Goal: Task Accomplishment & Management: Contribute content

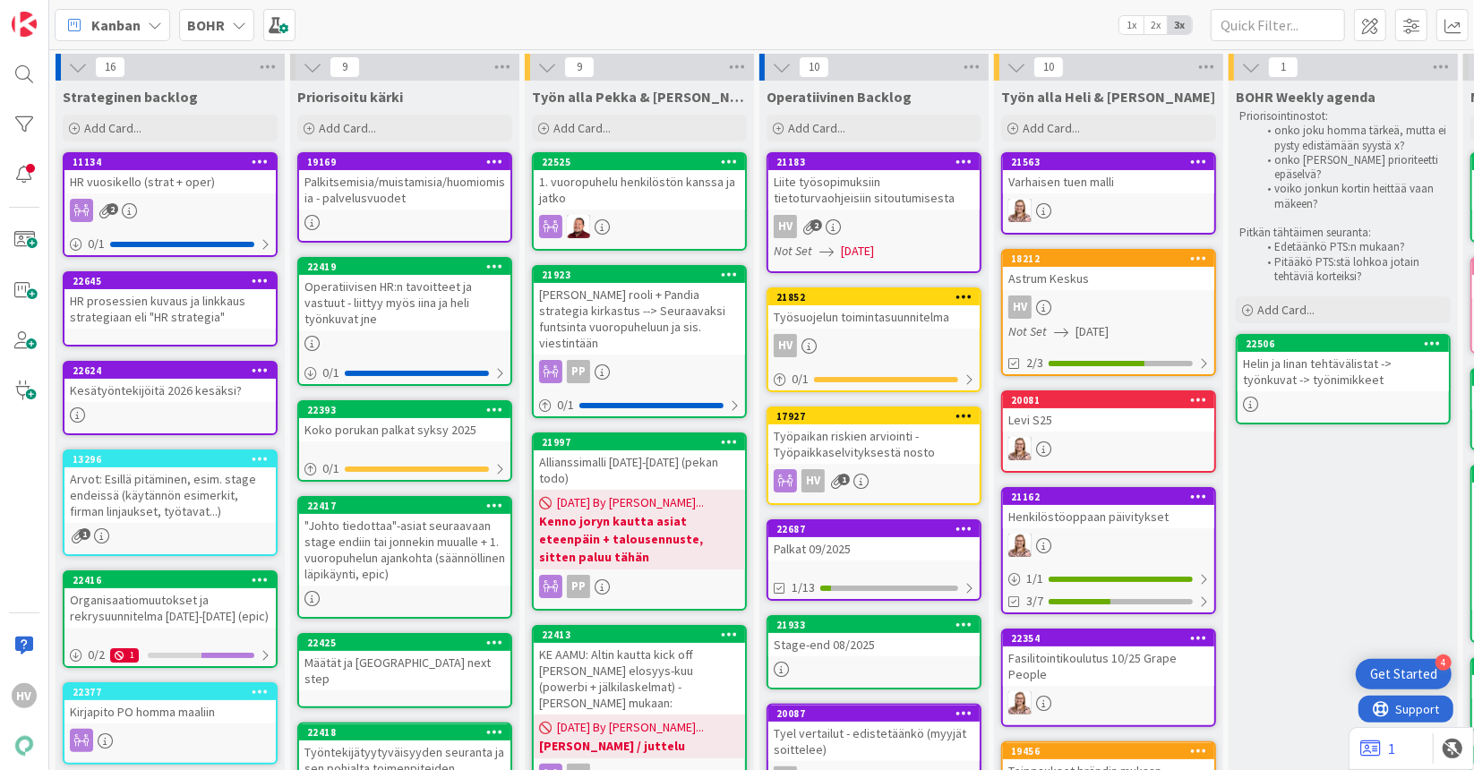
click at [211, 29] on b "BOHR" at bounding box center [206, 25] width 38 height 18
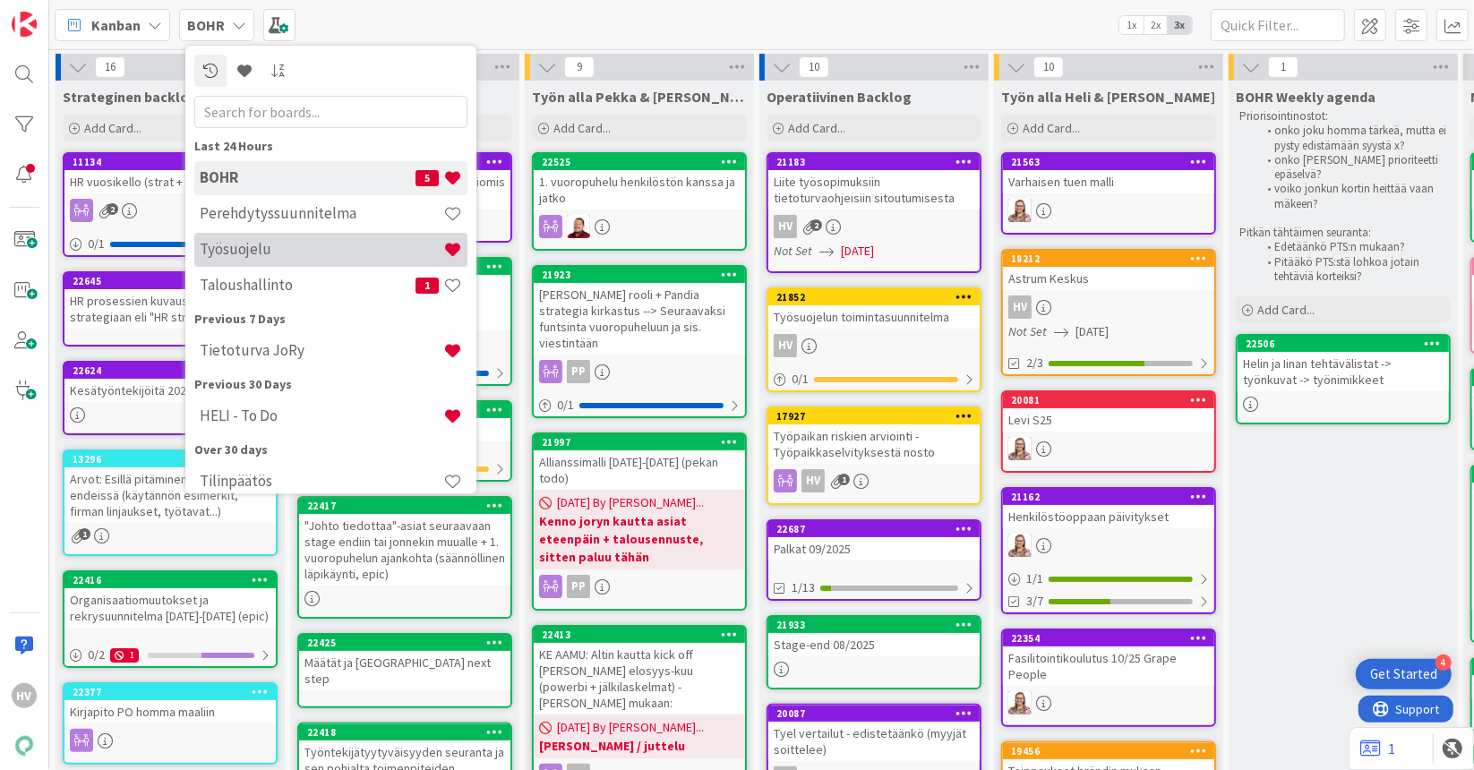
click at [244, 250] on h4 "Työsuojelu" at bounding box center [322, 250] width 244 height 18
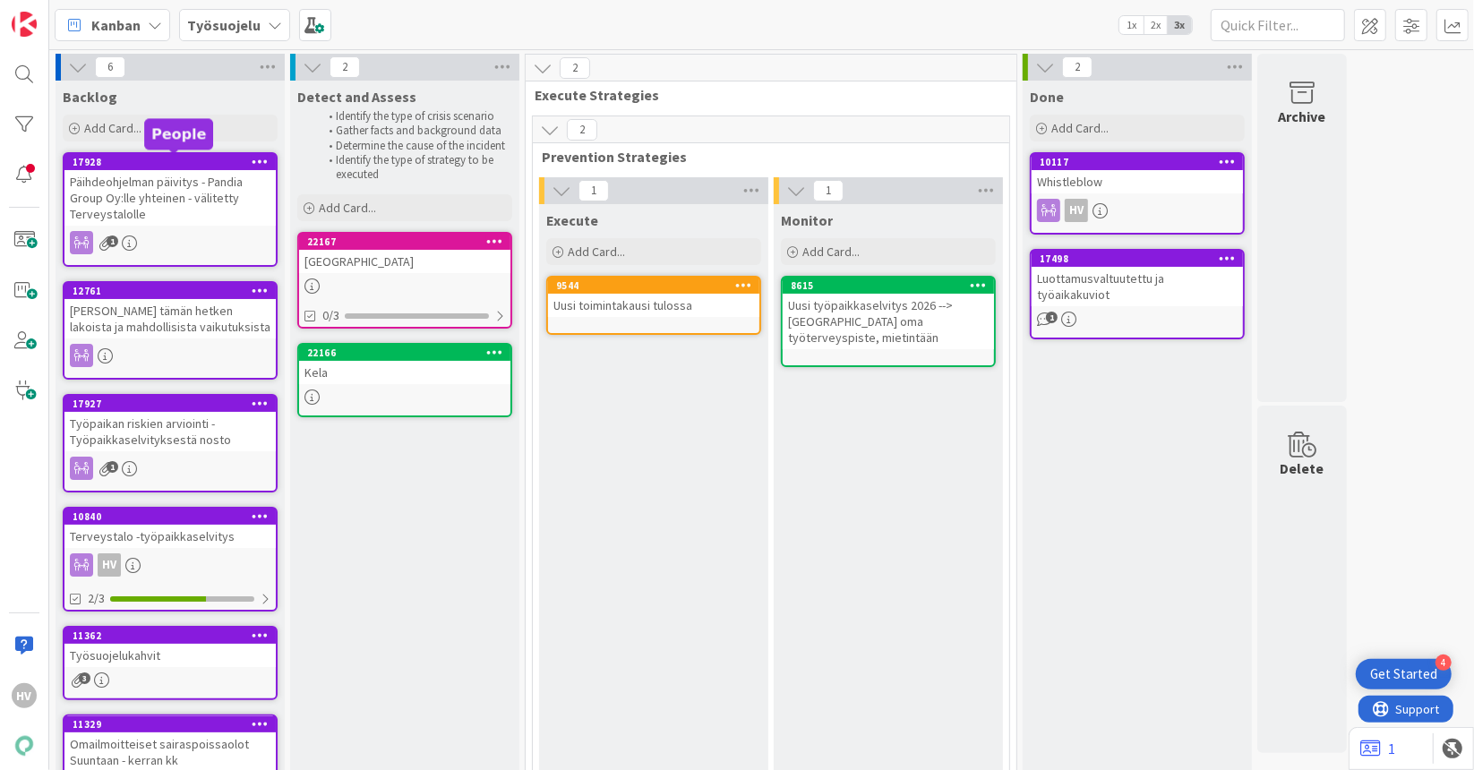
click at [196, 164] on div "17928" at bounding box center [174, 162] width 203 height 13
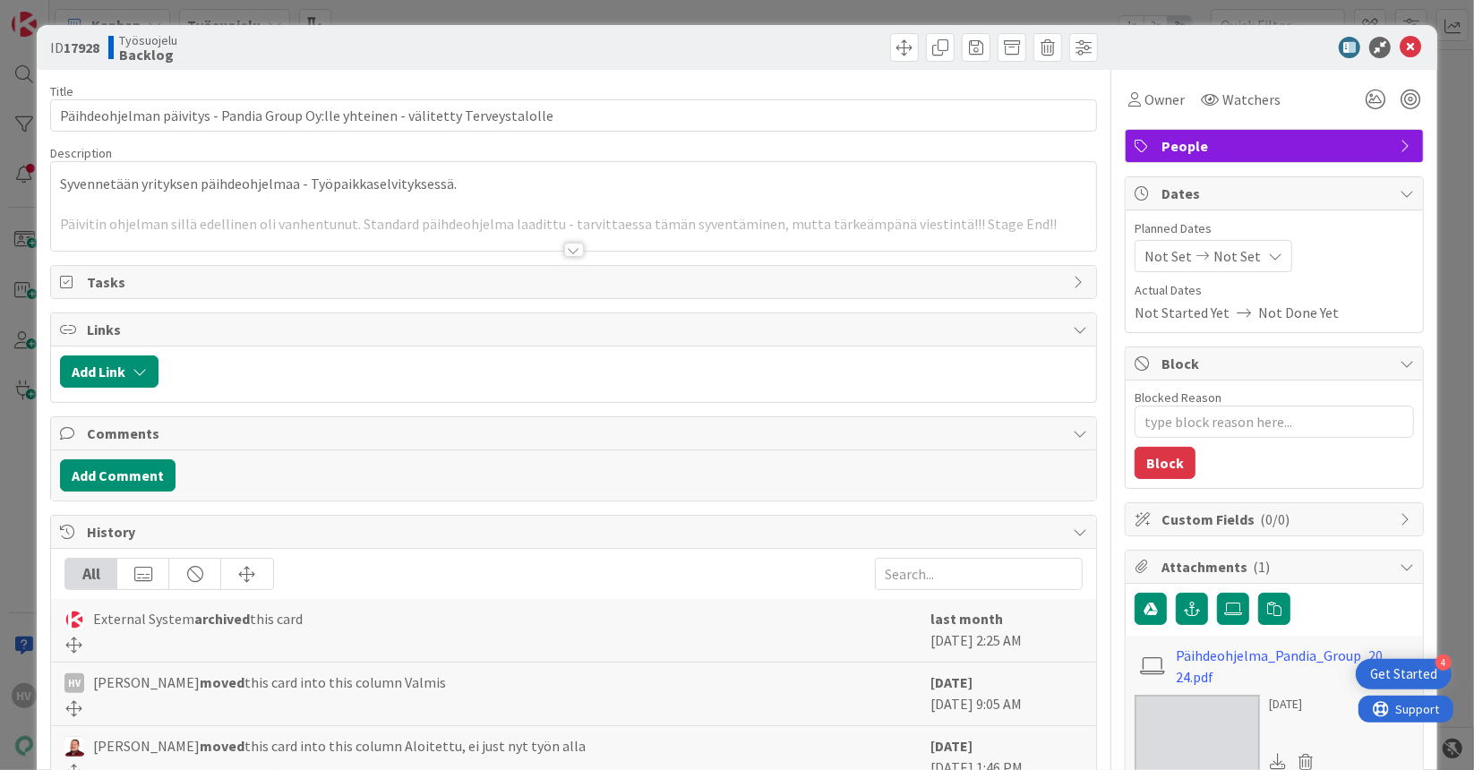
type textarea "x"
click at [569, 249] on div at bounding box center [574, 250] width 20 height 14
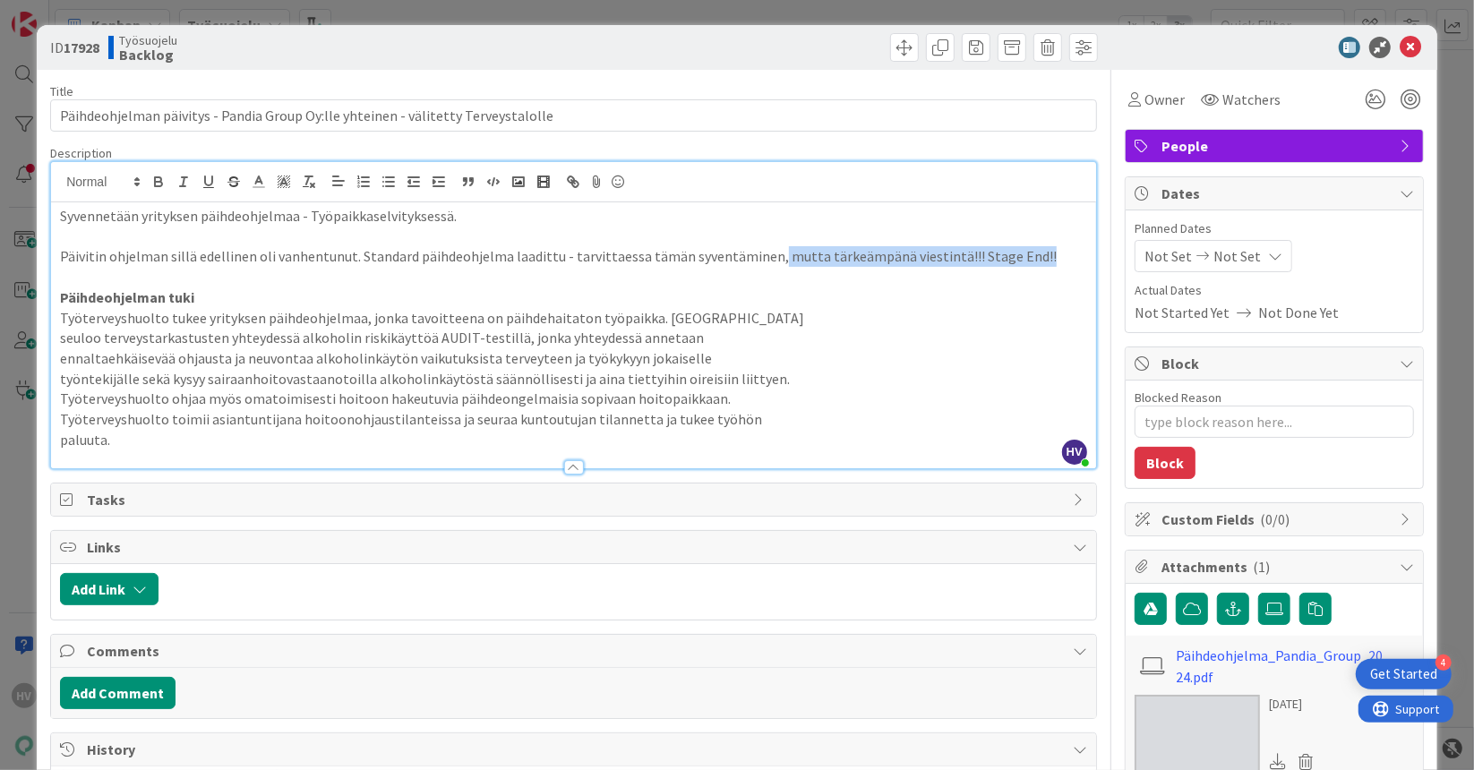
drag, startPoint x: 1036, startPoint y: 258, endPoint x: 764, endPoint y: 261, distance: 272.2
click at [764, 261] on p "Päivitin ohjelman sillä edellinen oli vanhentunut. Standard päihdeohjelma laadi…" at bounding box center [573, 256] width 1027 height 21
click at [1399, 46] on icon at bounding box center [1409, 47] width 21 height 21
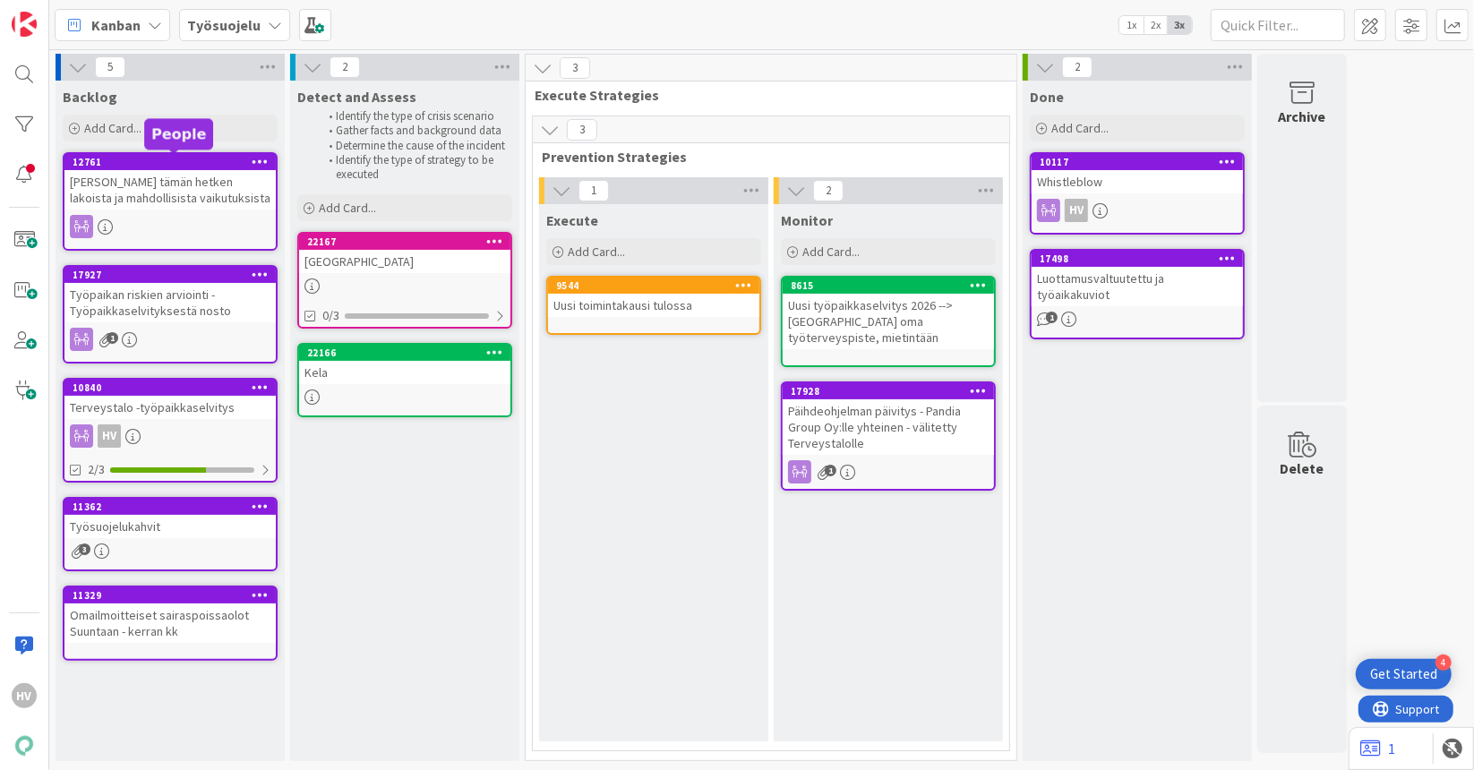
click at [162, 162] on div "12761" at bounding box center [174, 162] width 203 height 13
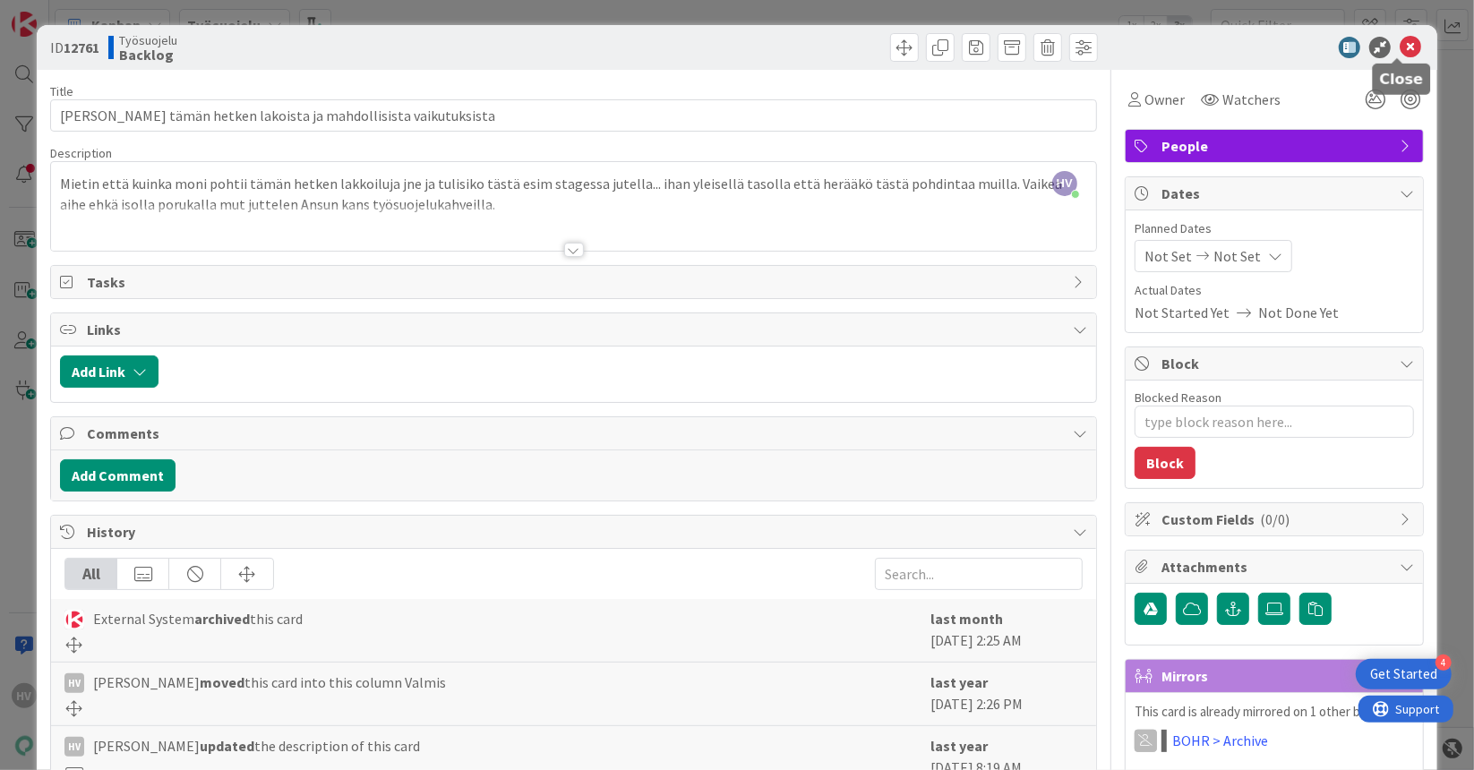
click at [1399, 47] on icon at bounding box center [1409, 47] width 21 height 21
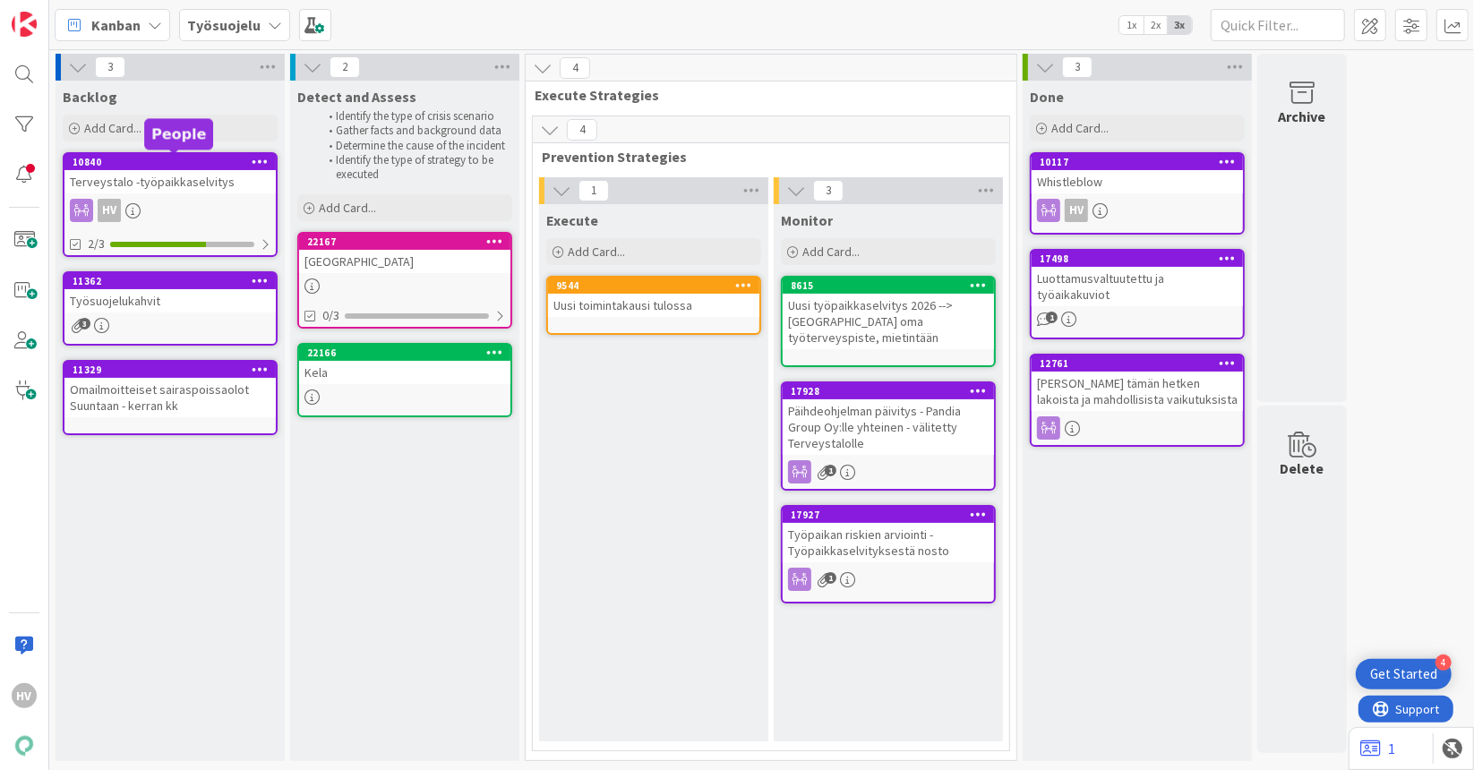
click at [195, 161] on div "10840" at bounding box center [174, 162] width 203 height 13
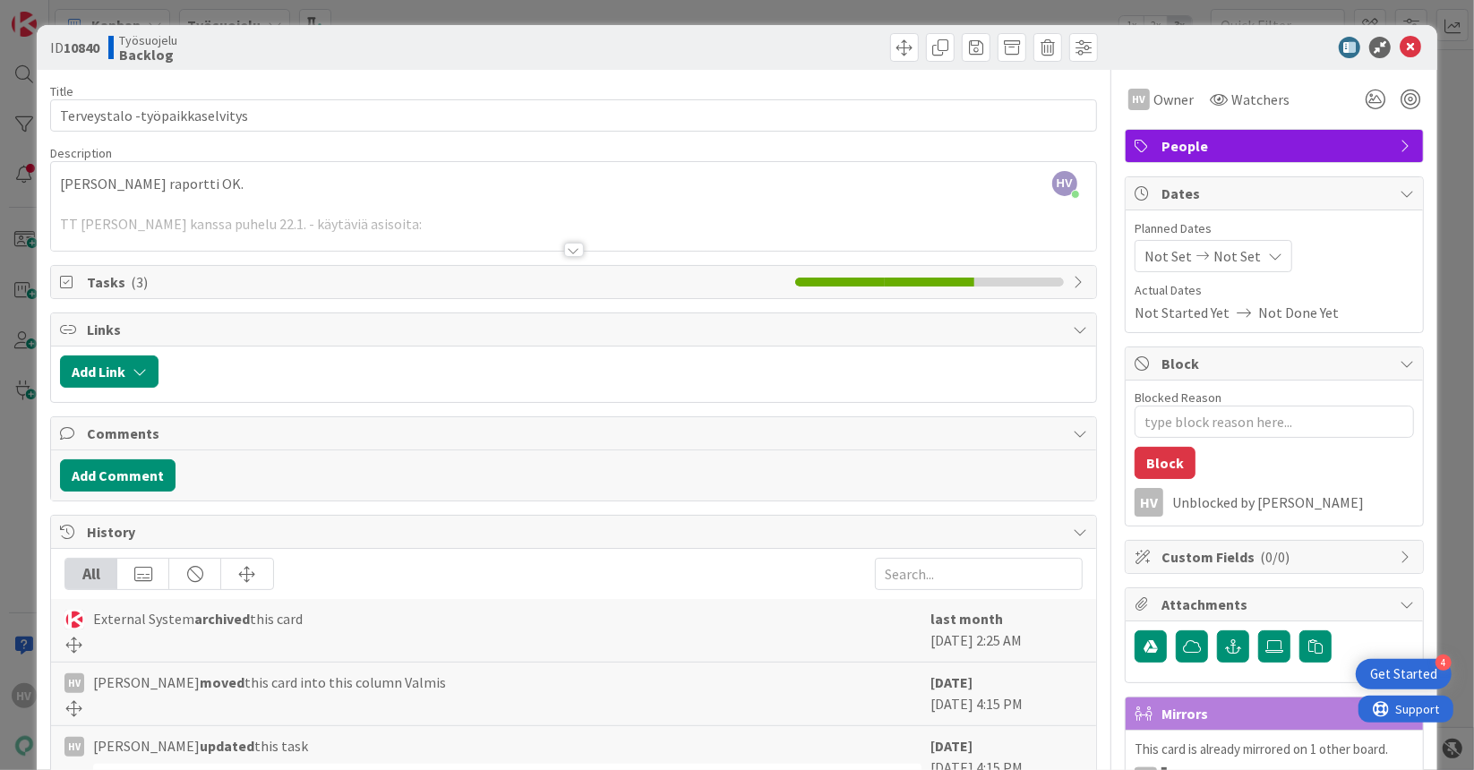
click at [564, 248] on div at bounding box center [574, 250] width 20 height 14
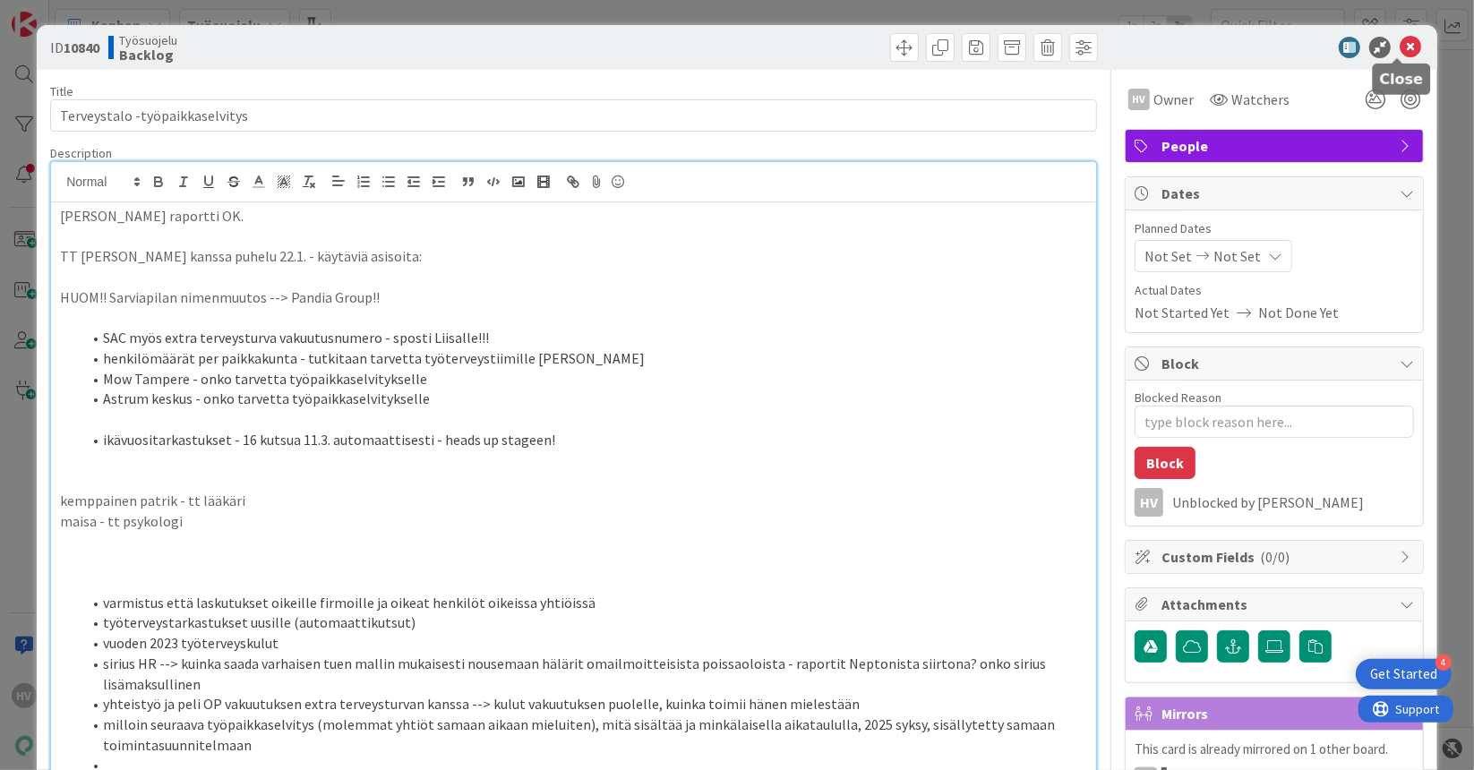
click at [1405, 40] on icon at bounding box center [1409, 47] width 21 height 21
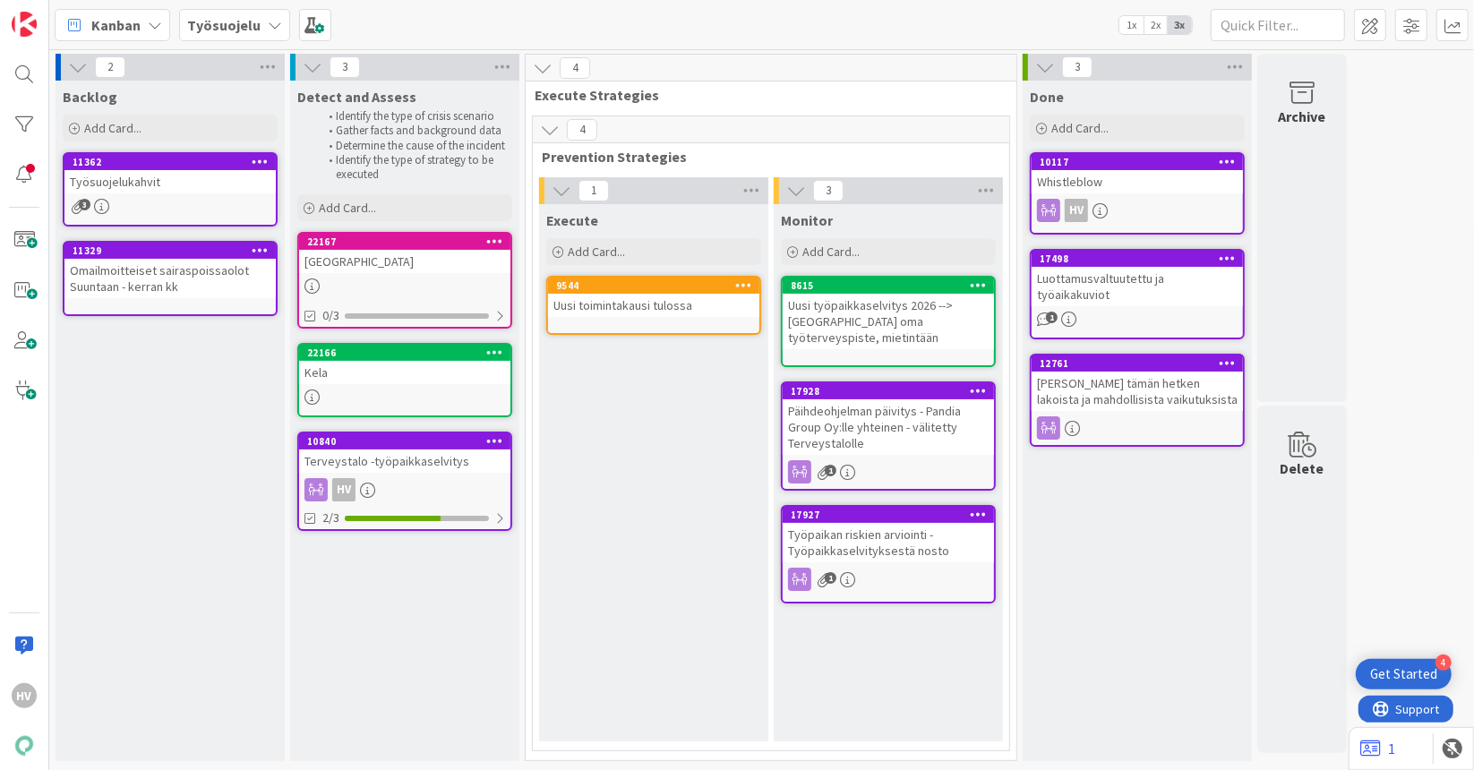
click at [152, 154] on div "11362" at bounding box center [169, 162] width 211 height 16
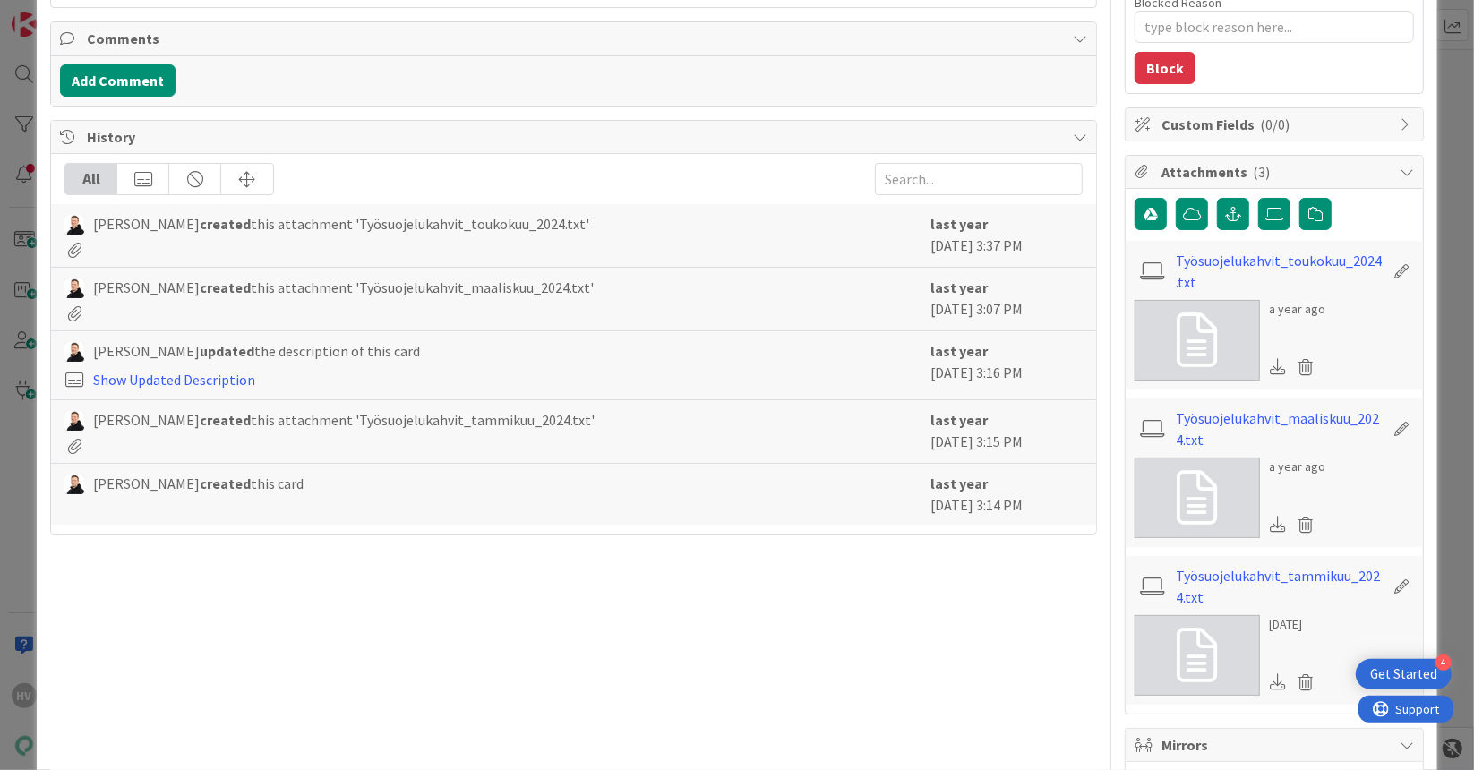
scroll to position [382, 0]
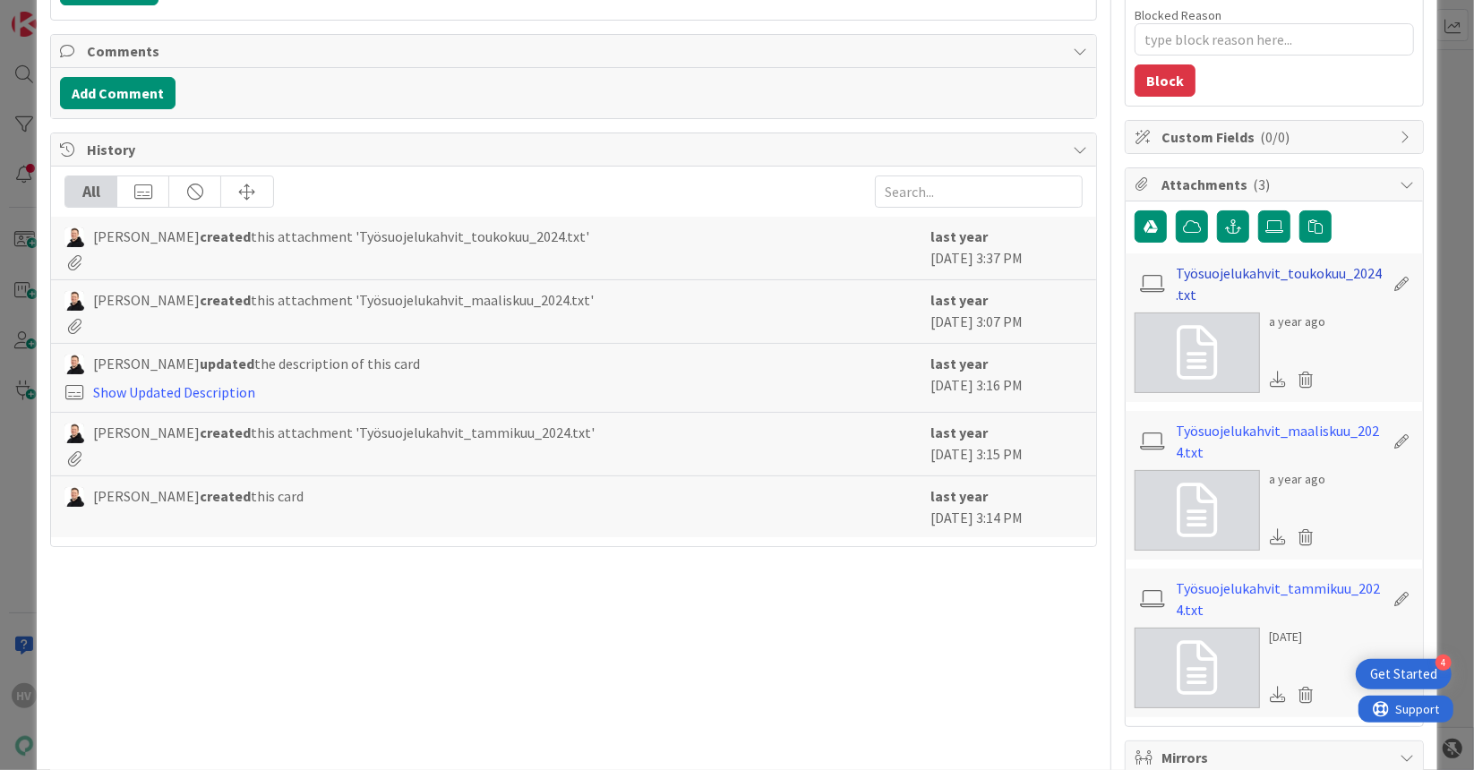
click at [1243, 262] on link "Työsuojelukahvit_toukokuu_2024.txt" at bounding box center [1279, 283] width 208 height 43
click at [1279, 436] on link "Työsuojelukahvit_maaliskuu_2024.txt" at bounding box center [1279, 441] width 208 height 43
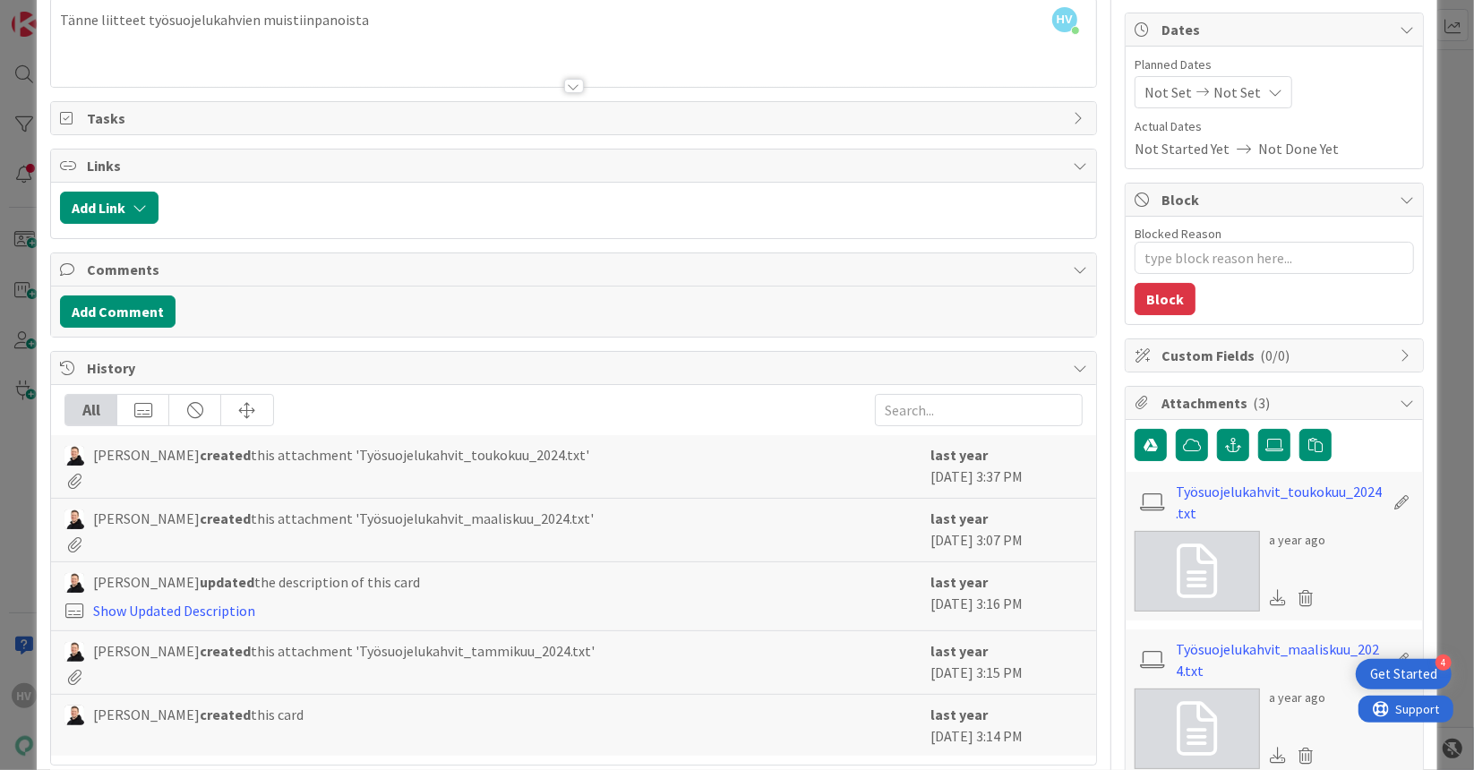
scroll to position [0, 0]
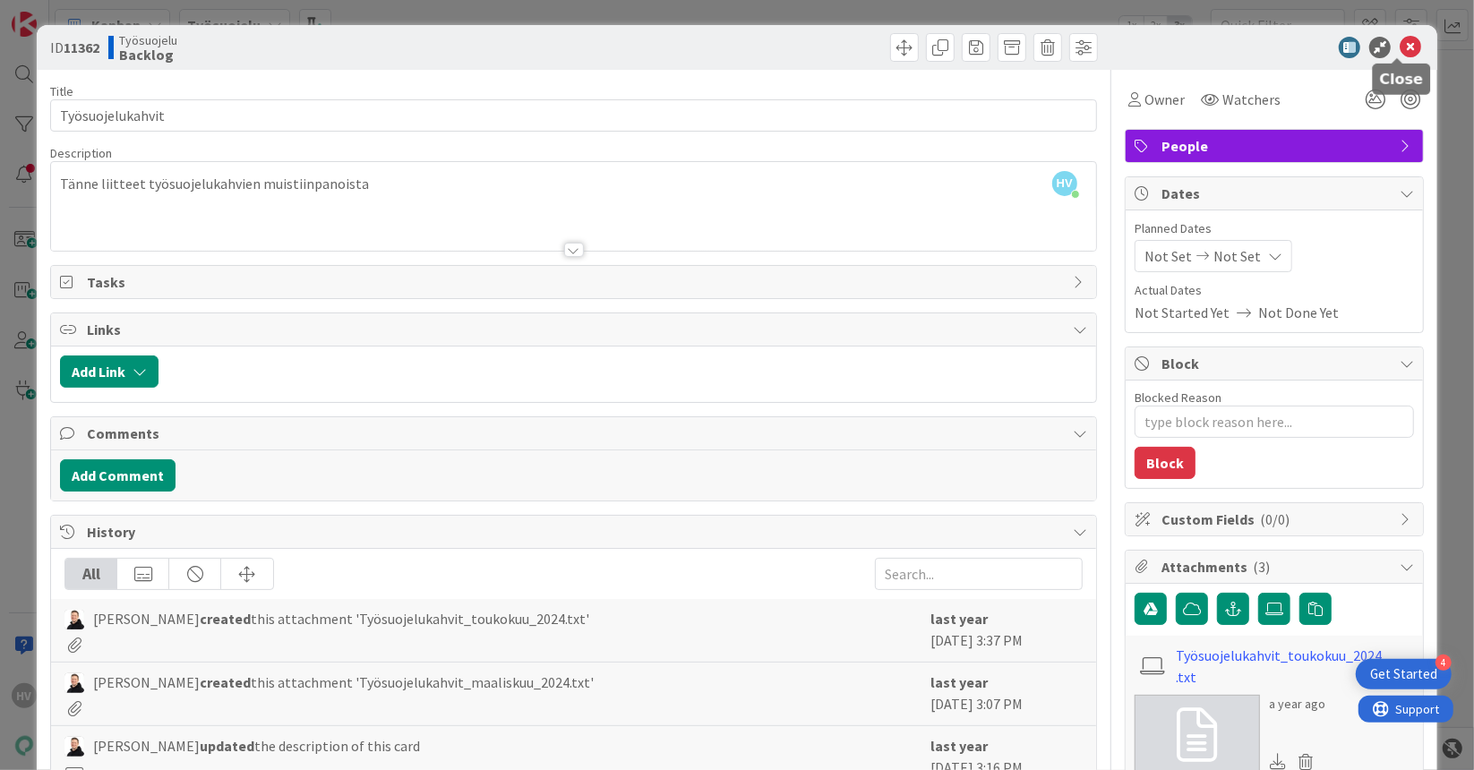
click at [1399, 43] on icon at bounding box center [1409, 47] width 21 height 21
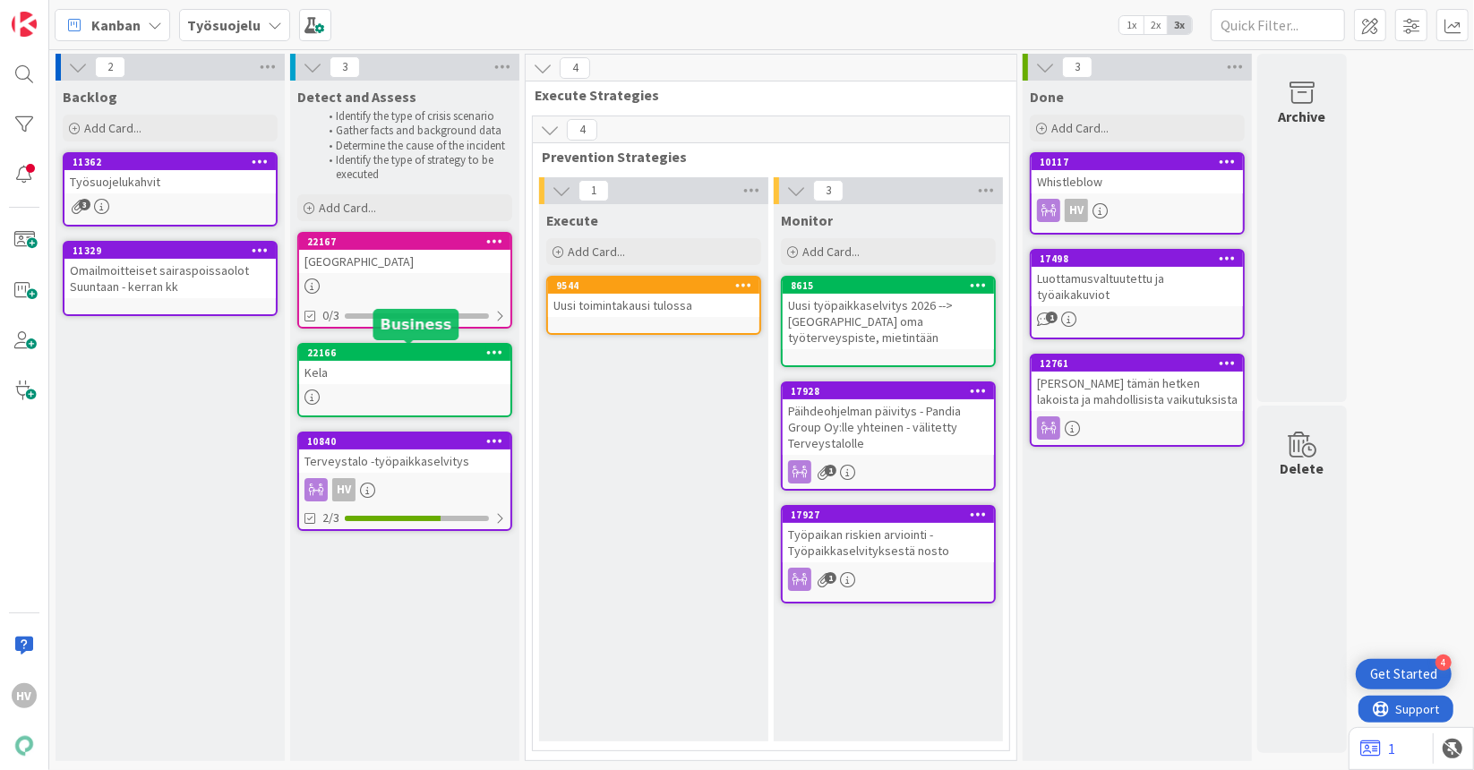
click at [382, 356] on div "22166" at bounding box center [408, 352] width 203 height 13
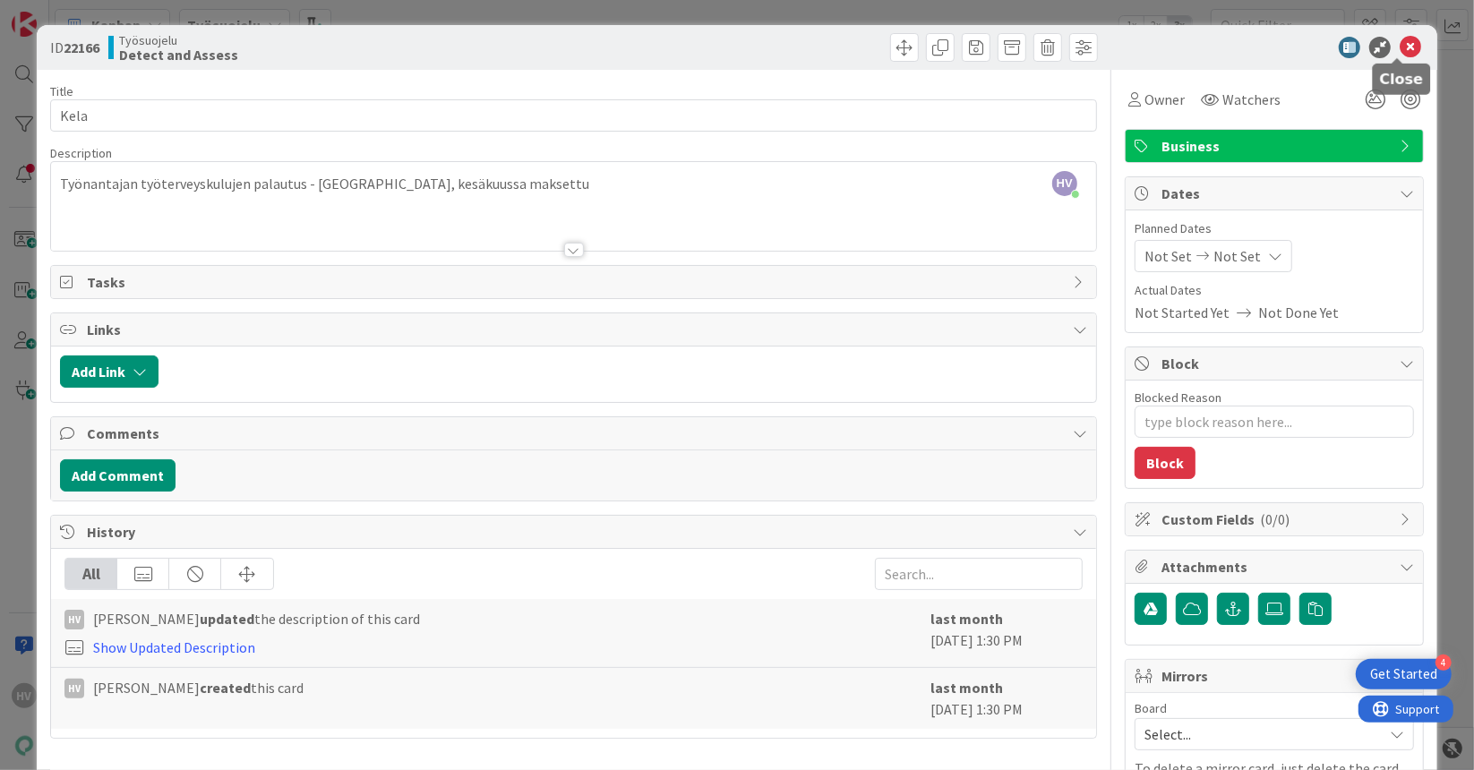
click at [1399, 47] on icon at bounding box center [1409, 47] width 21 height 21
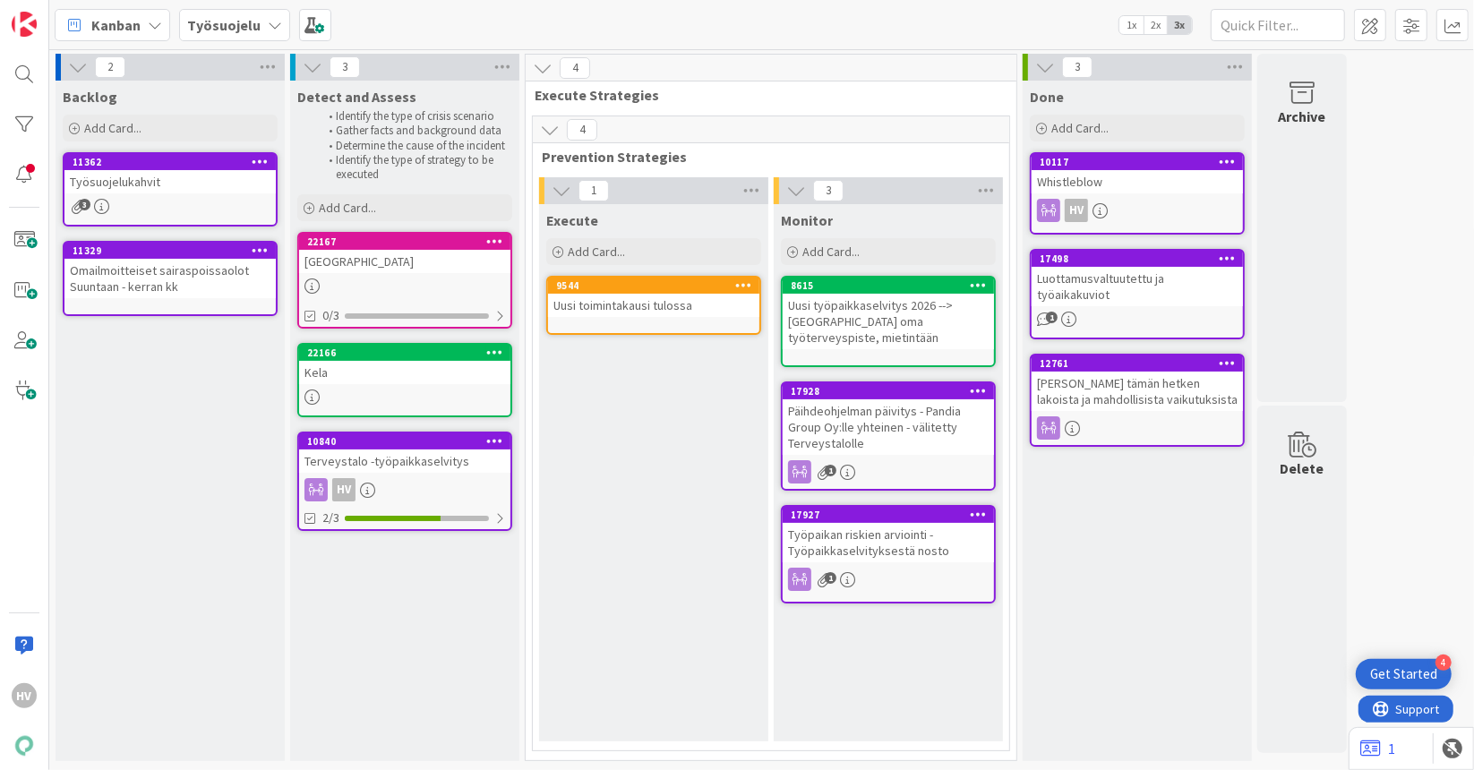
click at [544, 69] on icon at bounding box center [543, 68] width 20 height 20
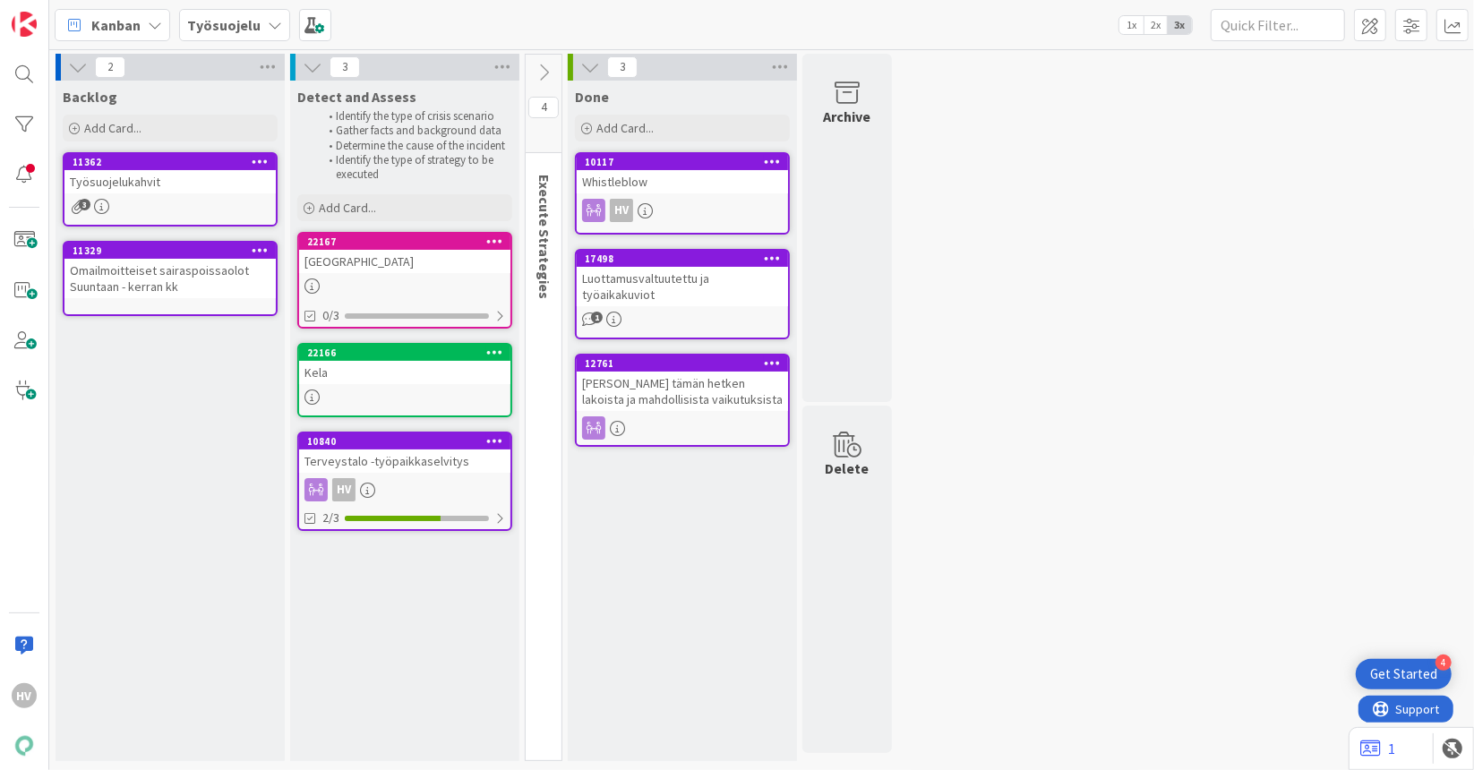
click at [544, 69] on icon at bounding box center [544, 73] width 20 height 20
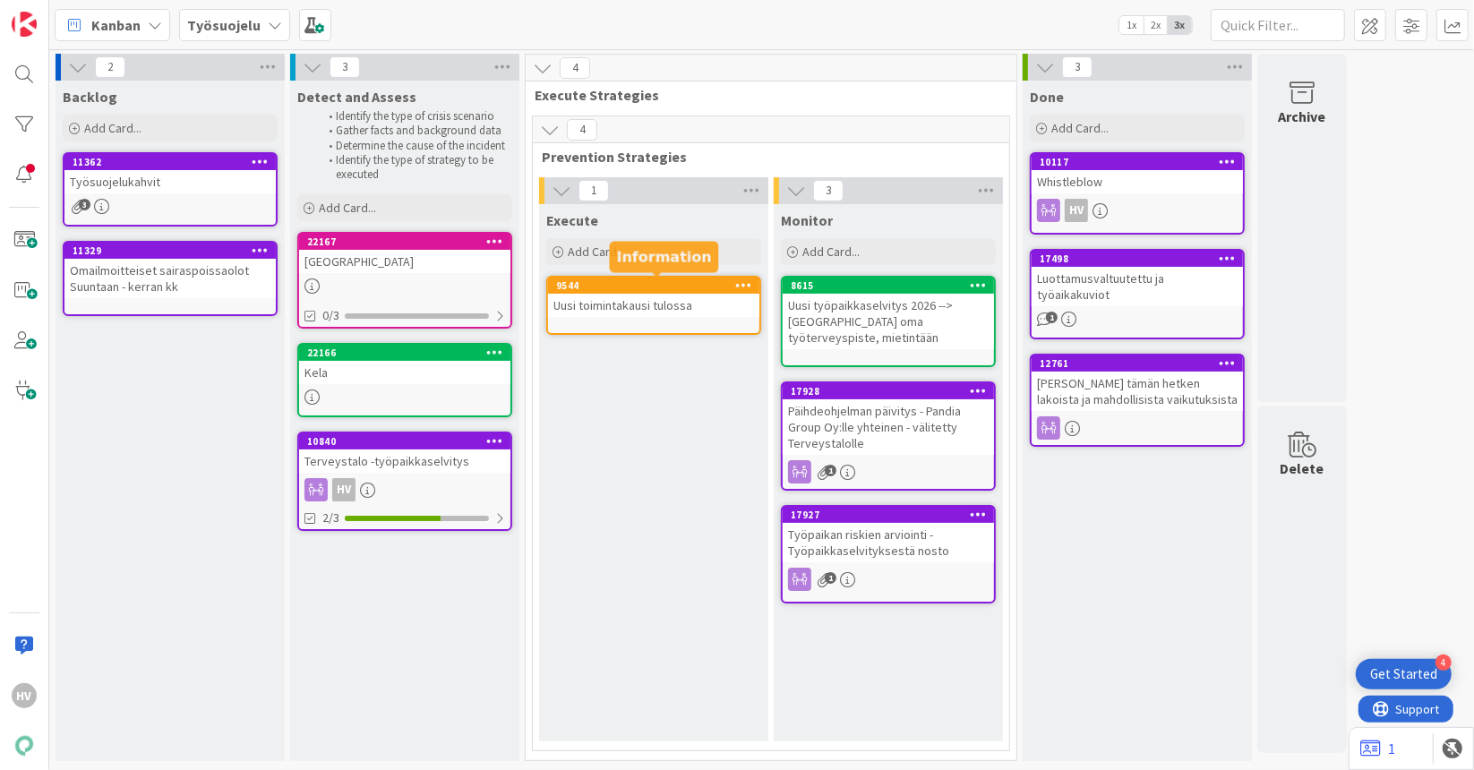
click at [675, 287] on div "9544" at bounding box center [657, 285] width 203 height 13
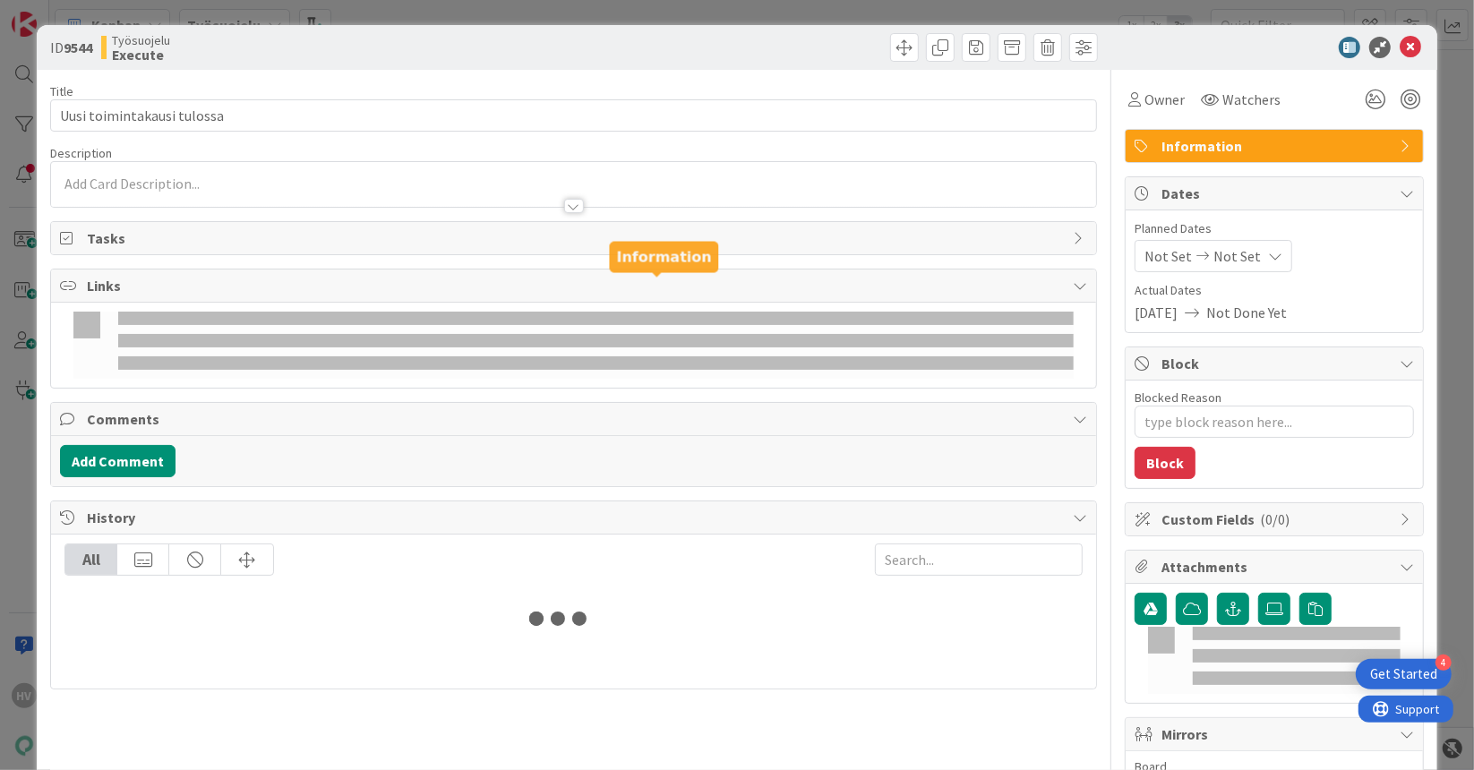
type textarea "x"
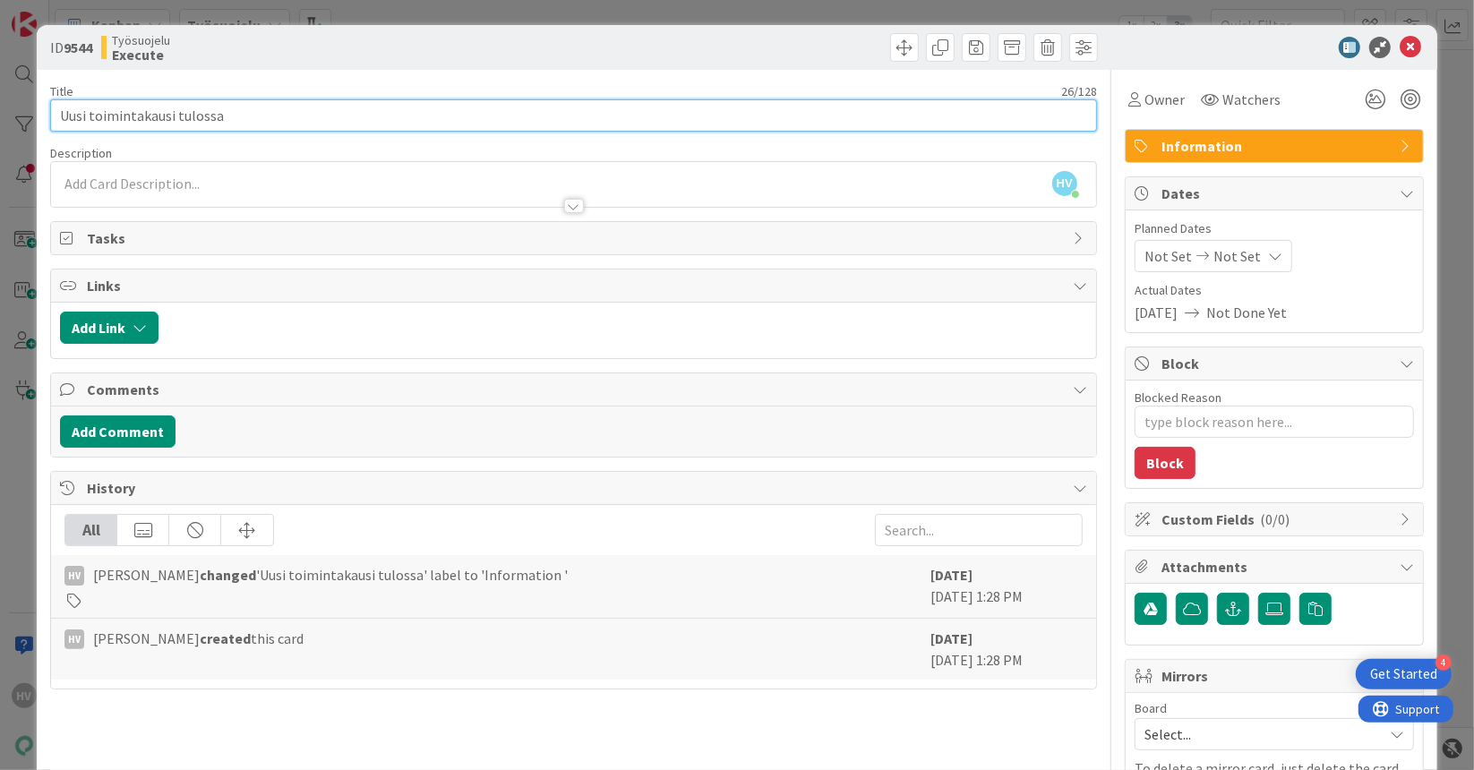
click at [310, 126] on input "Uusi toimintakausi tulossa" at bounding box center [573, 115] width 1047 height 32
type input "Uusi toimintakausi tulossa - v"
type textarea "x"
type input "Uusi toimintakausi tulossa - valm"
type textarea "x"
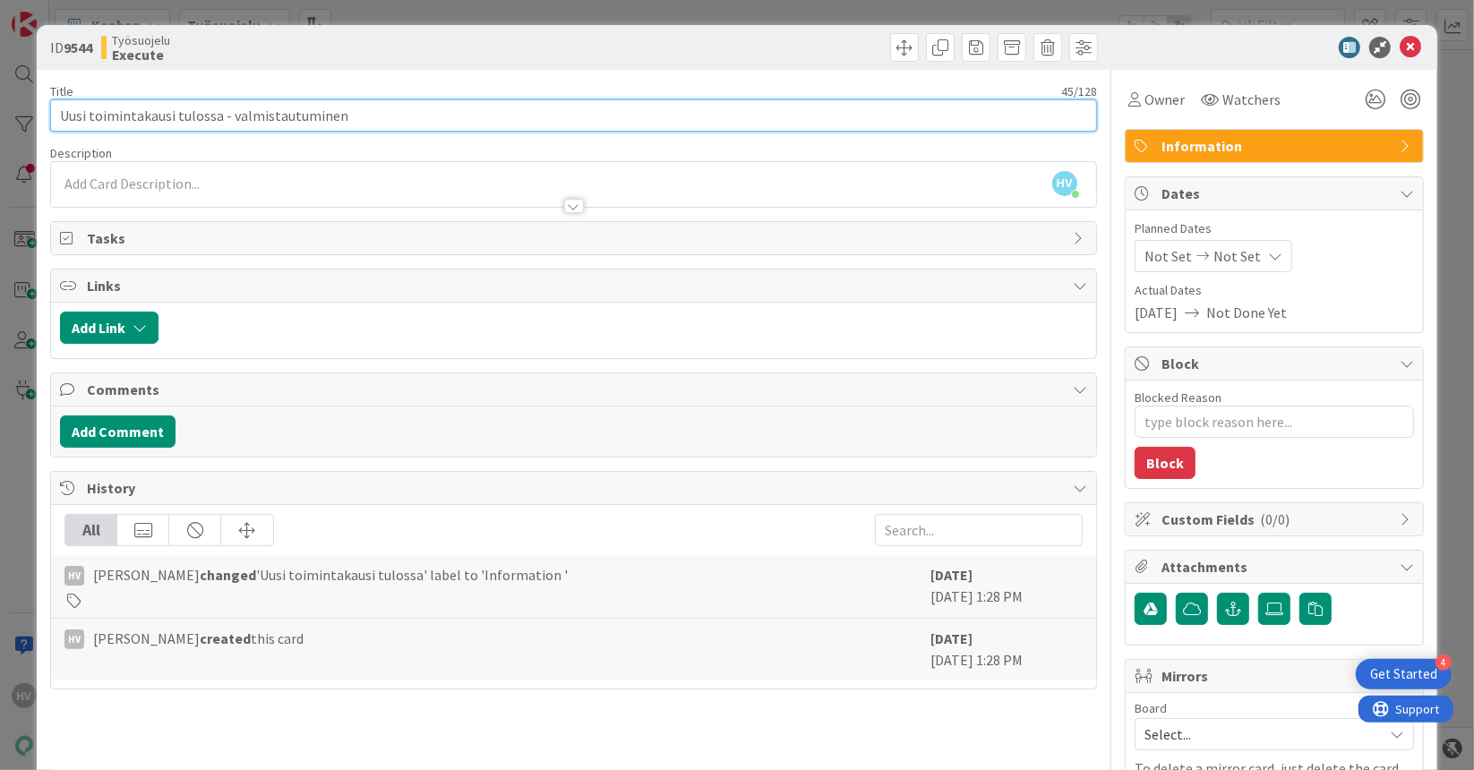
type input "Uusi toimintakausi tulossa - valmistautuminen"
type textarea "x"
type input "Uusi toimintakausi tulossa - valmistautuminen 202"
type textarea "x"
type input "Uusi toimintakausi tulossa - valmistautuminen 2026 kauteen"
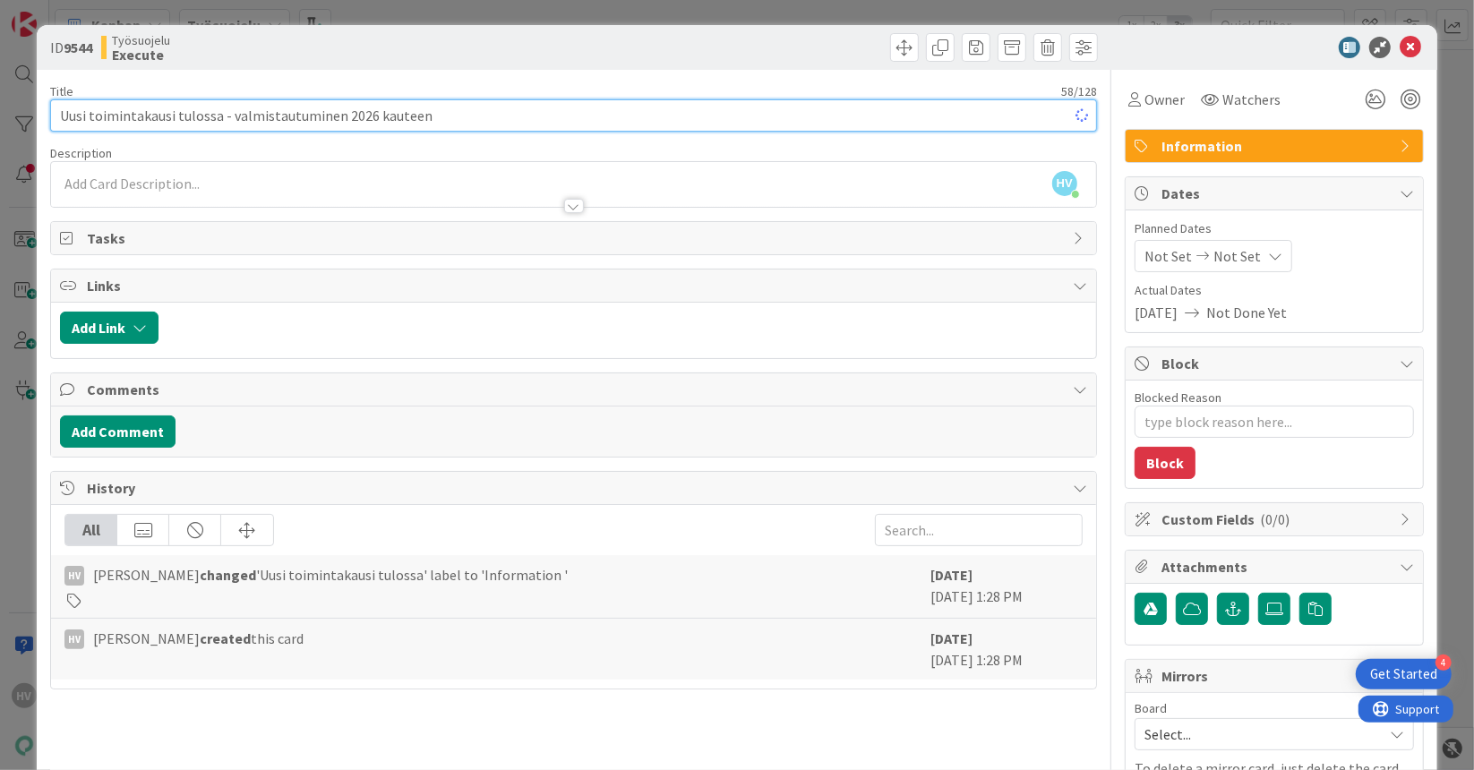
type textarea "x"
type input "Uusi toimintakausi tulossa - valmistautuminen 2026 kauteen"
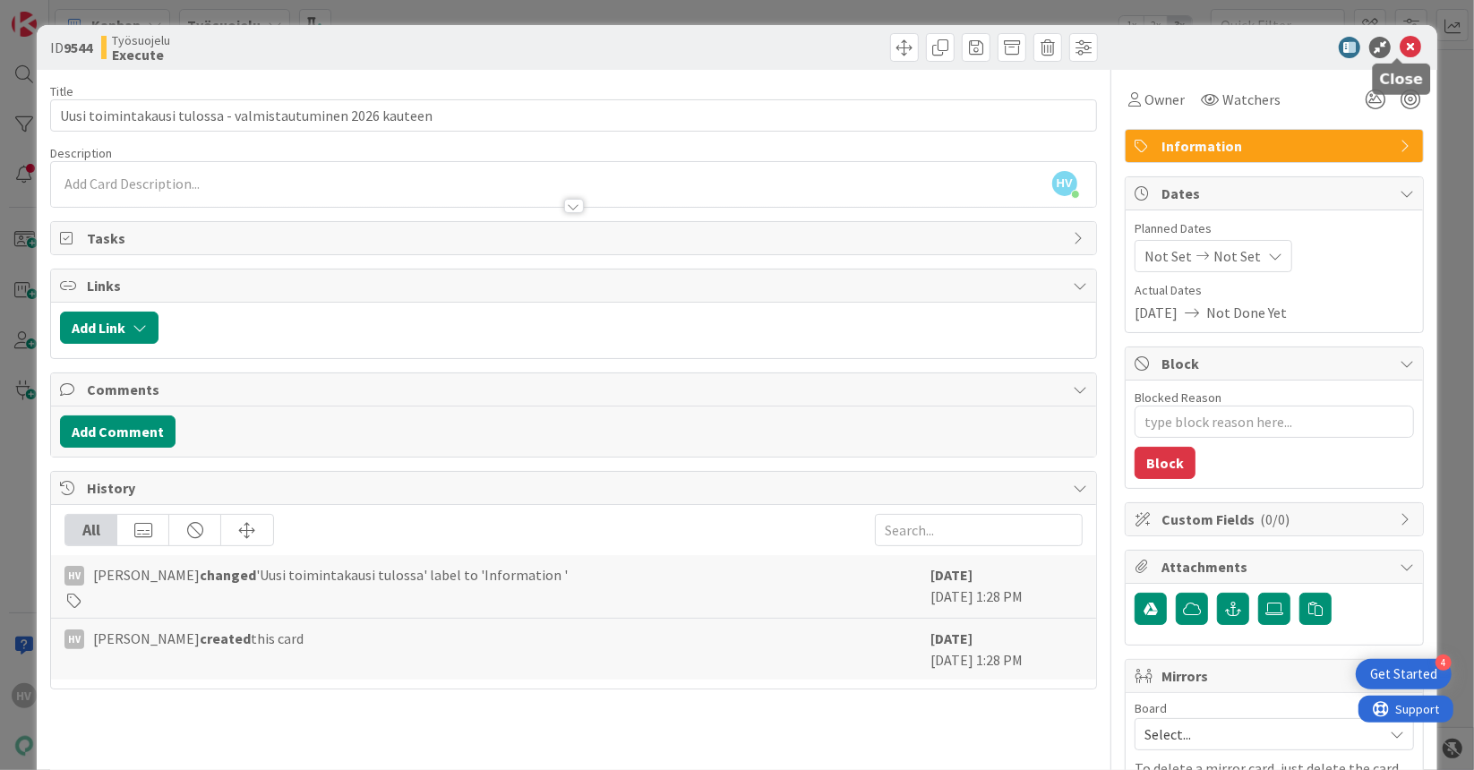
click at [1399, 44] on icon at bounding box center [1409, 47] width 21 height 21
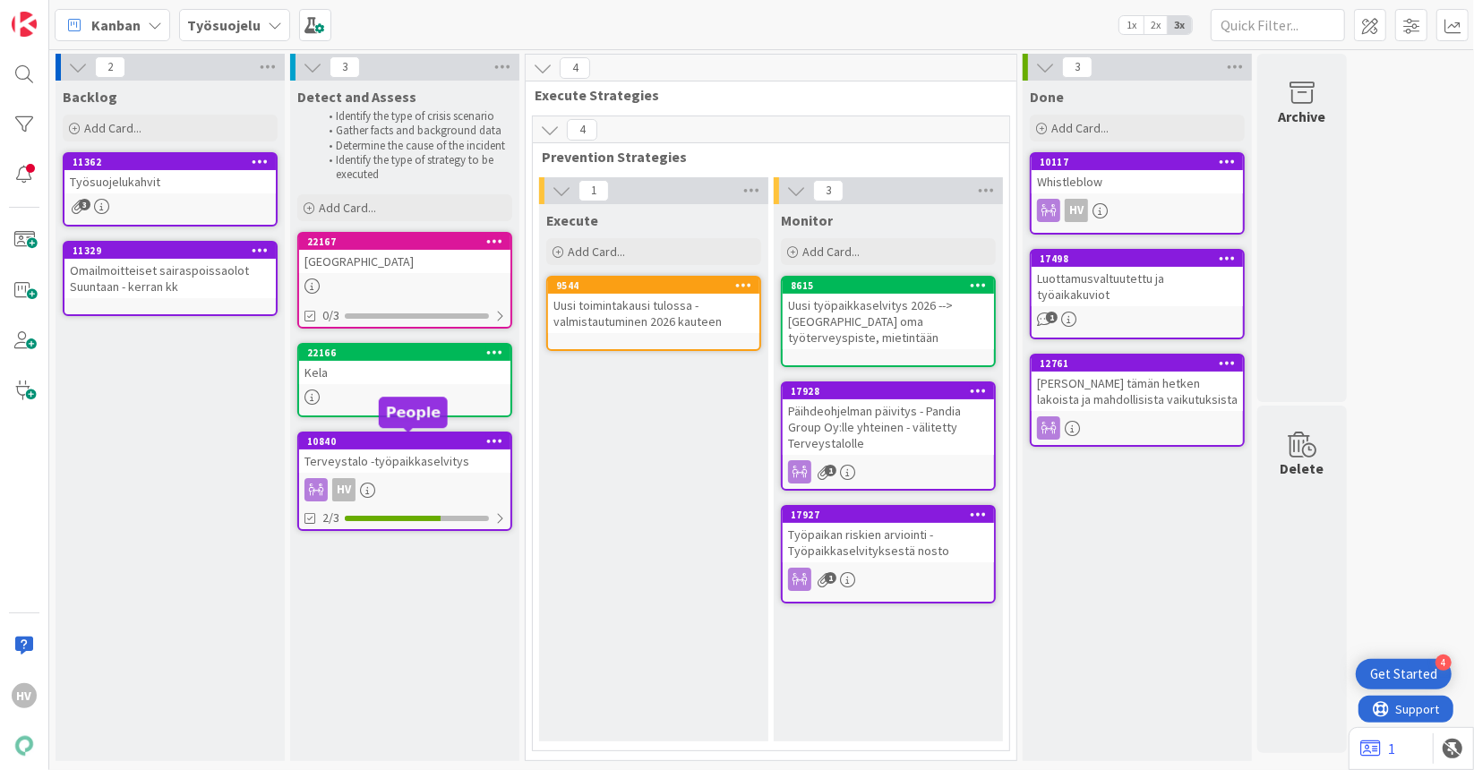
click at [388, 444] on div "10840" at bounding box center [408, 441] width 203 height 13
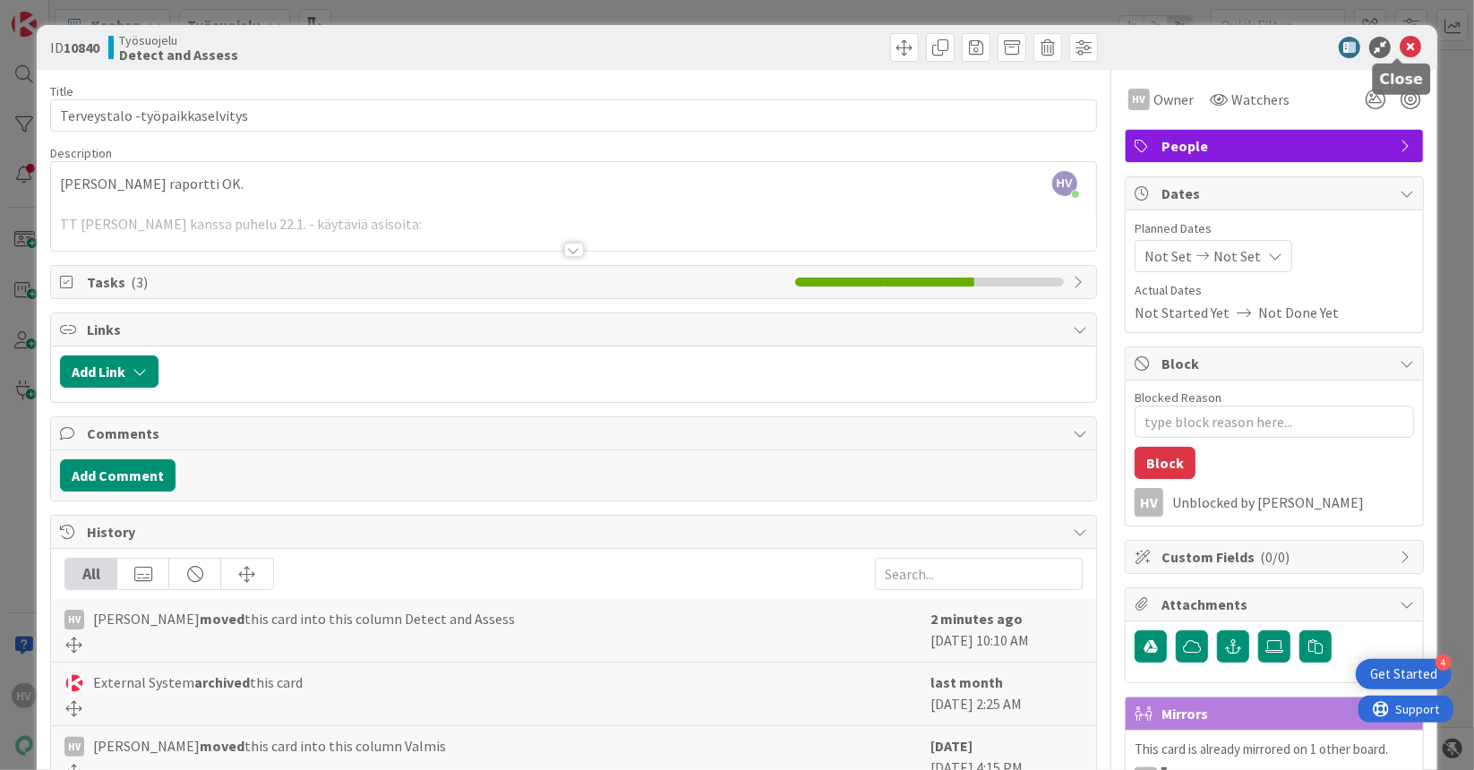
click at [1399, 47] on icon at bounding box center [1409, 47] width 21 height 21
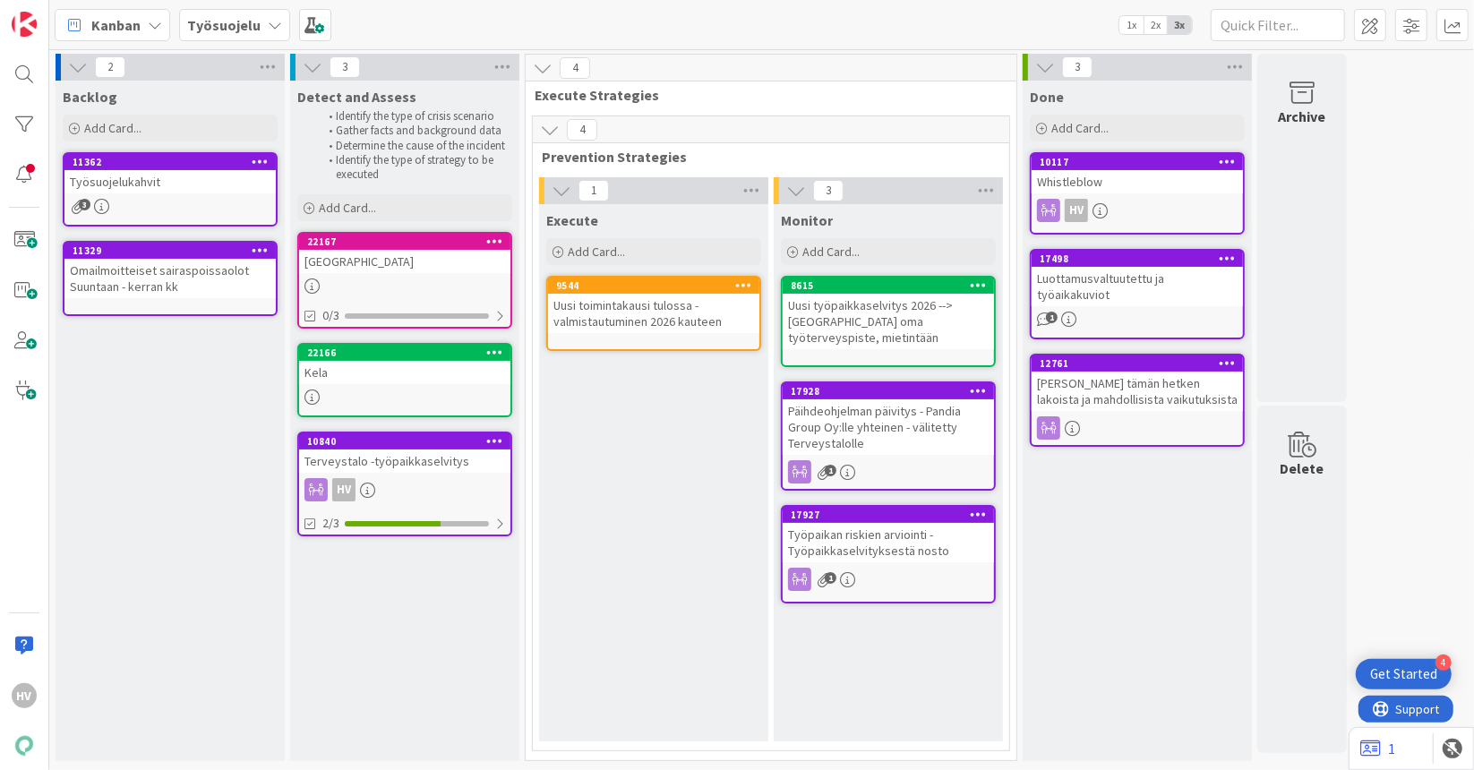
click at [141, 257] on div "11329" at bounding box center [169, 251] width 211 height 16
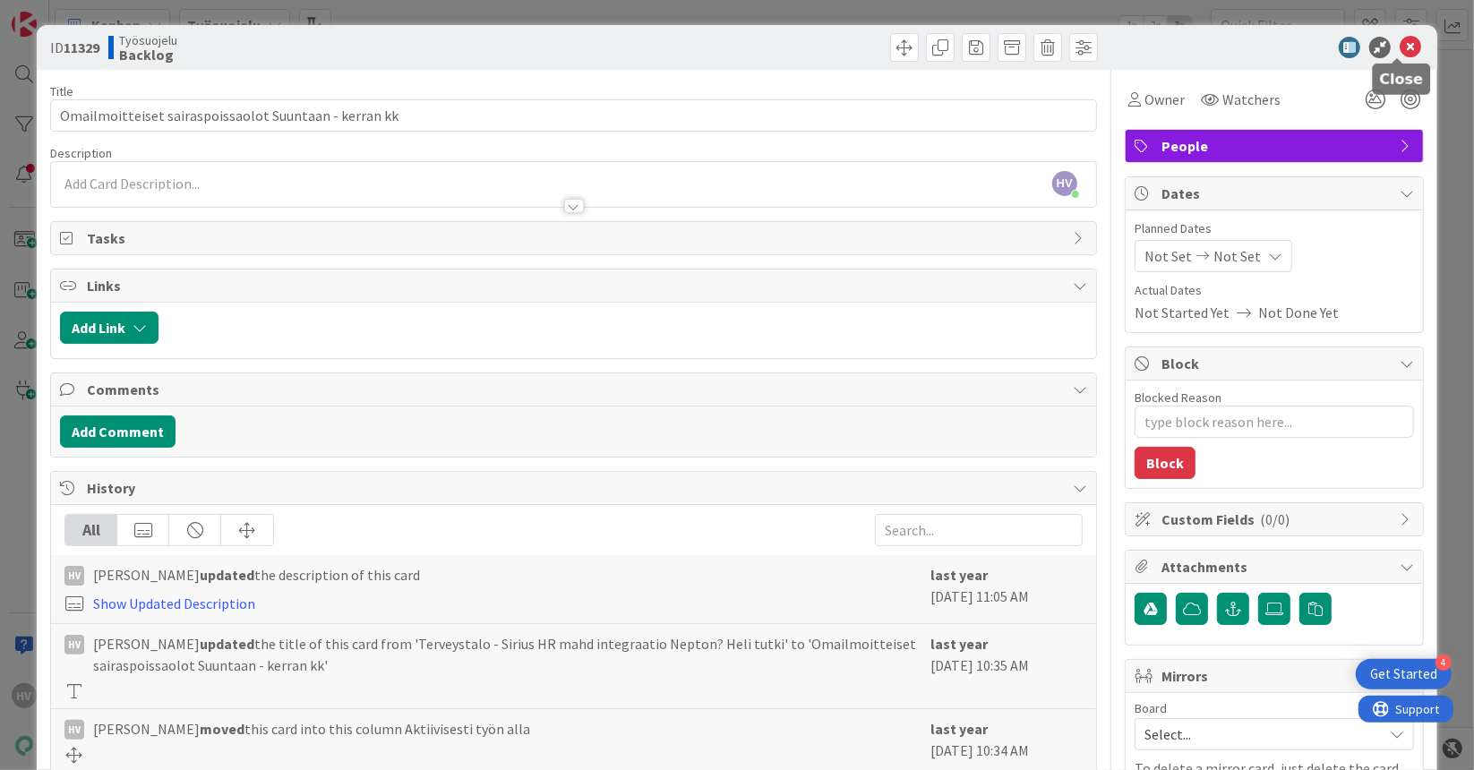
click at [1399, 48] on icon at bounding box center [1409, 47] width 21 height 21
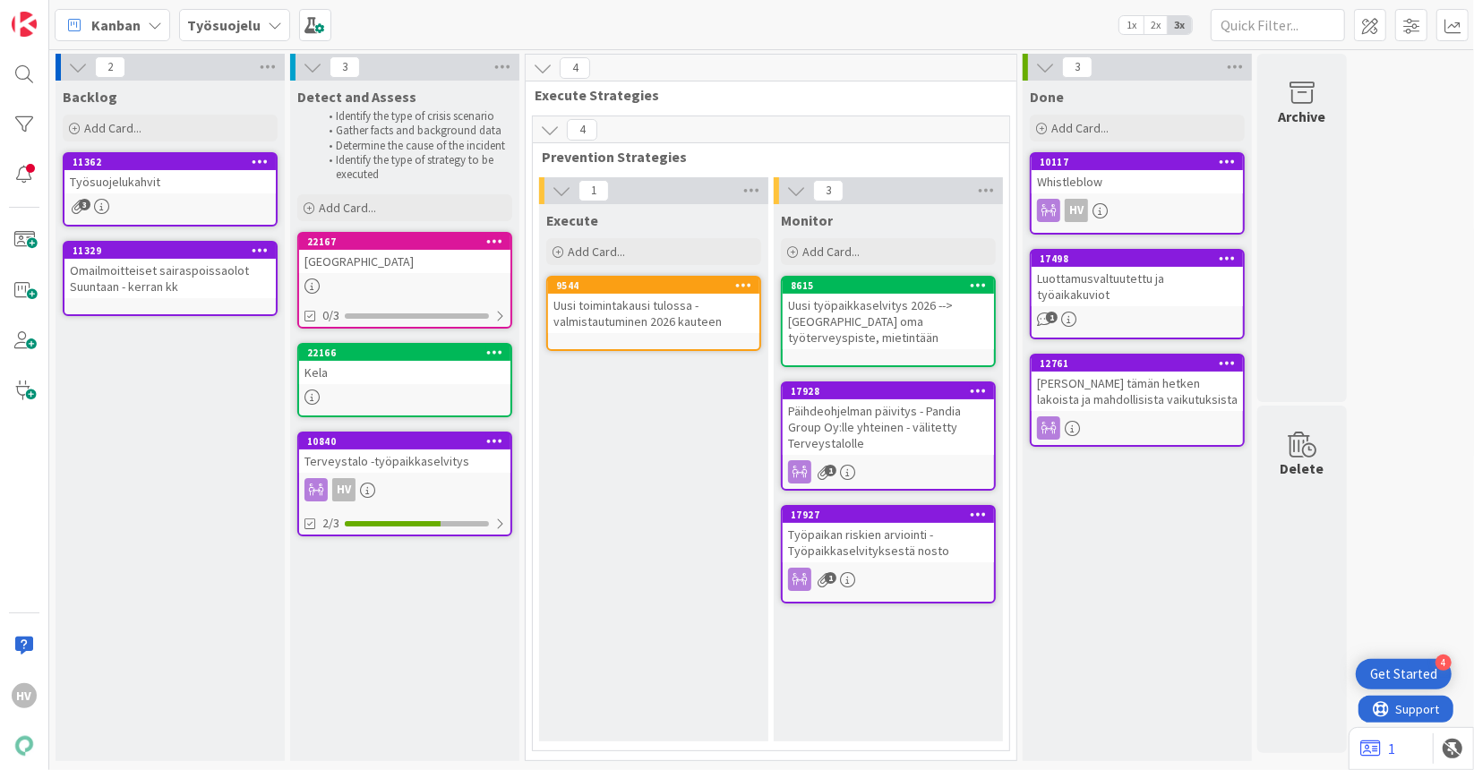
click at [93, 98] on span "Backlog" at bounding box center [90, 97] width 55 height 18
click at [130, 161] on div "11362" at bounding box center [174, 162] width 203 height 13
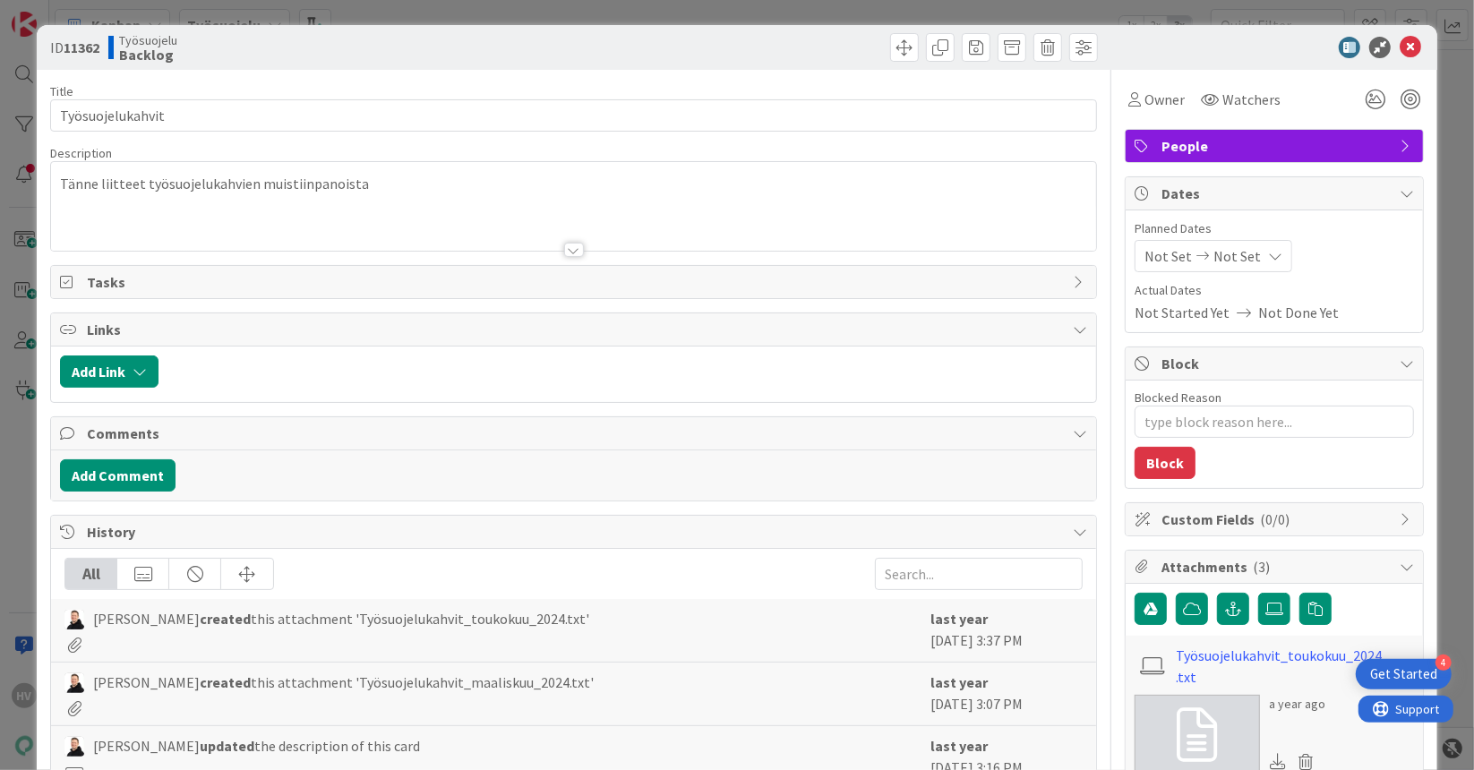
type textarea "x"
click at [1399, 45] on icon at bounding box center [1409, 47] width 21 height 21
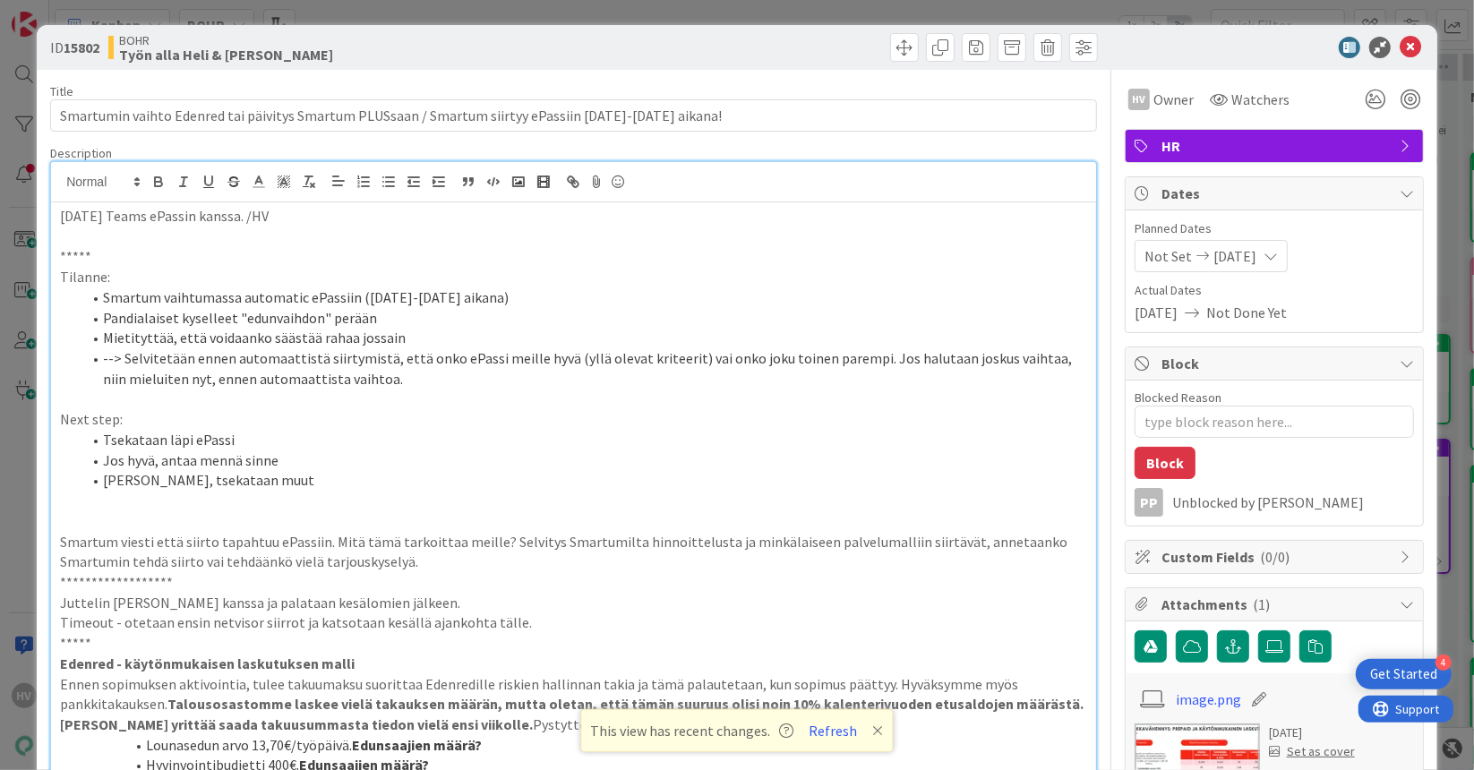
scroll to position [1269, 0]
click at [60, 215] on p "[DATE] Teams ePassin kanssa. /HV" at bounding box center [573, 216] width 1027 height 21
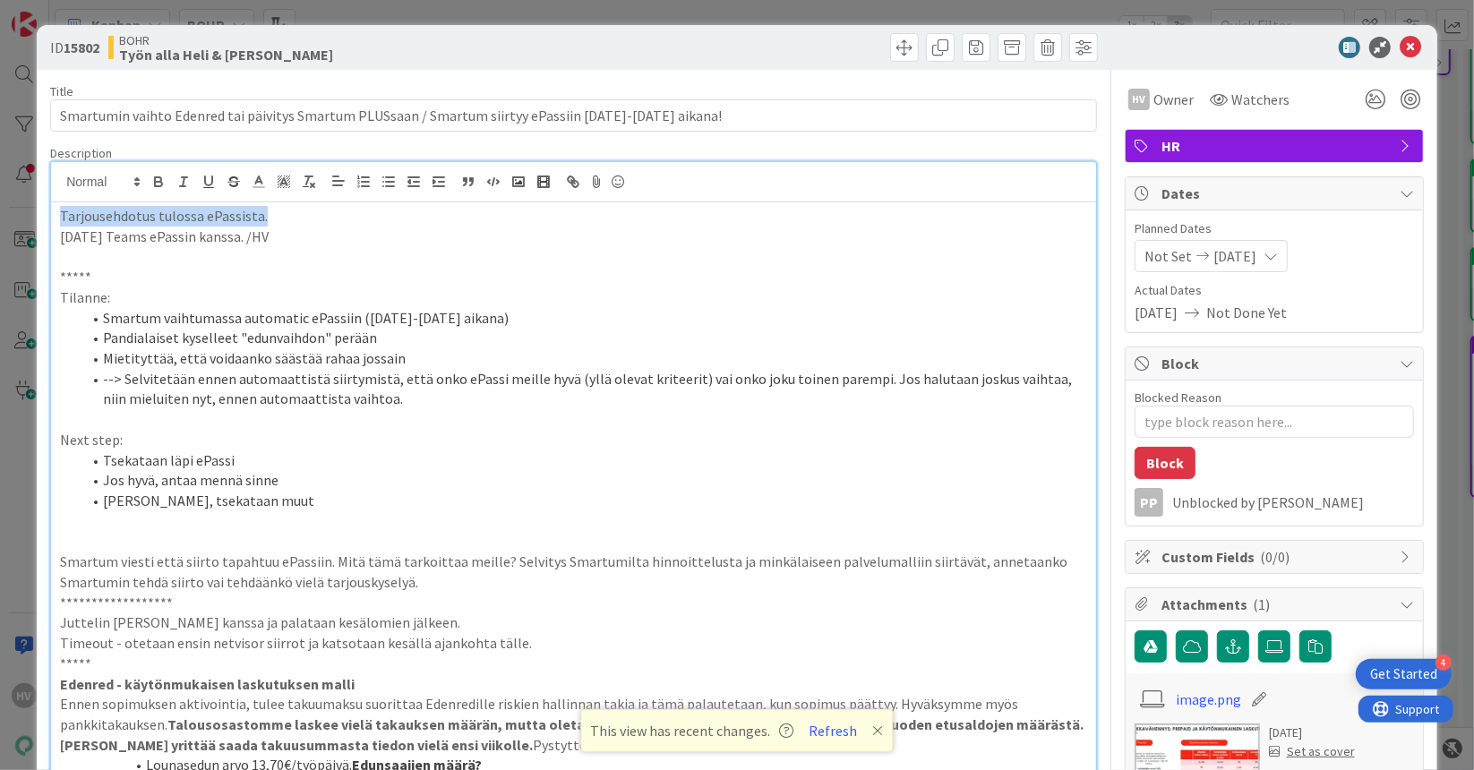
drag, startPoint x: 266, startPoint y: 220, endPoint x: 47, endPoint y: 218, distance: 219.4
click at [296, 243] on p "[DATE] Teams ePassin kanssa. /HV" at bounding box center [573, 236] width 1027 height 21
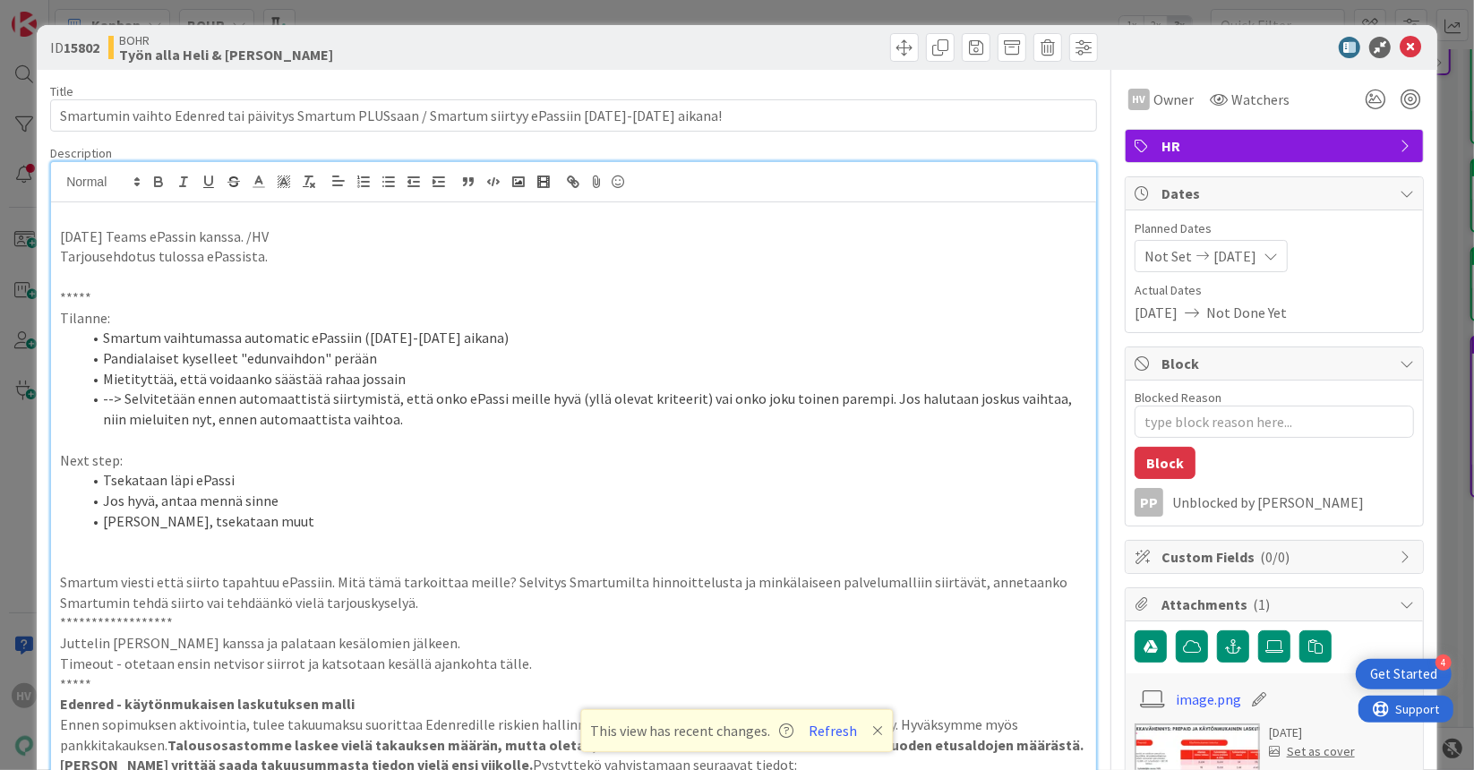
click at [1400, 42] on icon at bounding box center [1409, 47] width 21 height 21
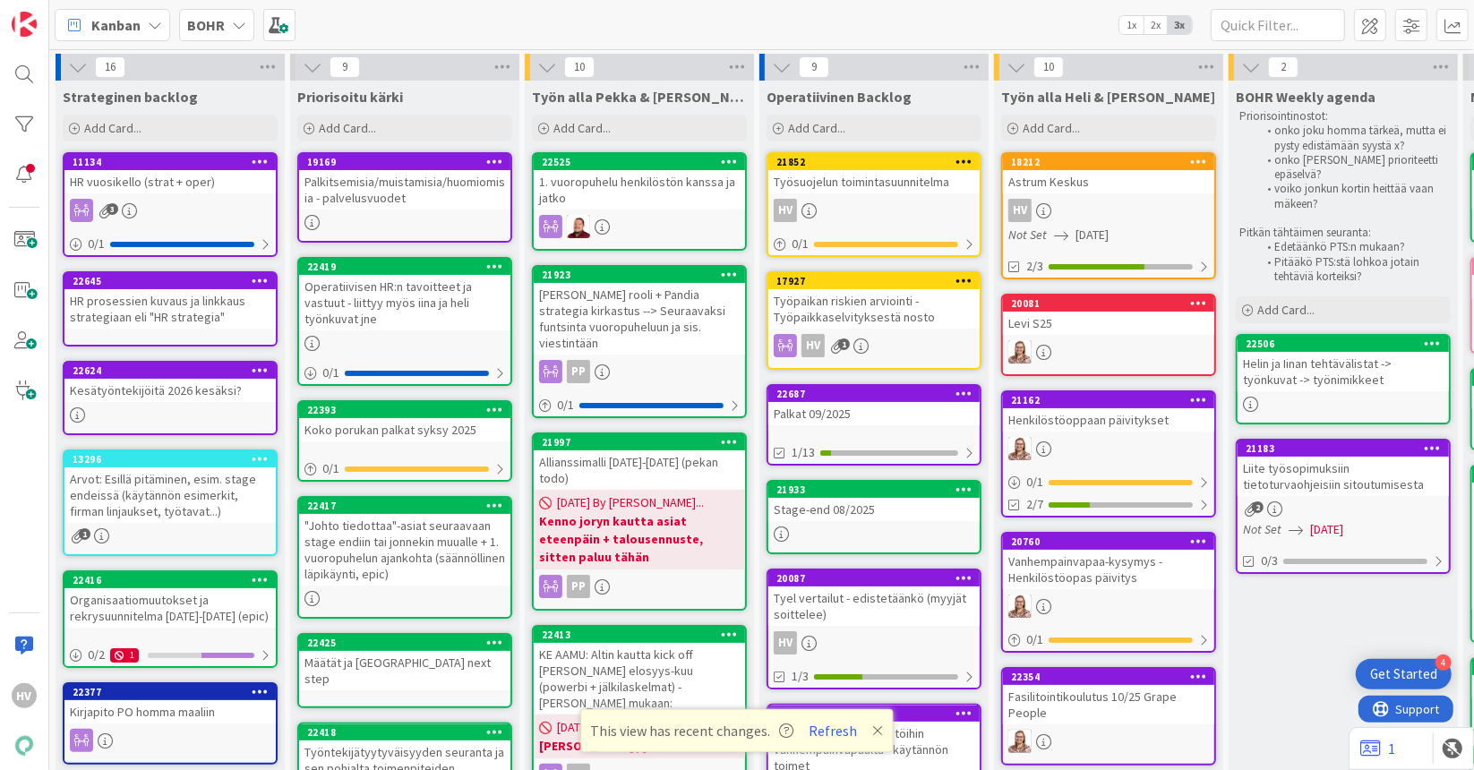
scroll to position [1391, 0]
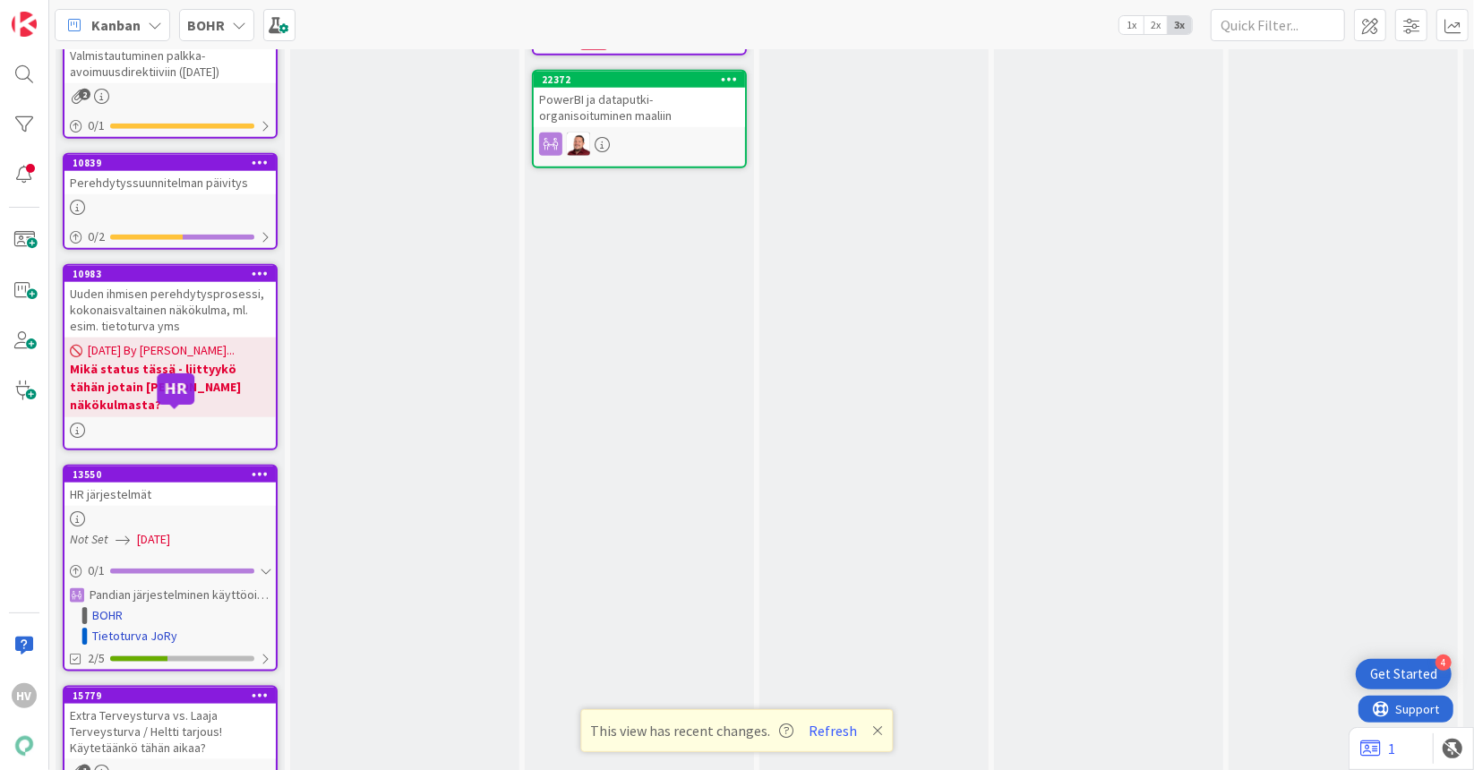
click at [168, 468] on div "13550" at bounding box center [174, 474] width 203 height 13
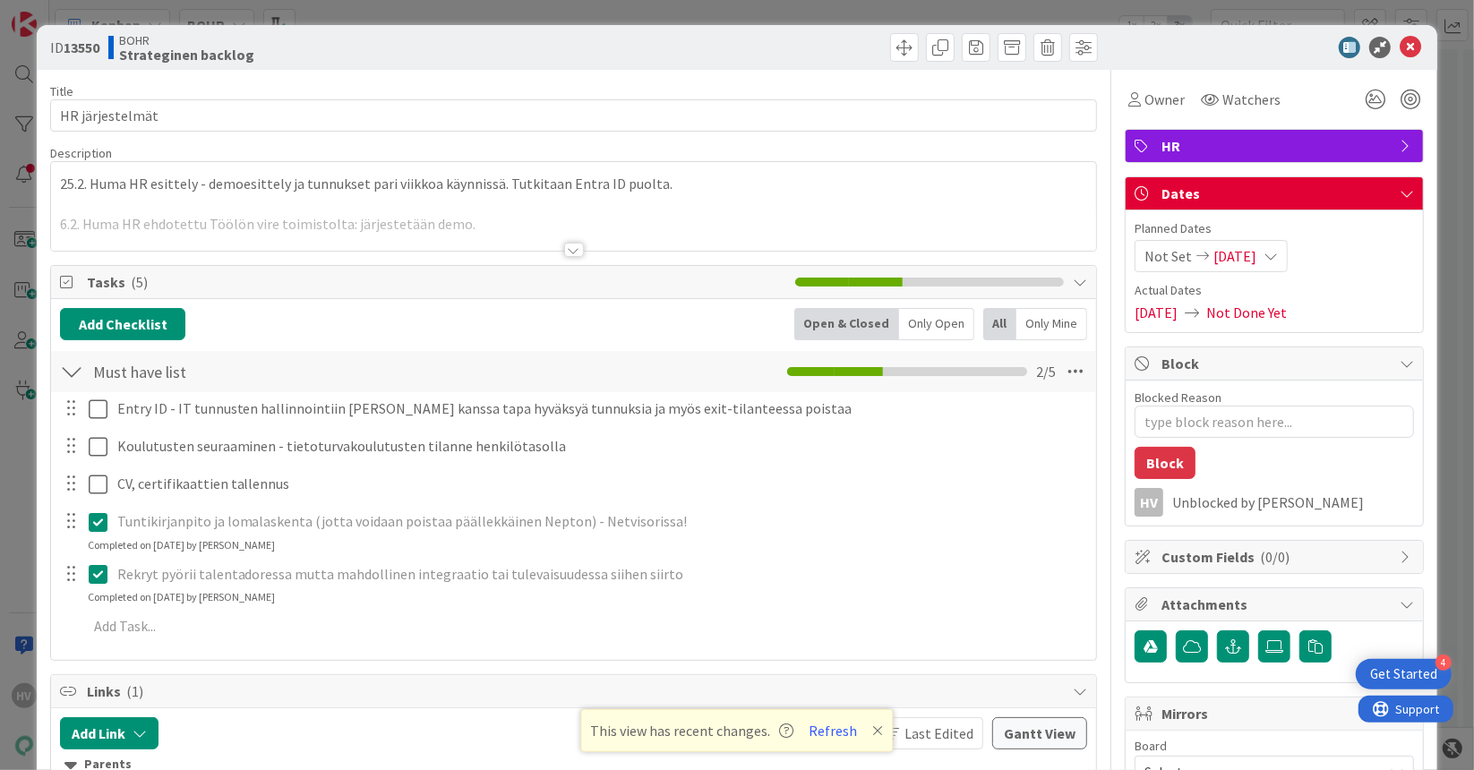
click at [572, 246] on div at bounding box center [574, 250] width 20 height 14
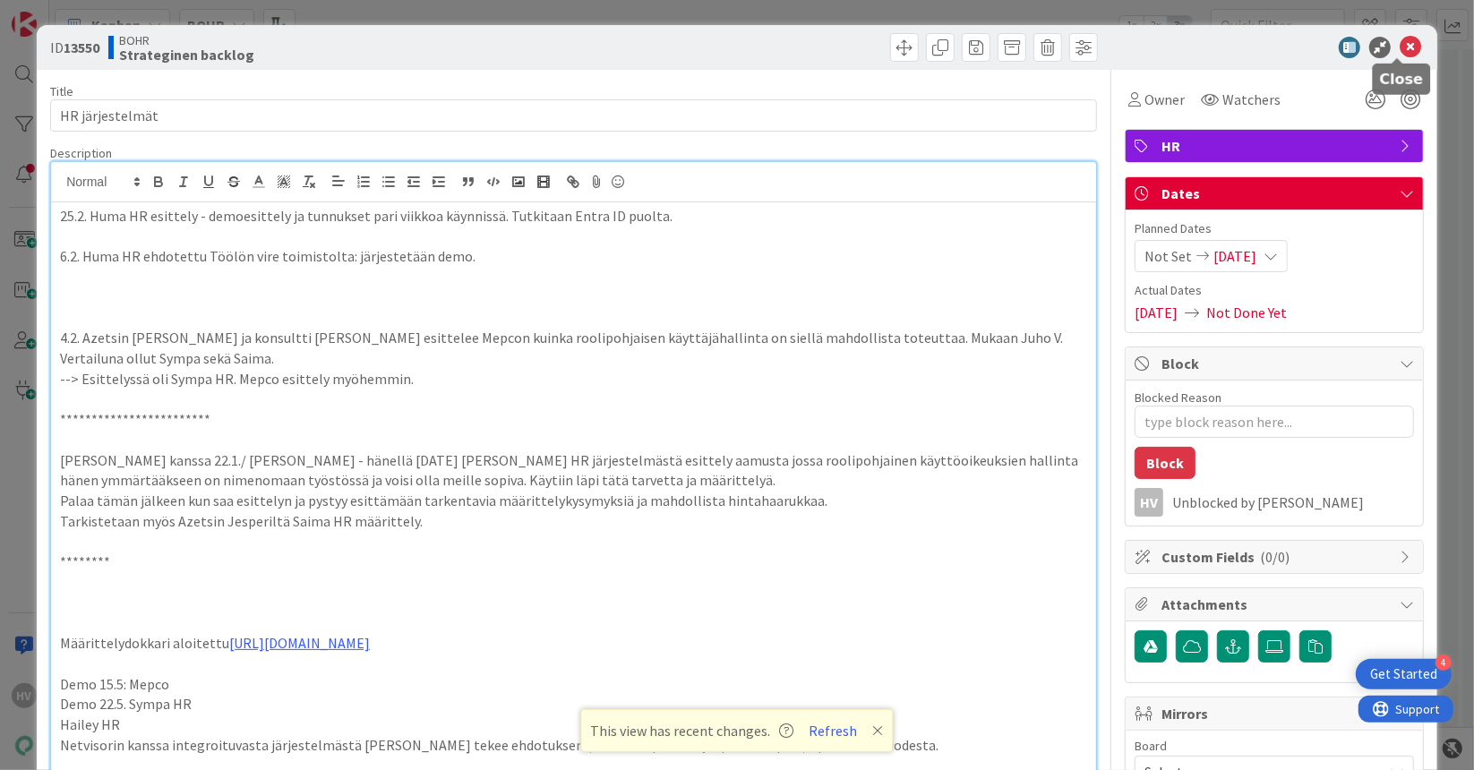
click at [1399, 43] on icon at bounding box center [1409, 47] width 21 height 21
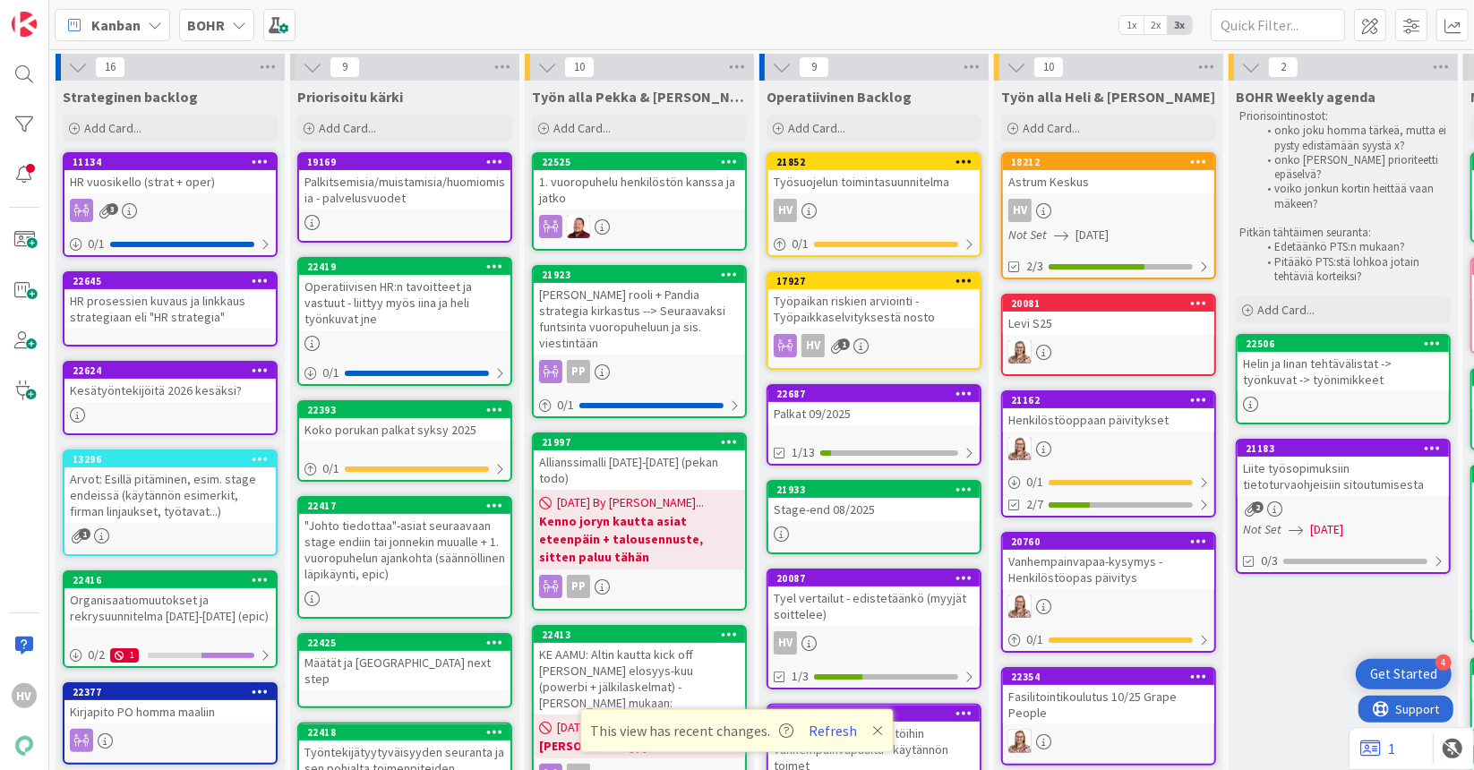
click at [232, 22] on icon at bounding box center [239, 25] width 14 height 14
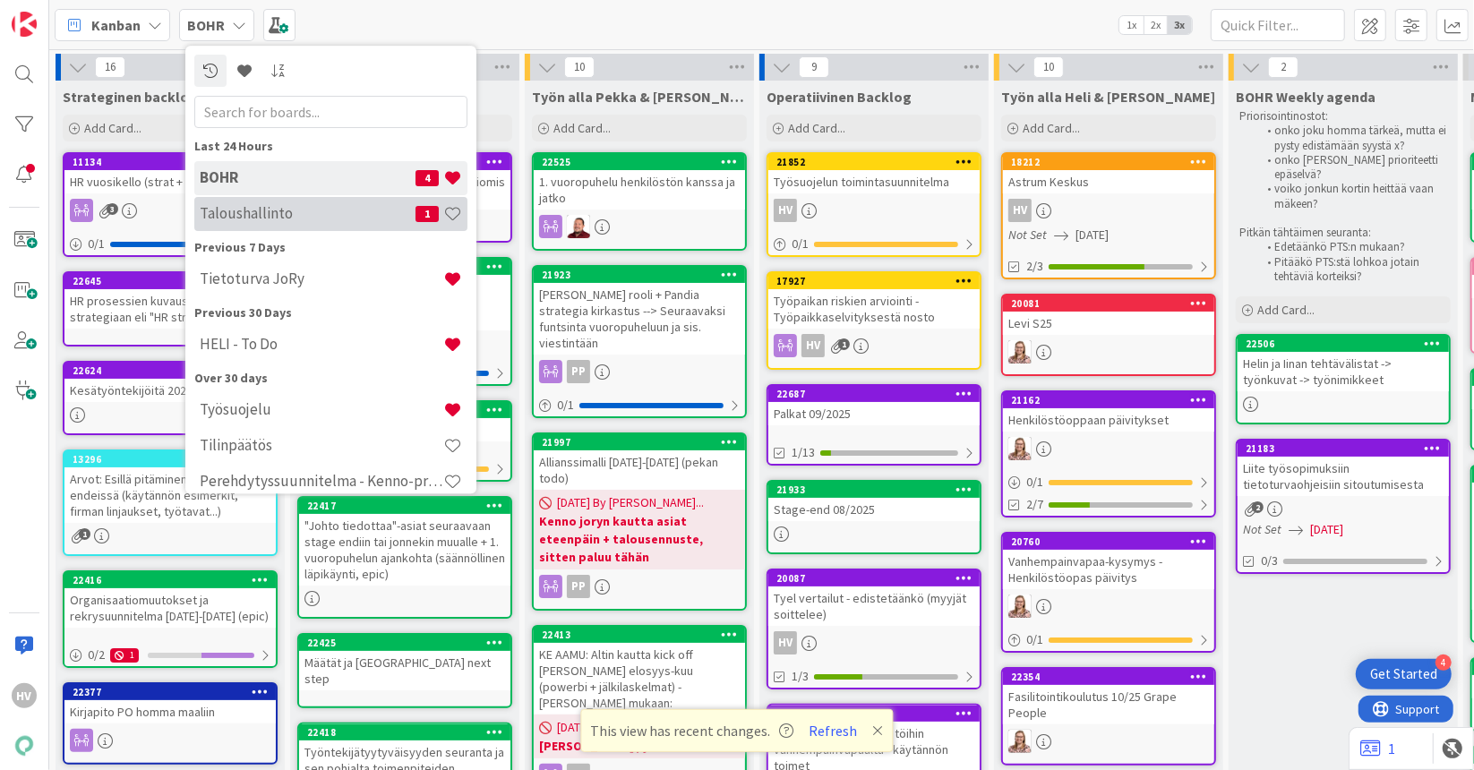
click at [252, 214] on h4 "Taloushallinto" at bounding box center [308, 214] width 216 height 18
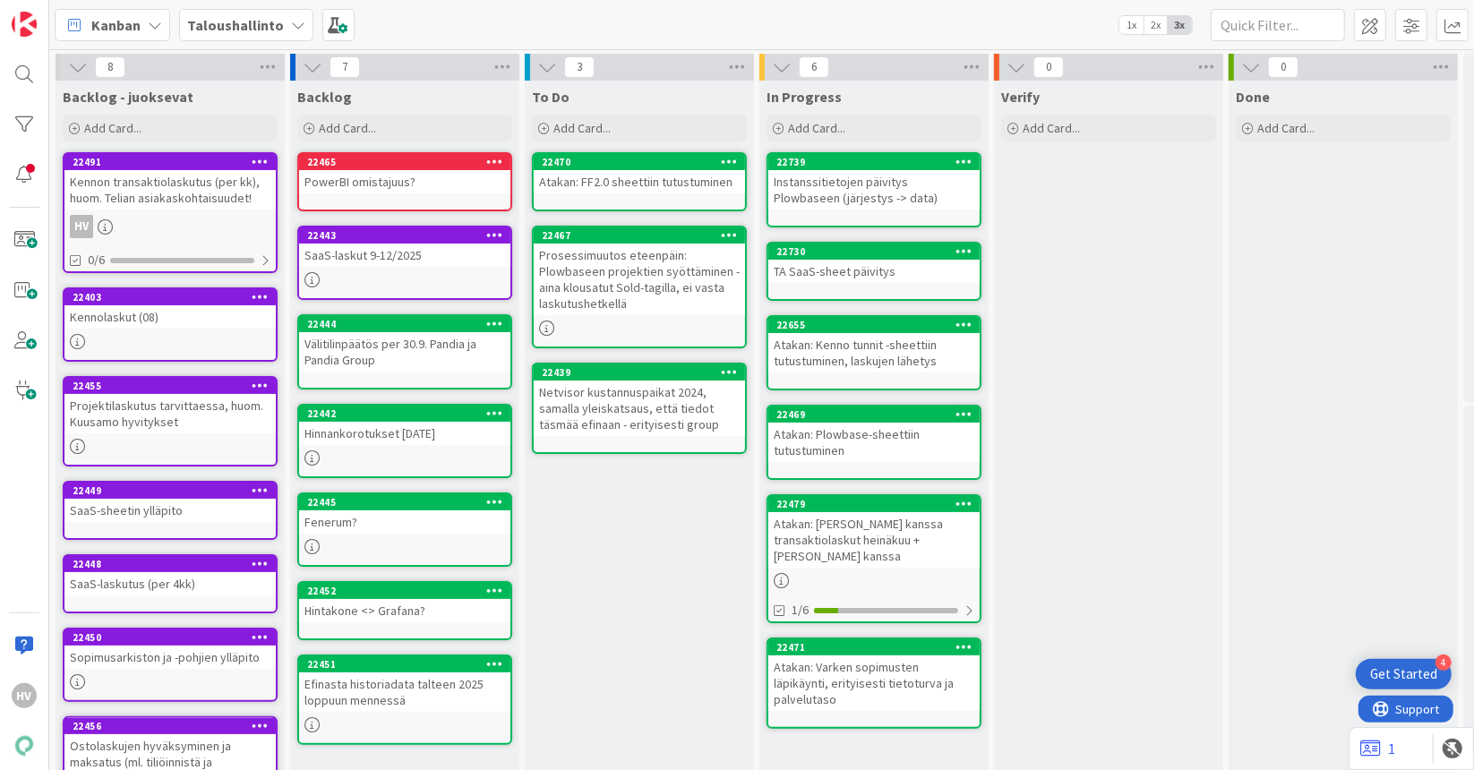
click at [260, 28] on b "Taloushallinto" at bounding box center [235, 25] width 97 height 18
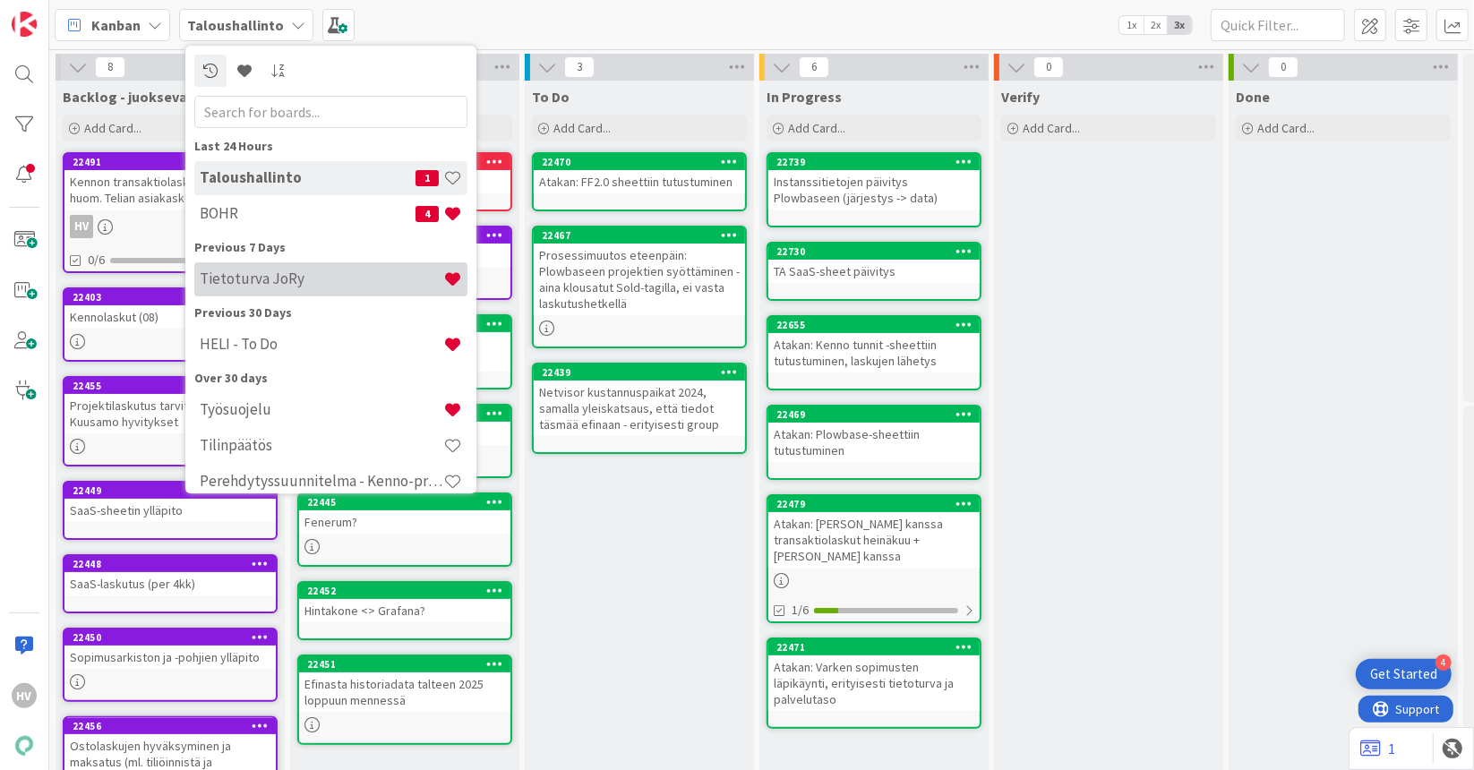
click at [286, 287] on h4 "Tietoturva JoRy" at bounding box center [322, 279] width 244 height 18
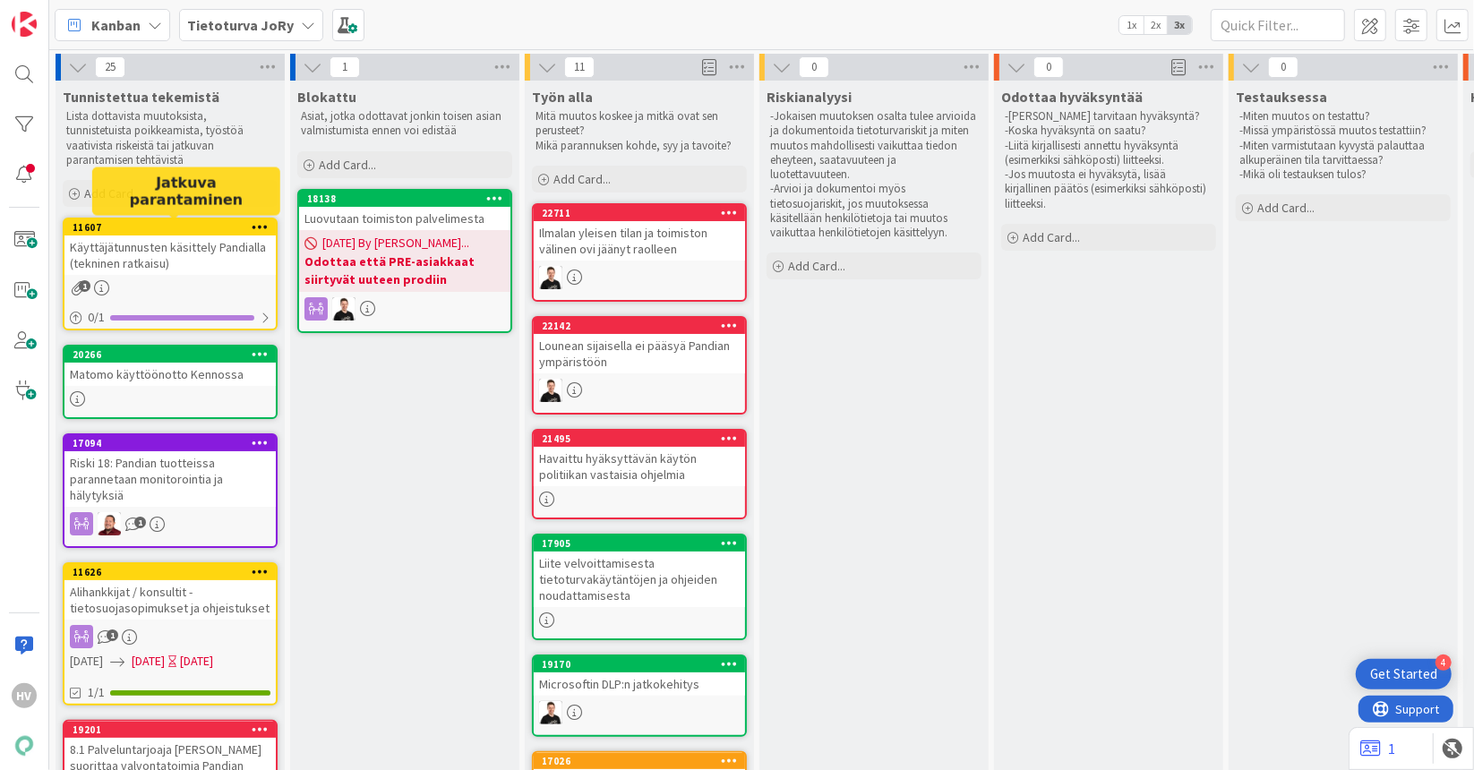
click at [193, 226] on div "11607" at bounding box center [174, 227] width 203 height 13
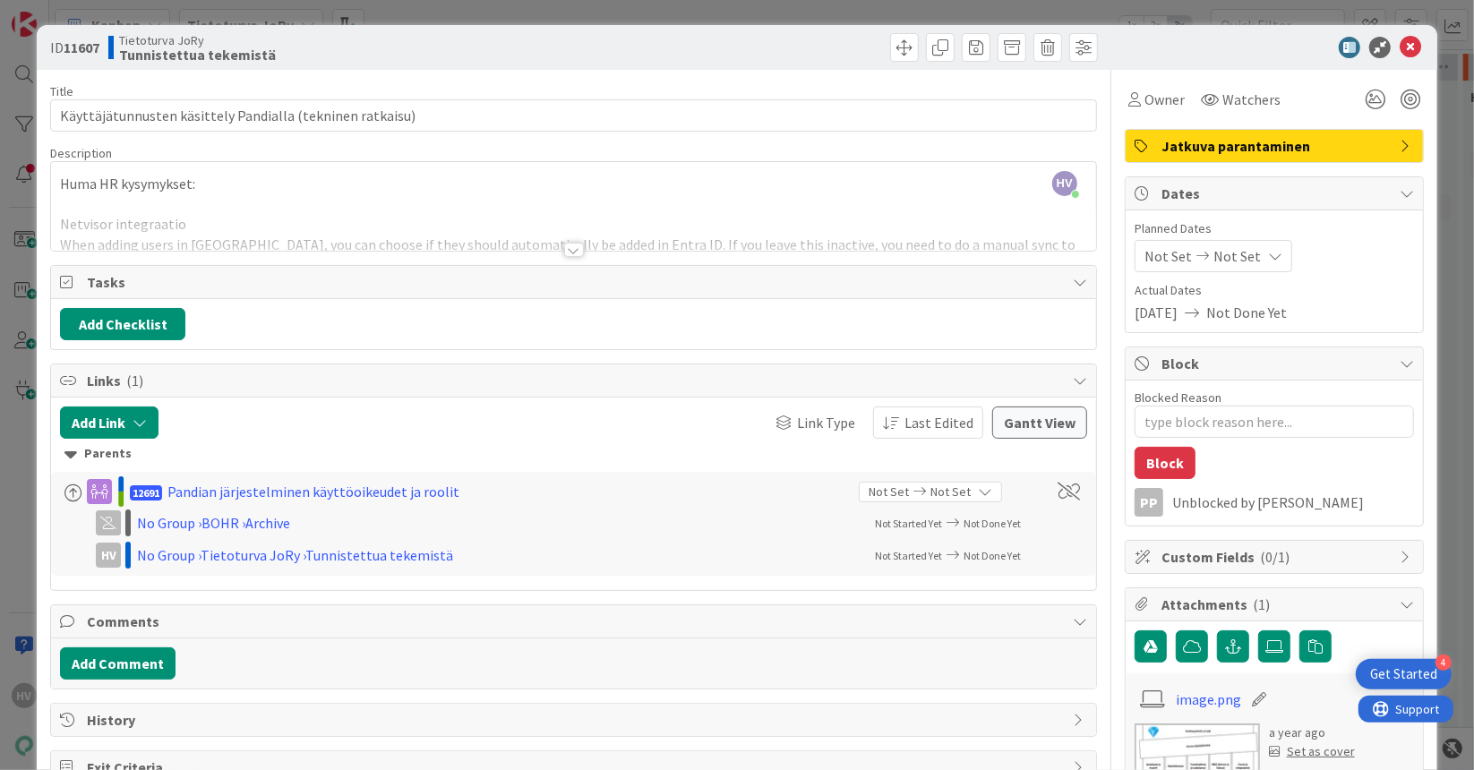
click at [566, 250] on div at bounding box center [574, 250] width 20 height 14
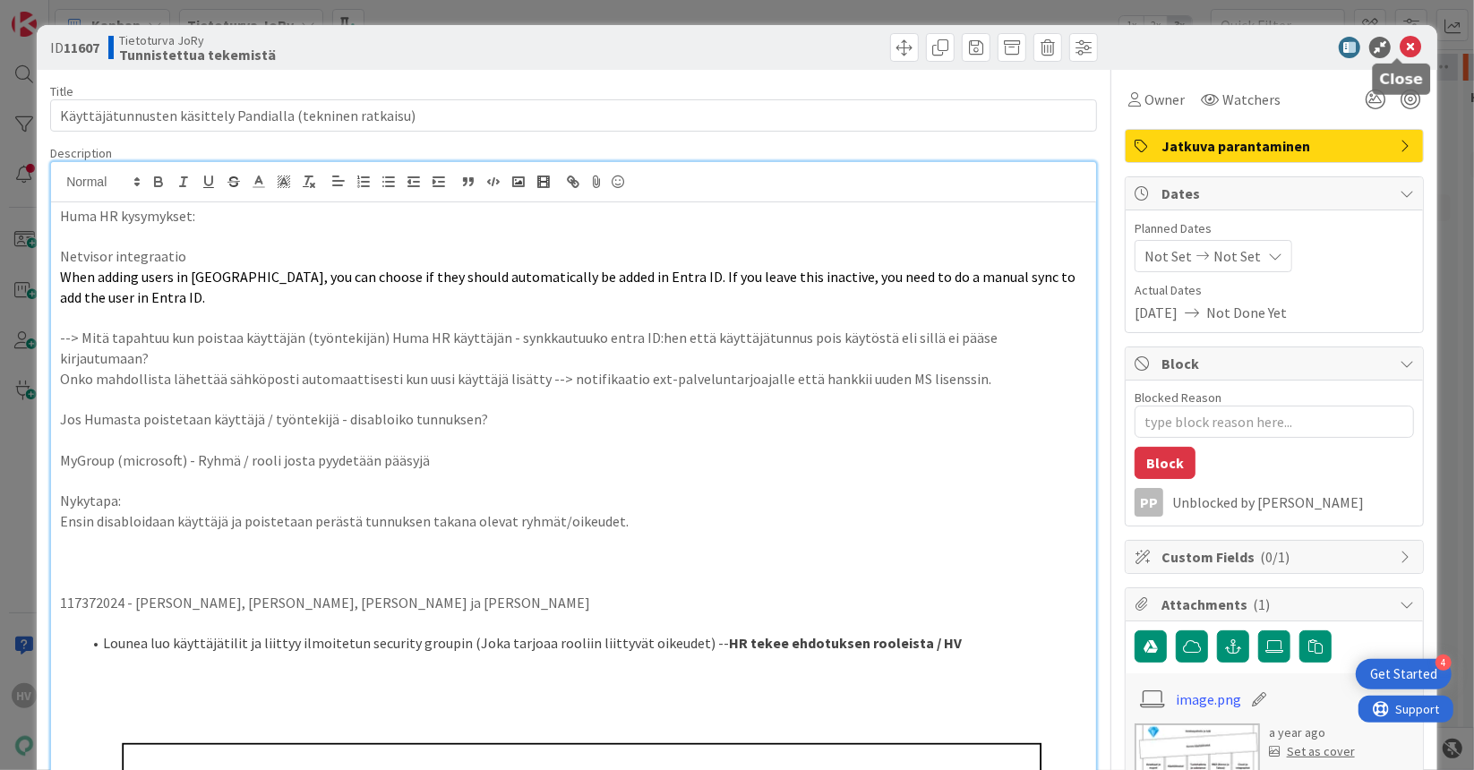
click at [1399, 46] on icon at bounding box center [1409, 47] width 21 height 21
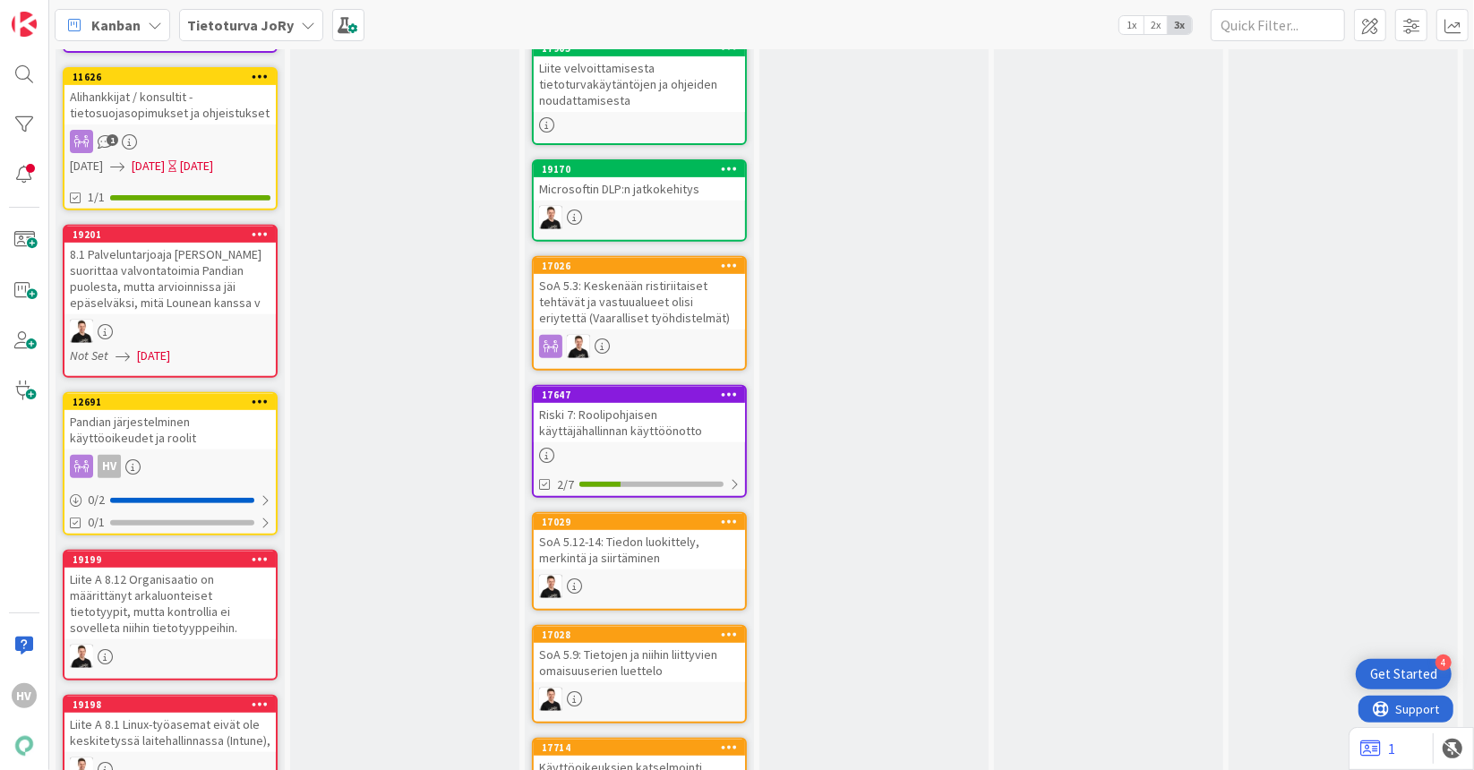
scroll to position [499, 0]
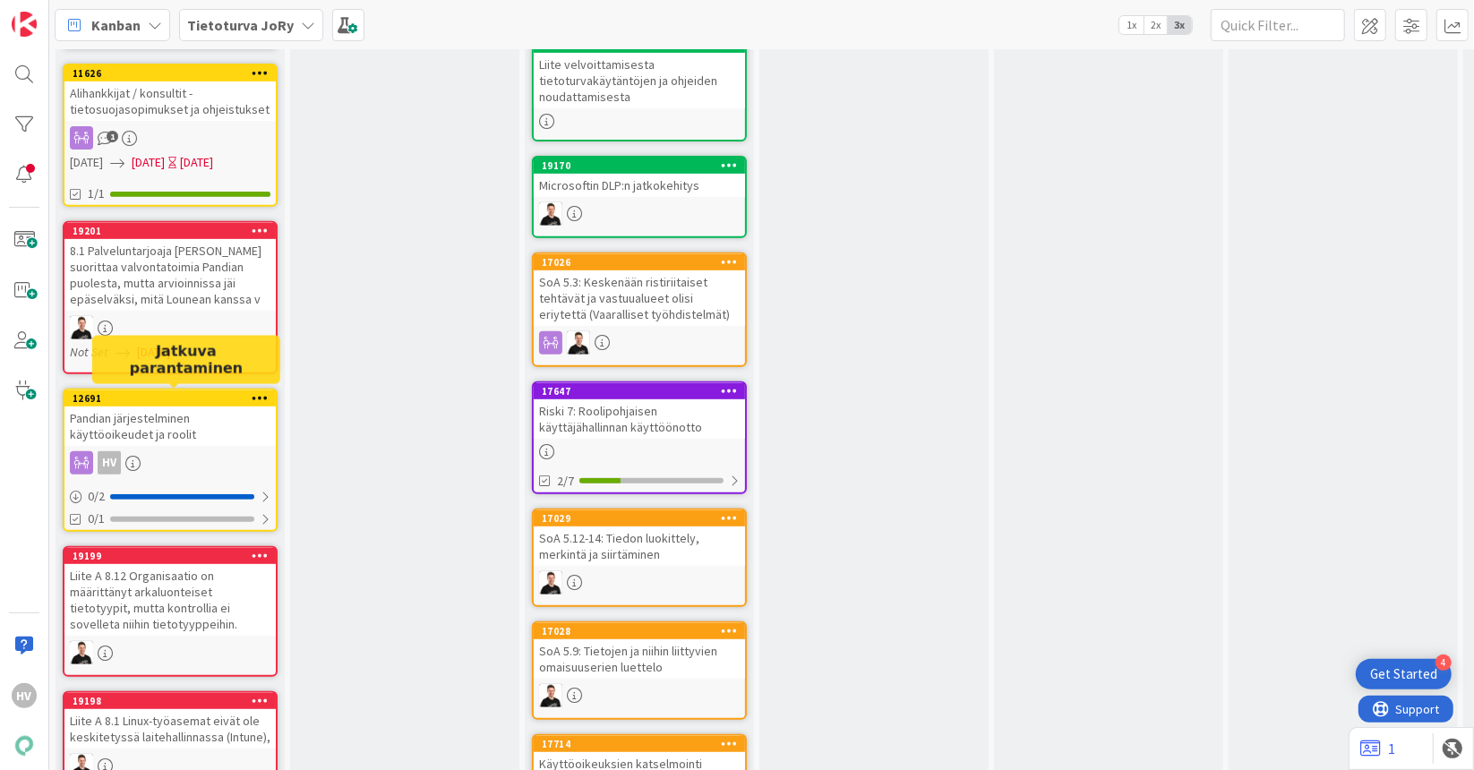
click at [139, 395] on div "12691" at bounding box center [174, 398] width 203 height 13
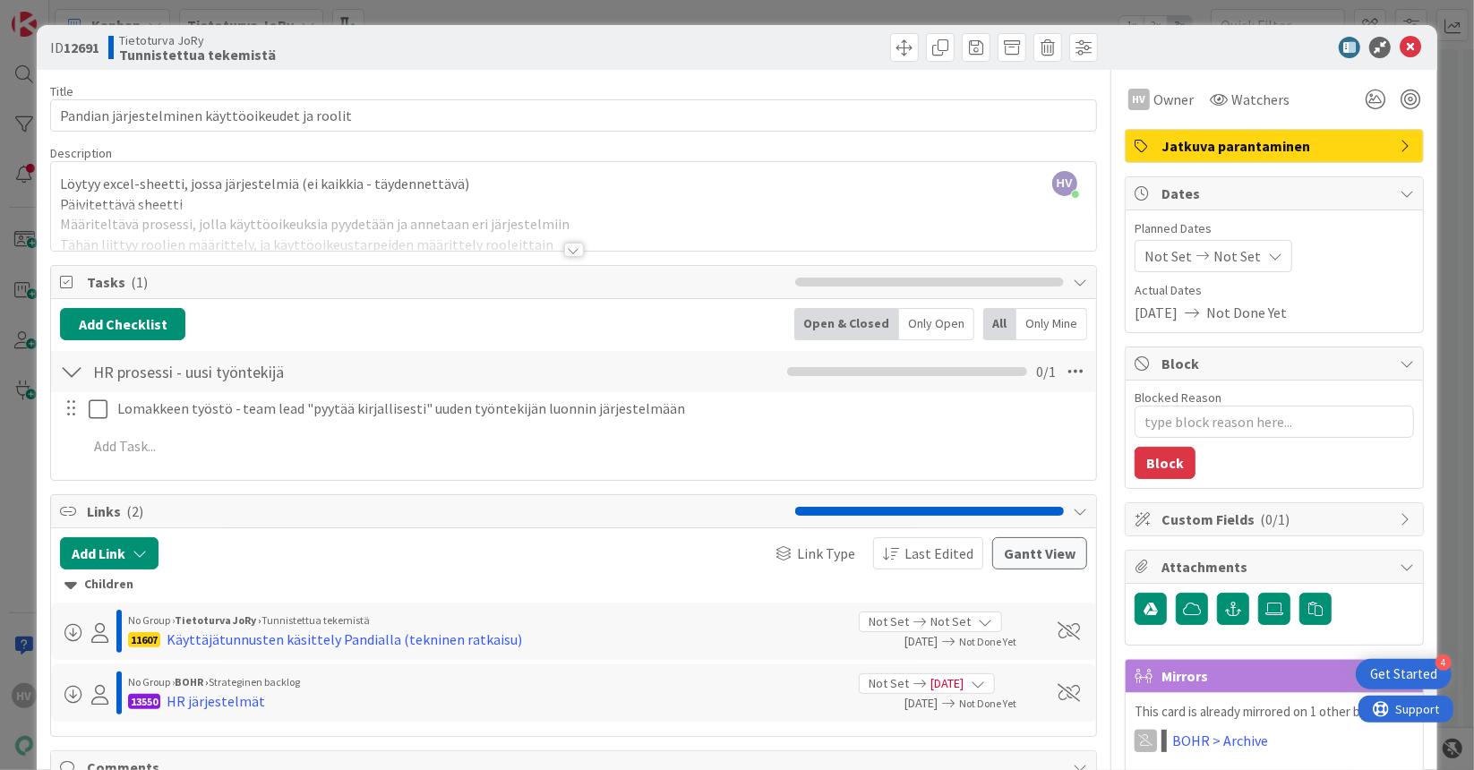
click at [570, 252] on div at bounding box center [574, 250] width 20 height 14
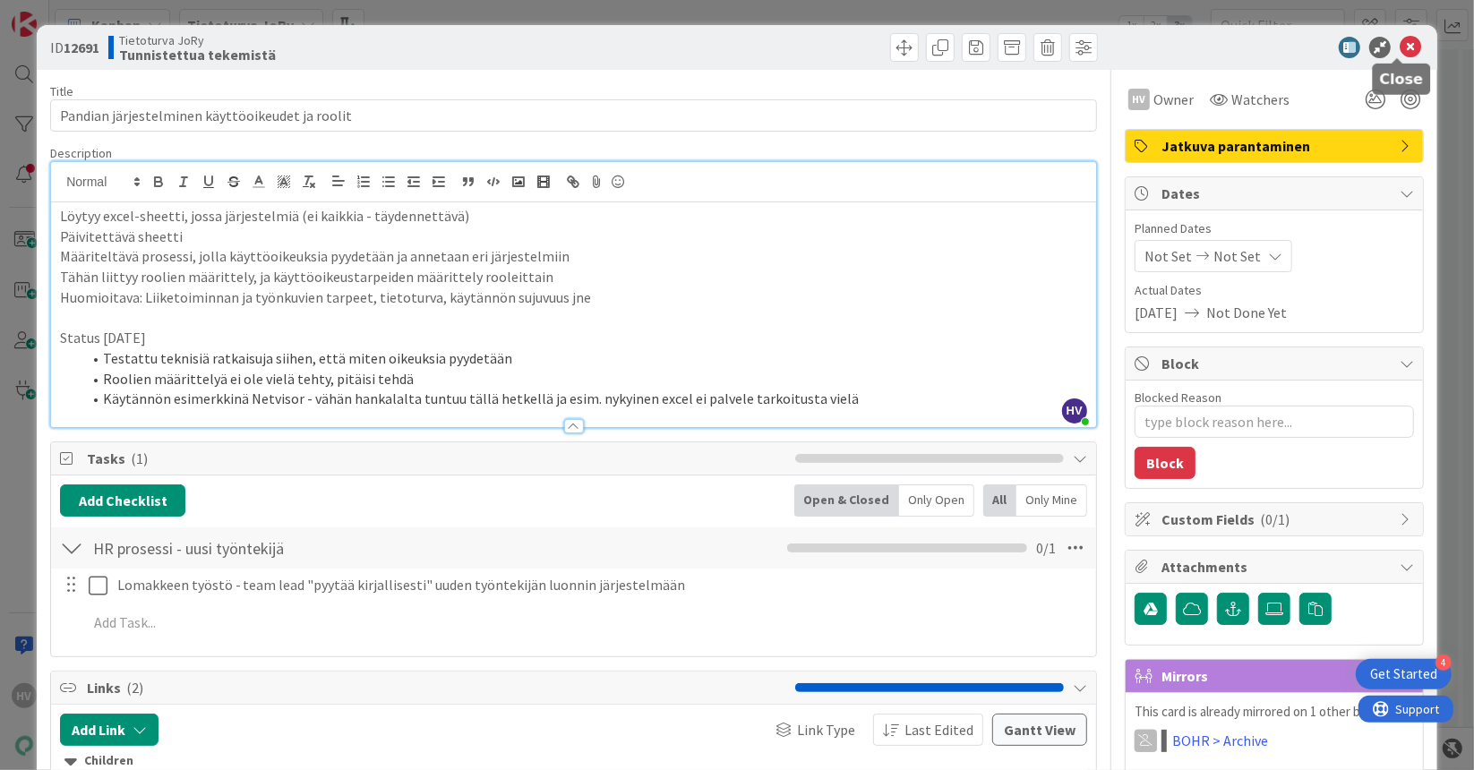
click at [1400, 47] on icon at bounding box center [1409, 47] width 21 height 21
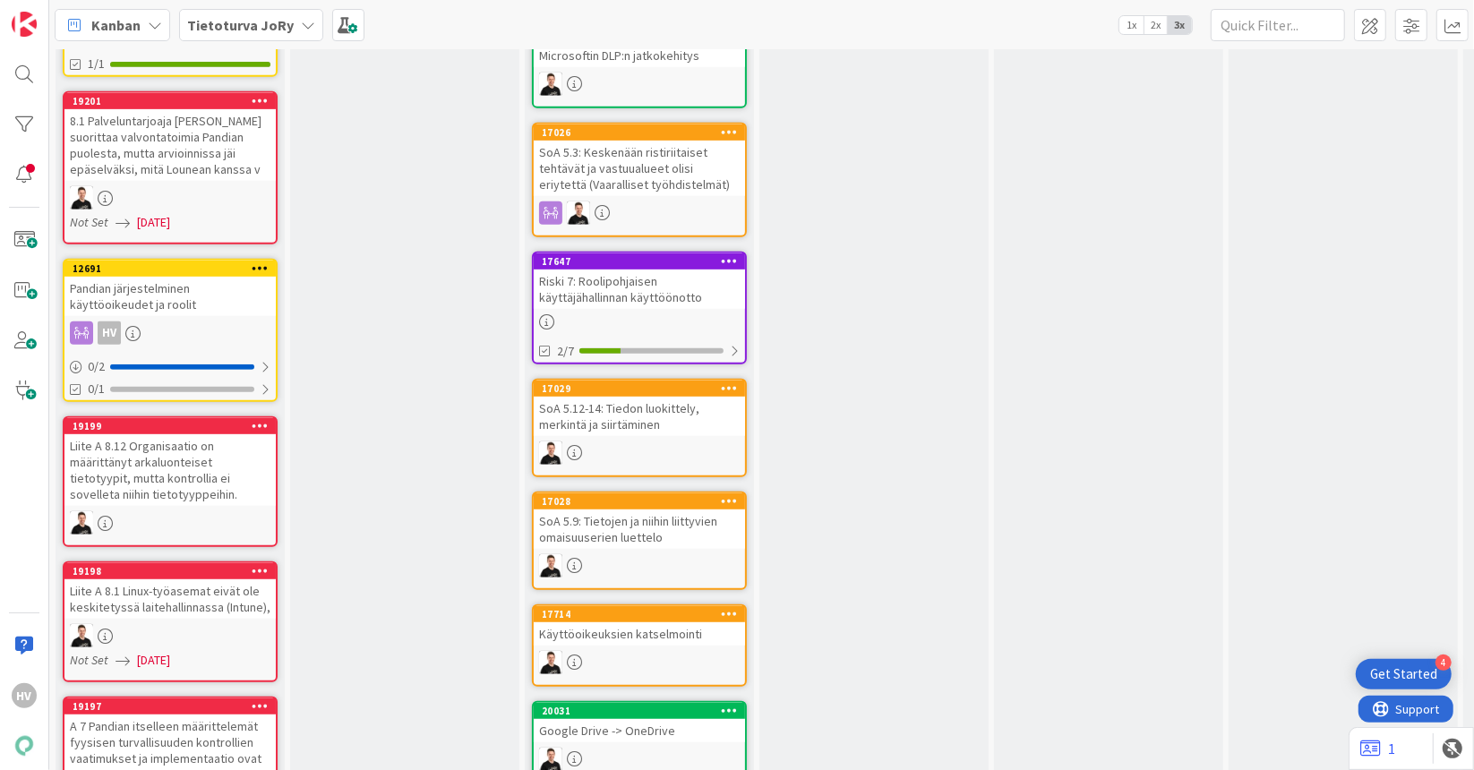
scroll to position [628, 0]
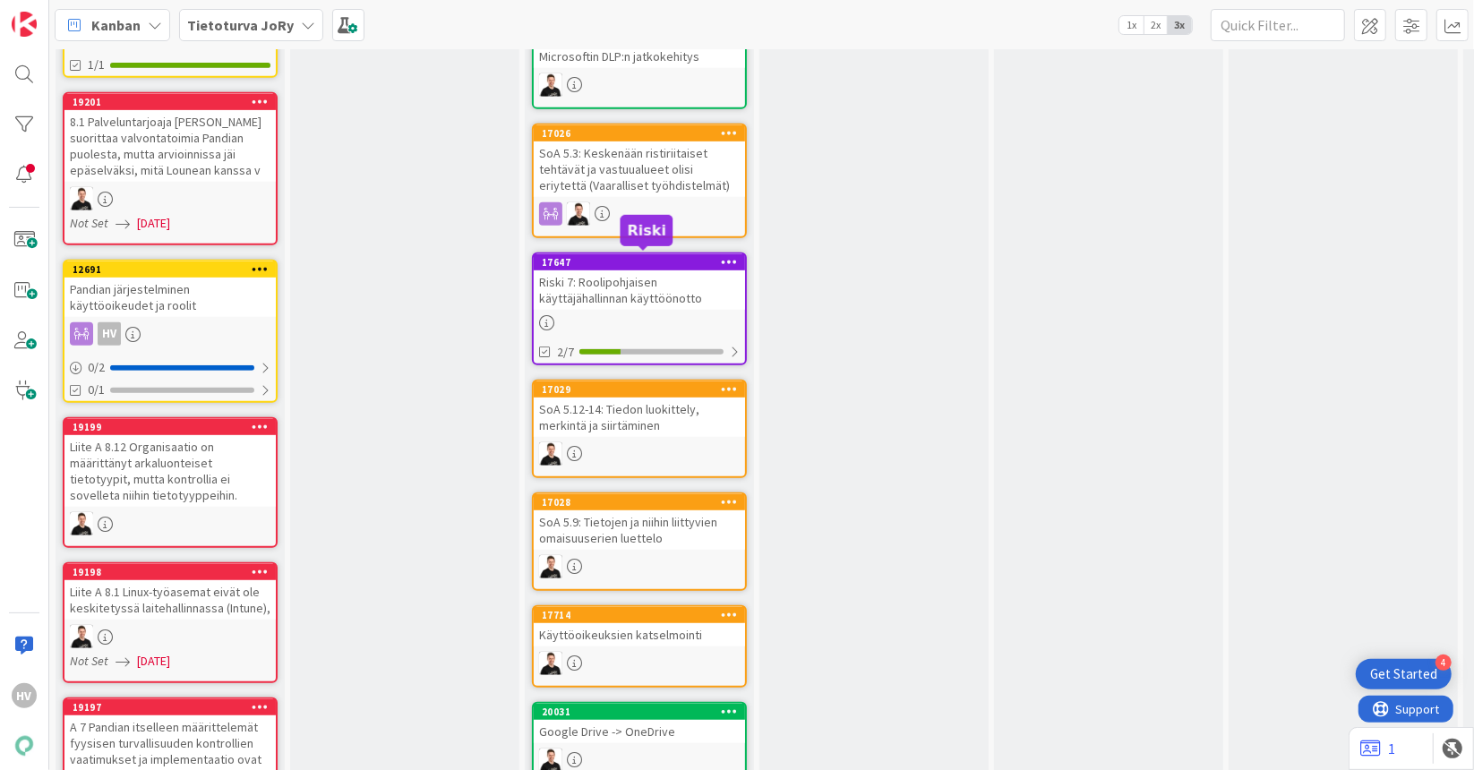
click at [669, 258] on div "17647" at bounding box center [643, 262] width 203 height 13
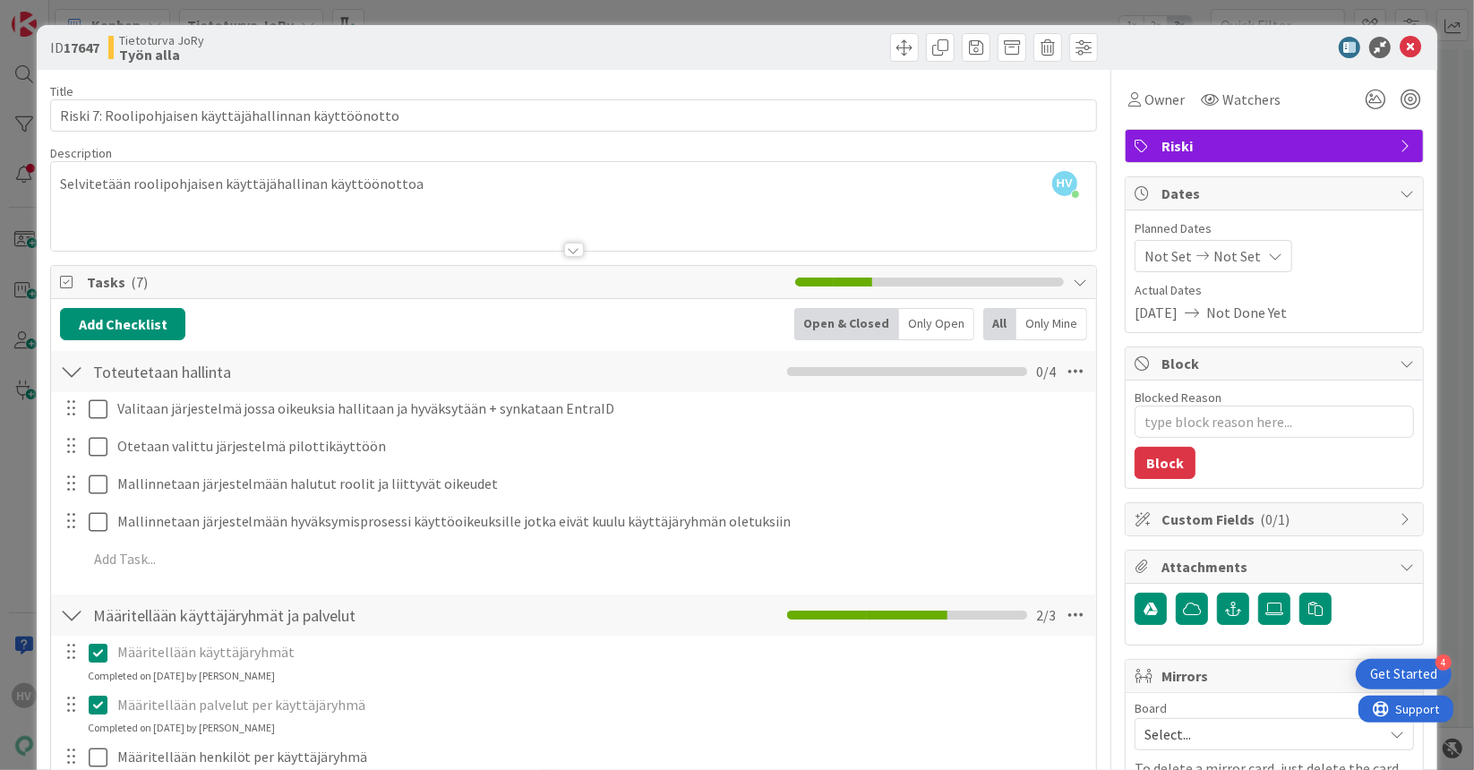
click at [564, 248] on div at bounding box center [574, 250] width 20 height 14
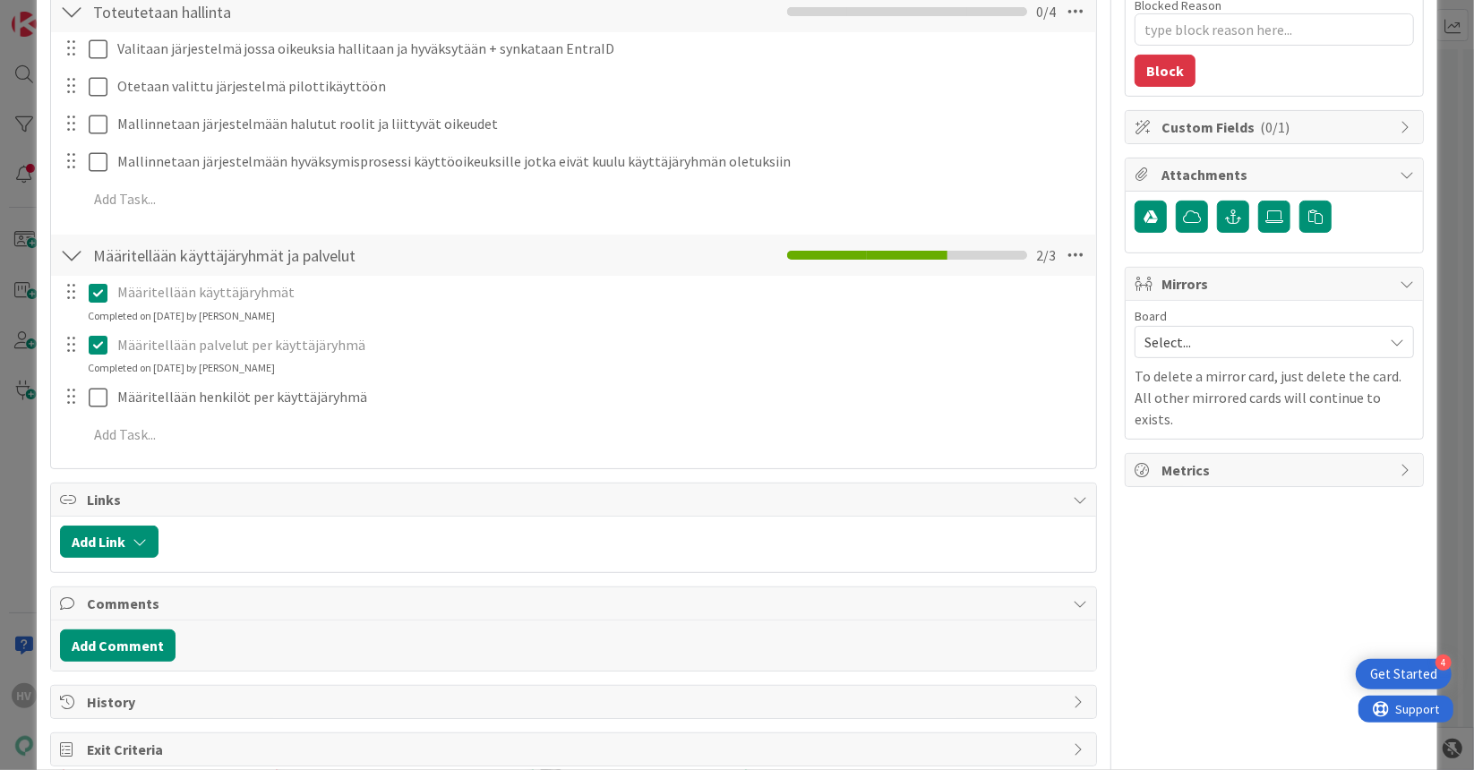
scroll to position [419, 0]
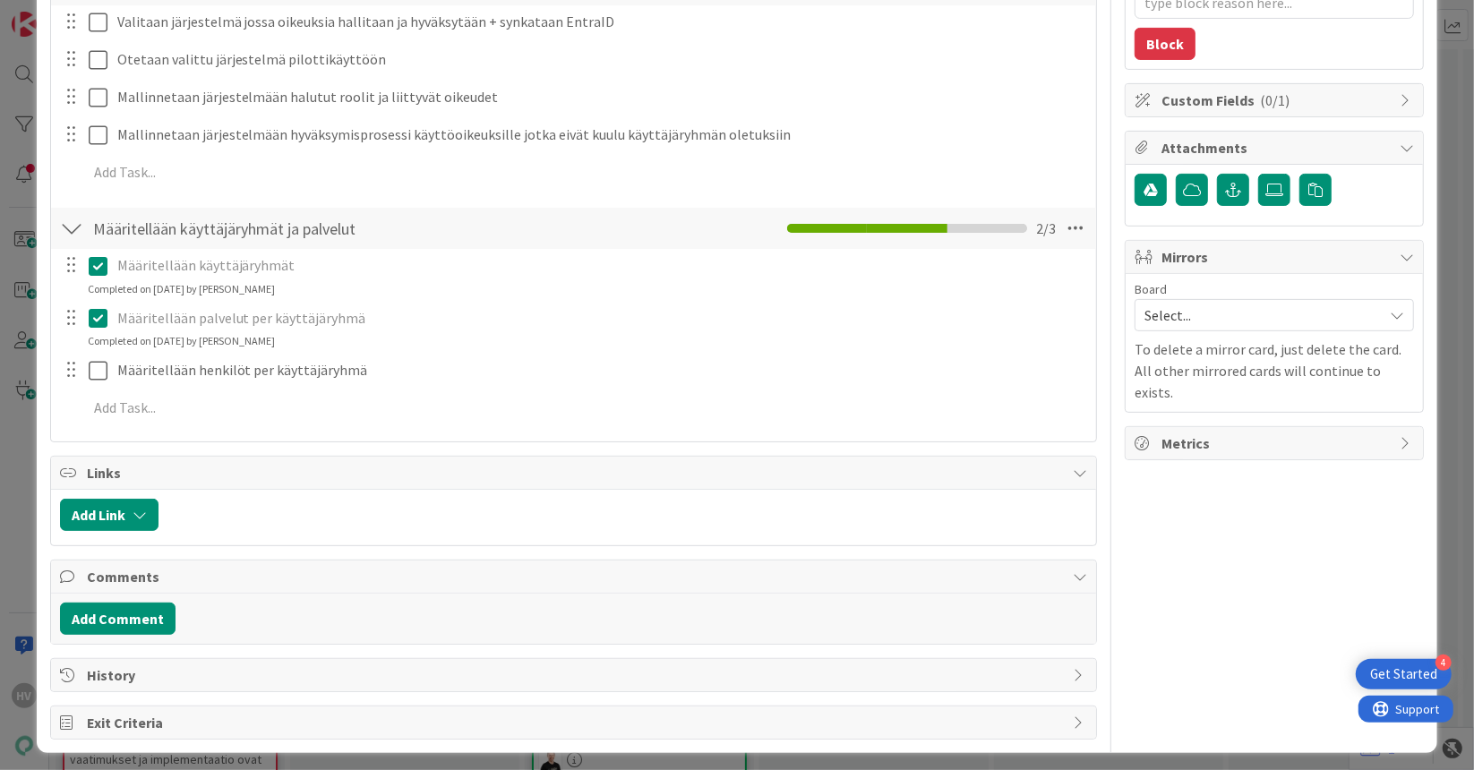
click at [66, 668] on icon at bounding box center [69, 675] width 18 height 14
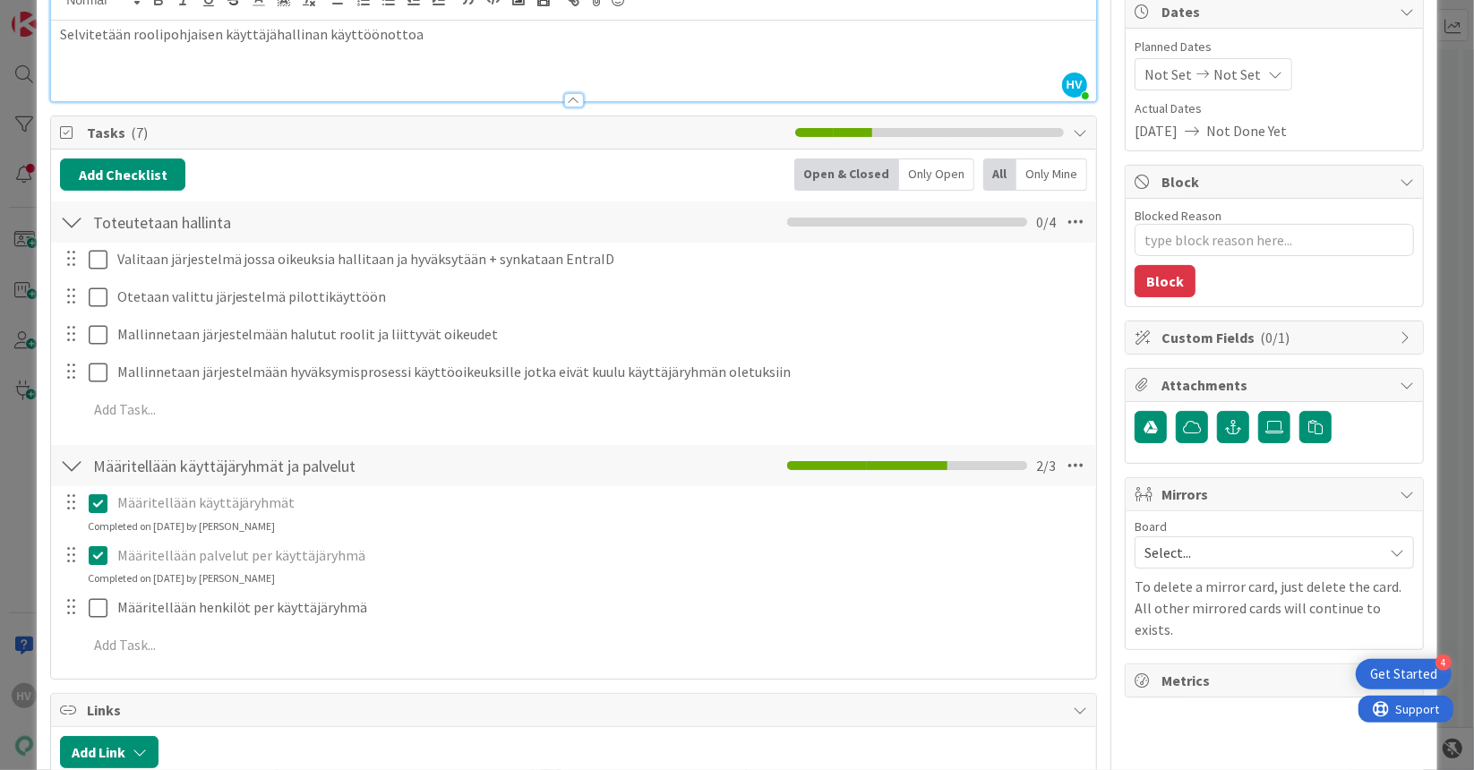
scroll to position [0, 0]
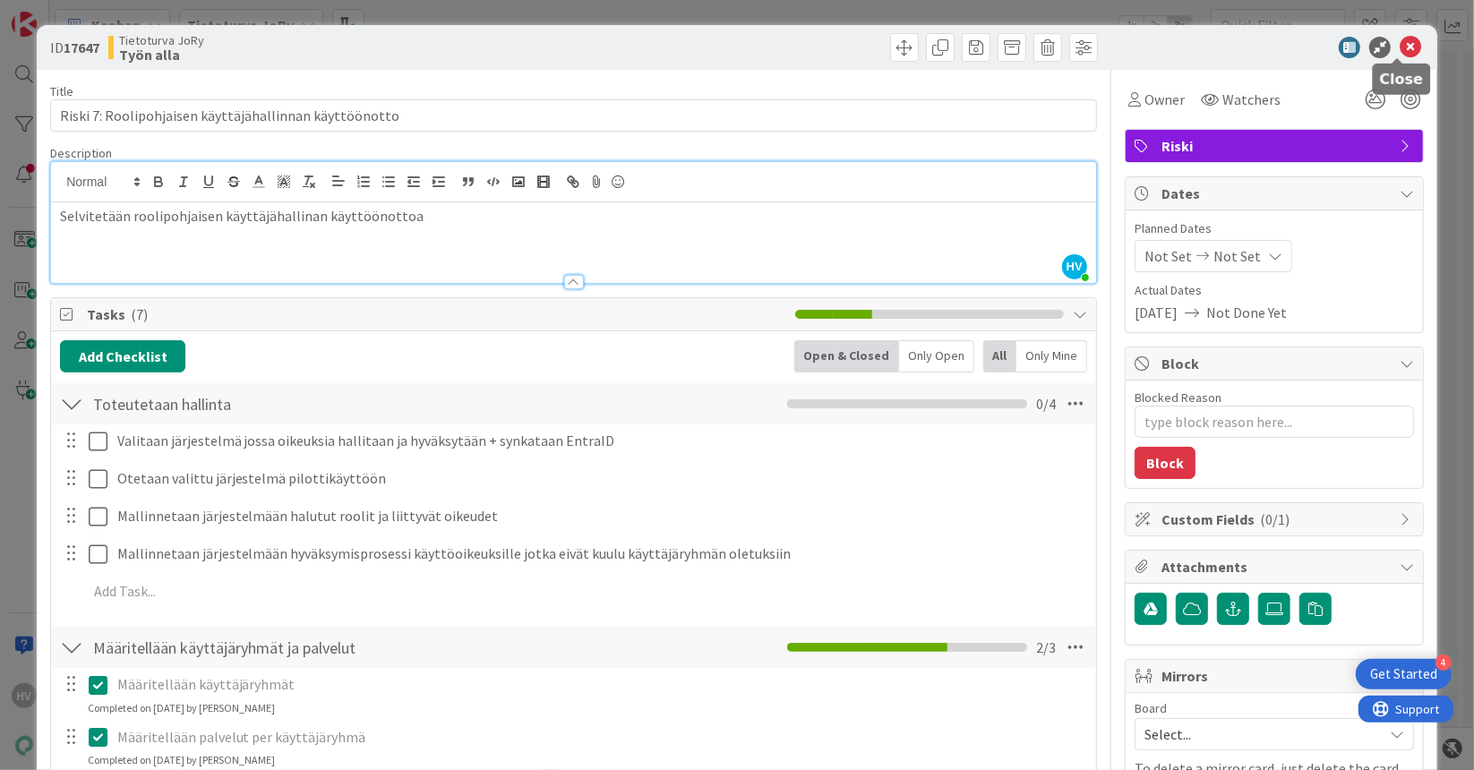
click at [1399, 44] on icon at bounding box center [1409, 47] width 21 height 21
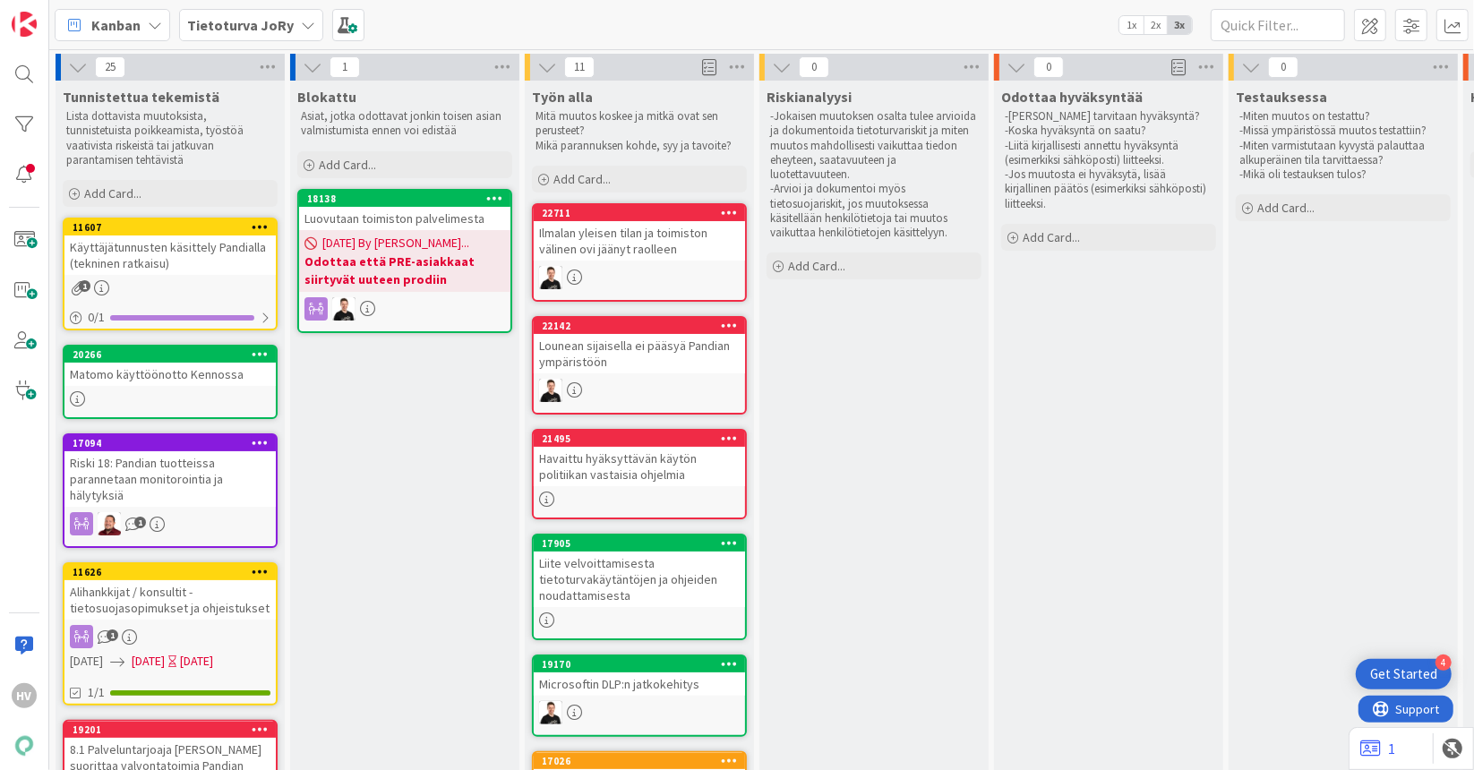
click at [211, 26] on b "Tietoturva JoRy" at bounding box center [240, 25] width 107 height 18
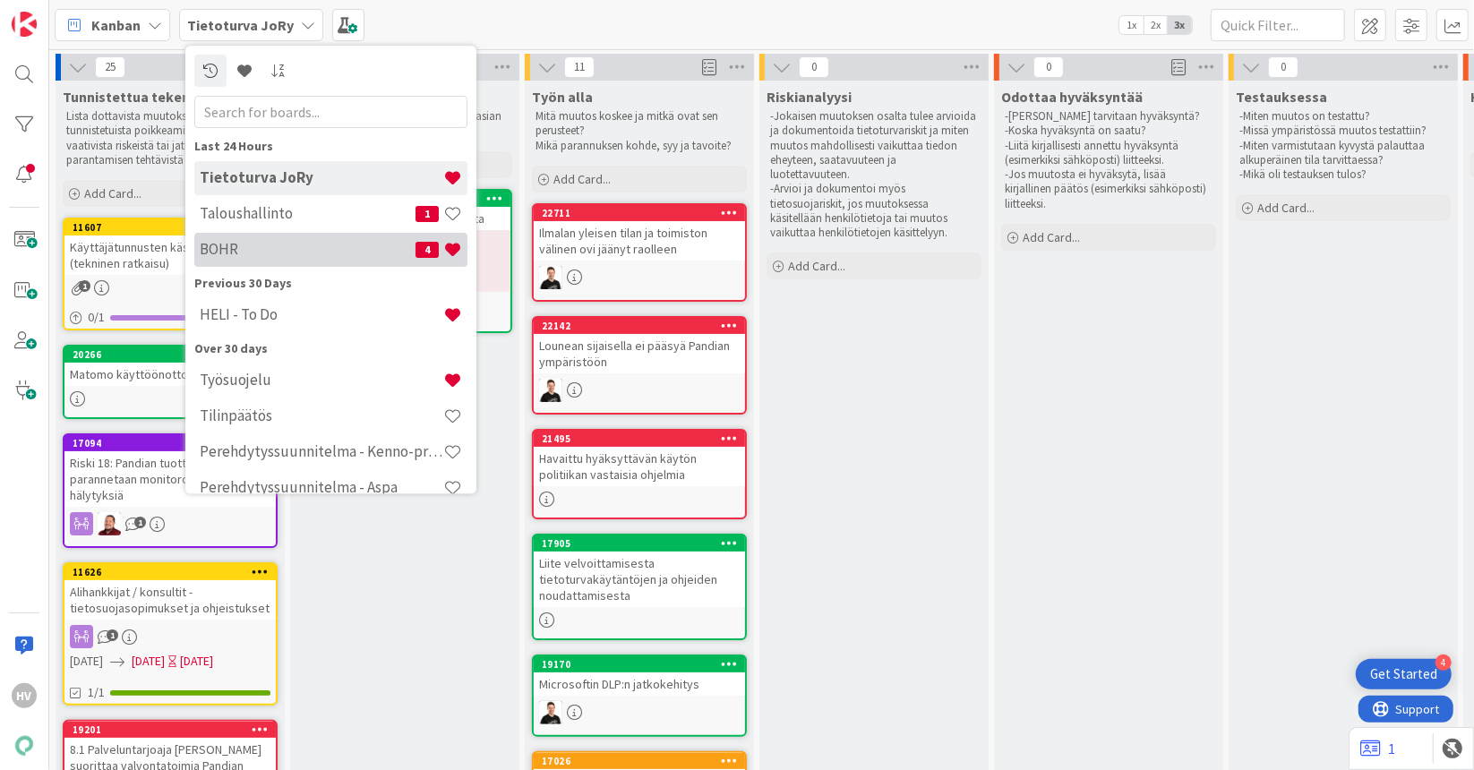
click at [236, 244] on h4 "BOHR" at bounding box center [308, 250] width 216 height 18
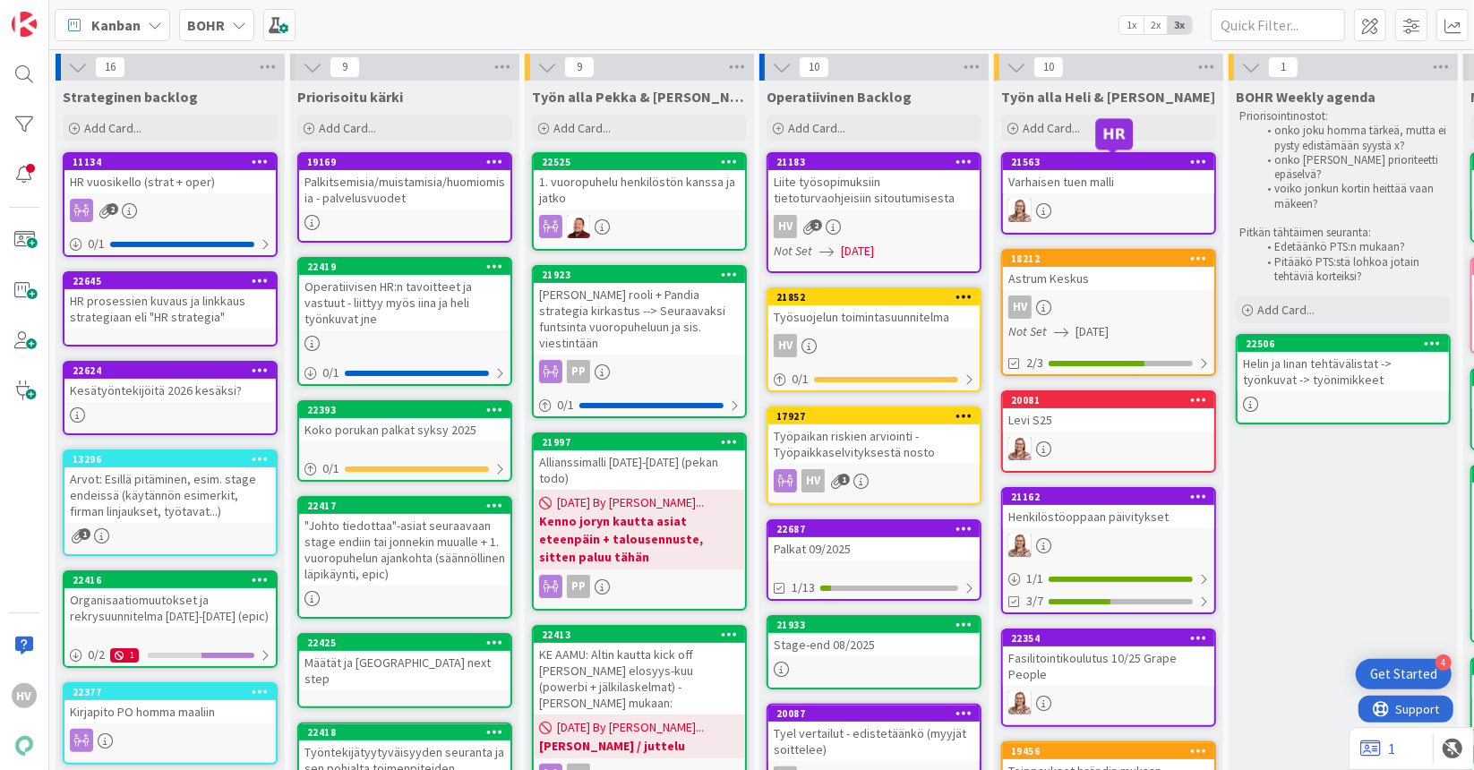
click at [1096, 158] on div "21563" at bounding box center [1112, 162] width 203 height 13
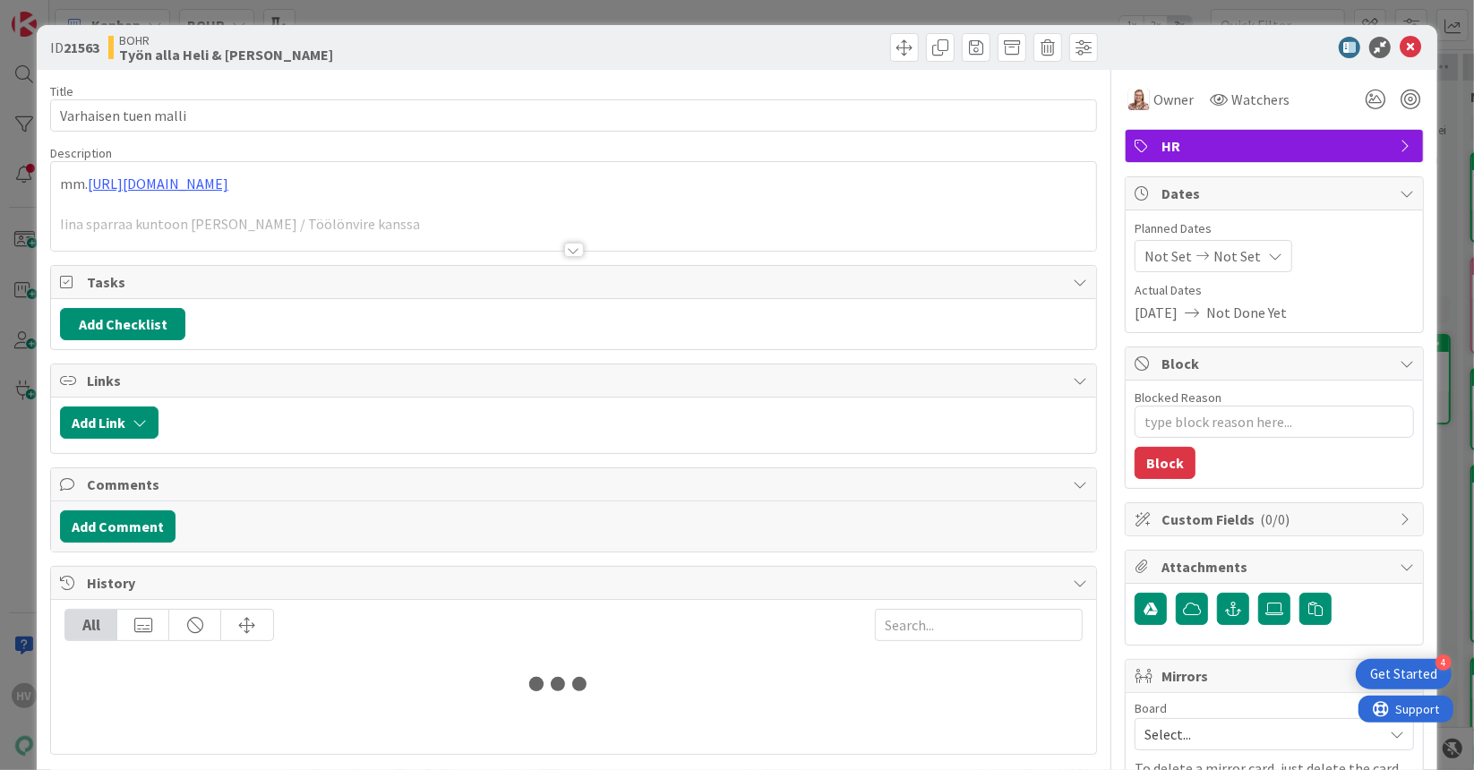
type textarea "x"
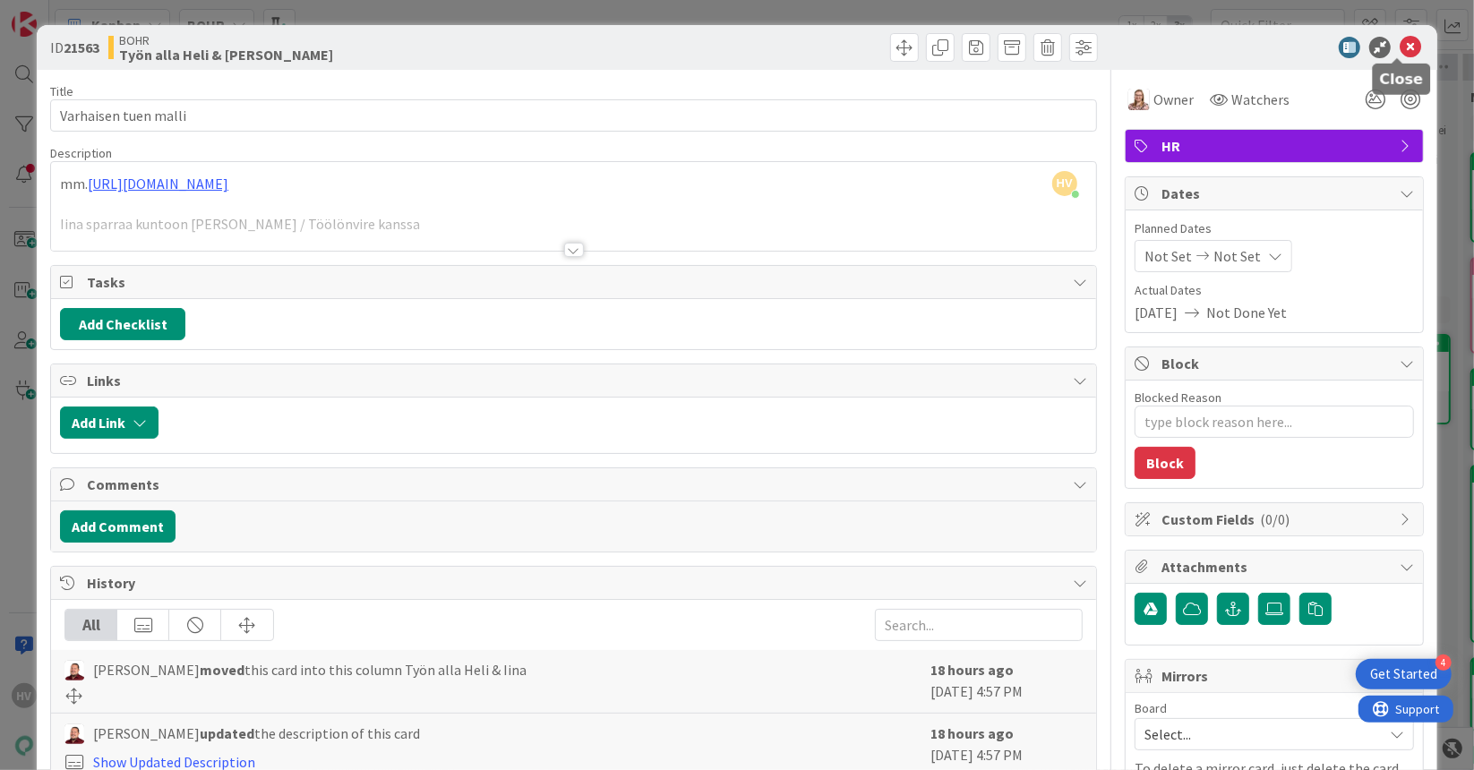
click at [1399, 47] on icon at bounding box center [1409, 47] width 21 height 21
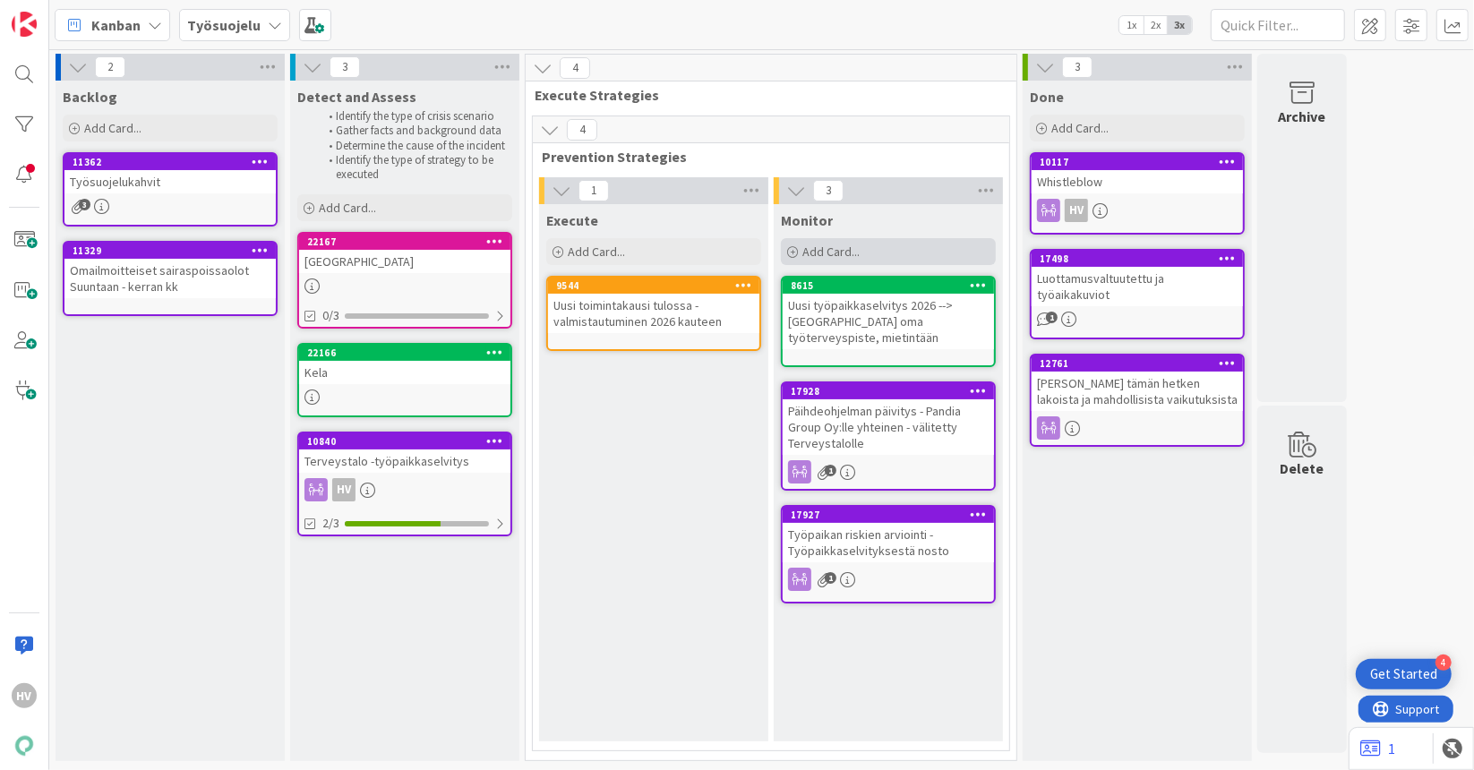
click at [861, 259] on div "Add Card..." at bounding box center [888, 251] width 215 height 27
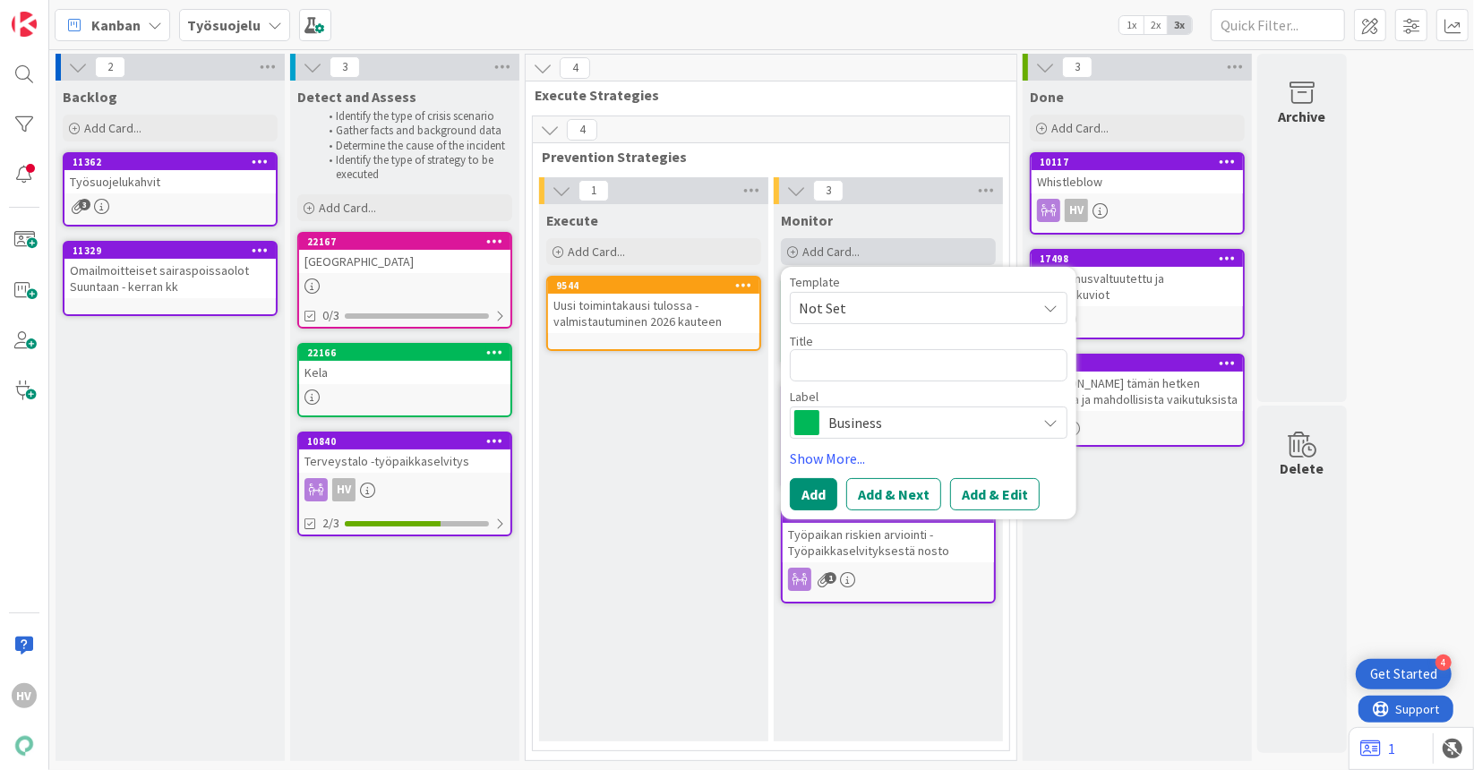
type textarea "x"
type textarea "E"
type textarea "x"
type textarea "EA"
type textarea "x"
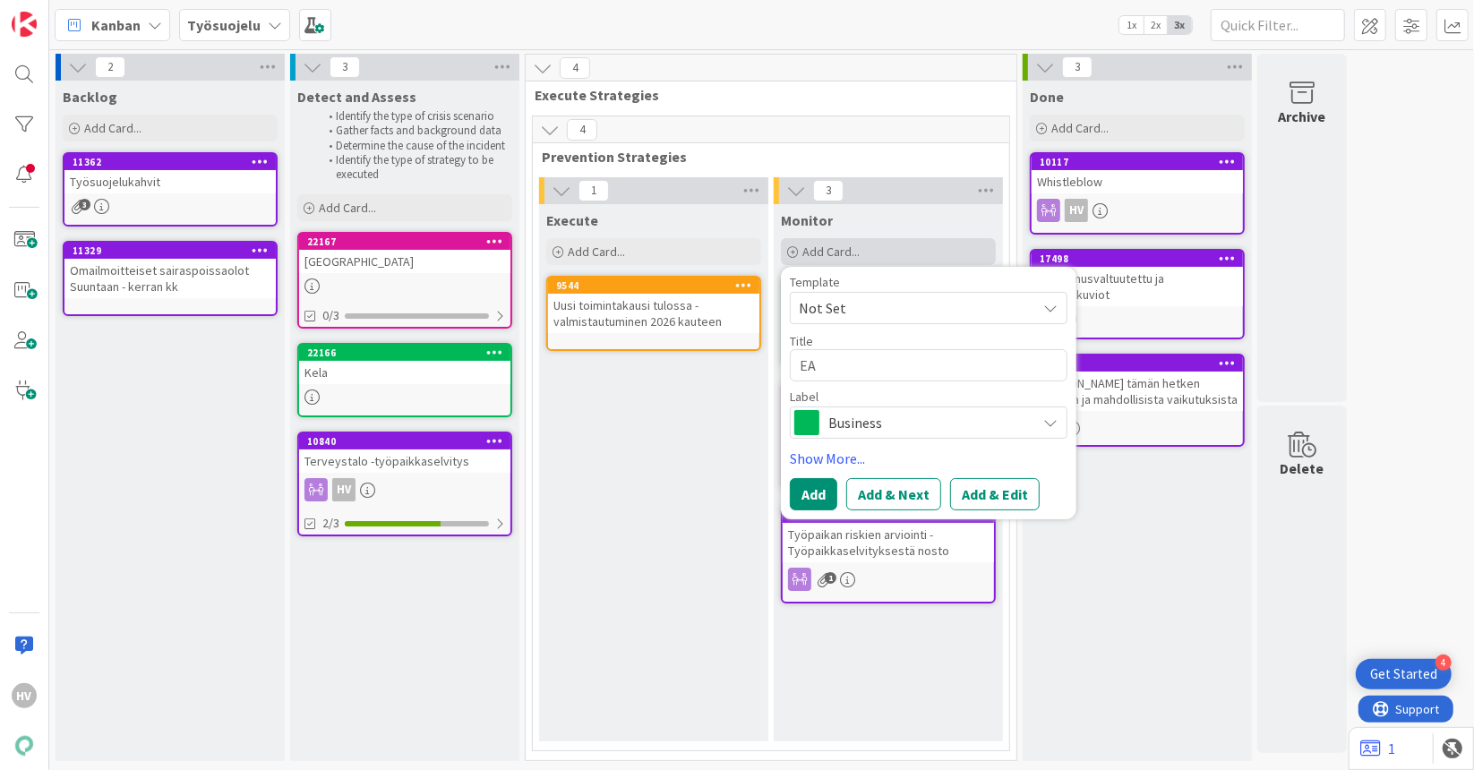
type textarea "EA k"
type textarea "x"
type textarea "EA ko"
type textarea "x"
type textarea "EA kor"
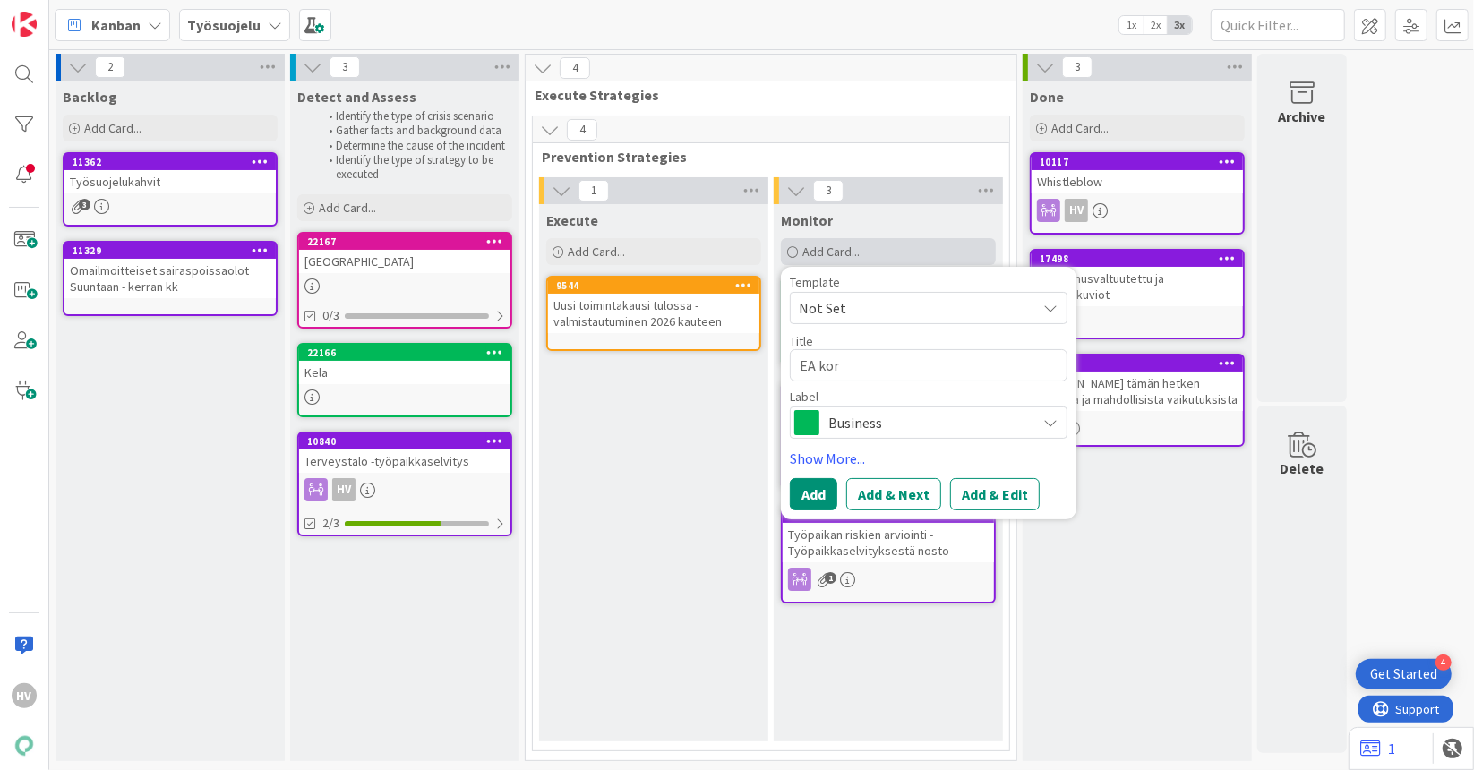
type textarea "x"
type textarea "EA kort"
type textarea "x"
type textarea "EA korti"
type textarea "x"
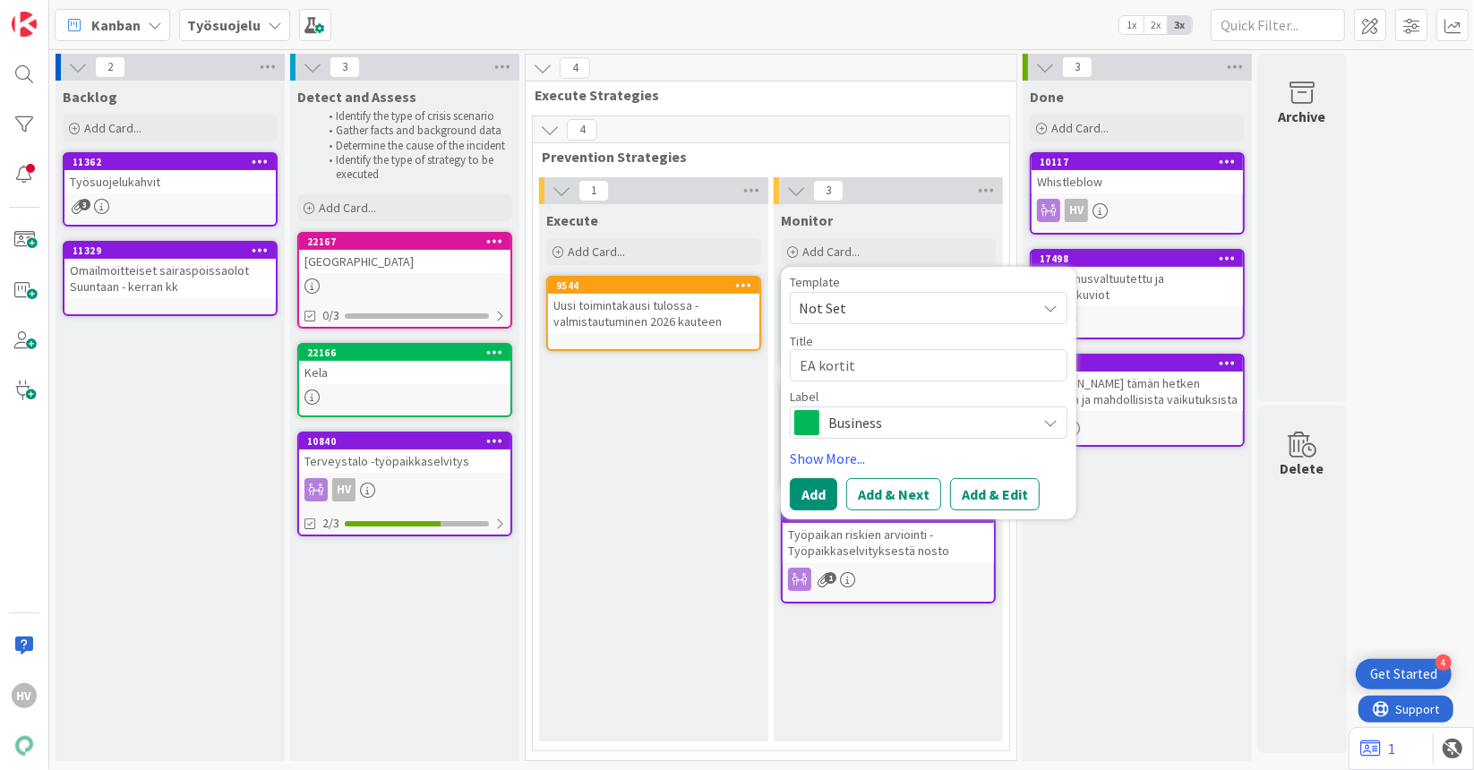
type textarea "EA kortit"
click at [877, 418] on span "Business" at bounding box center [927, 422] width 199 height 25
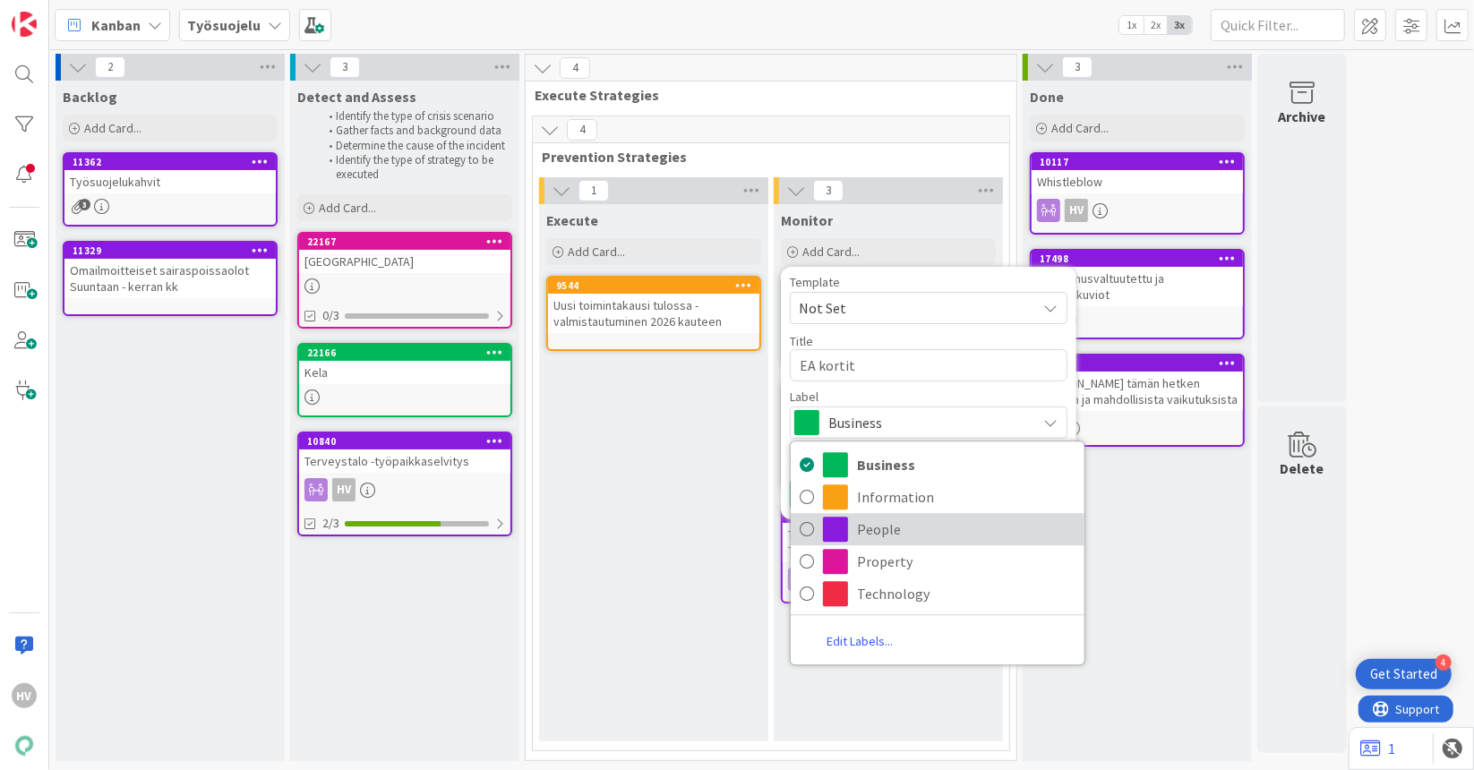
click at [872, 519] on span "People" at bounding box center [966, 529] width 218 height 27
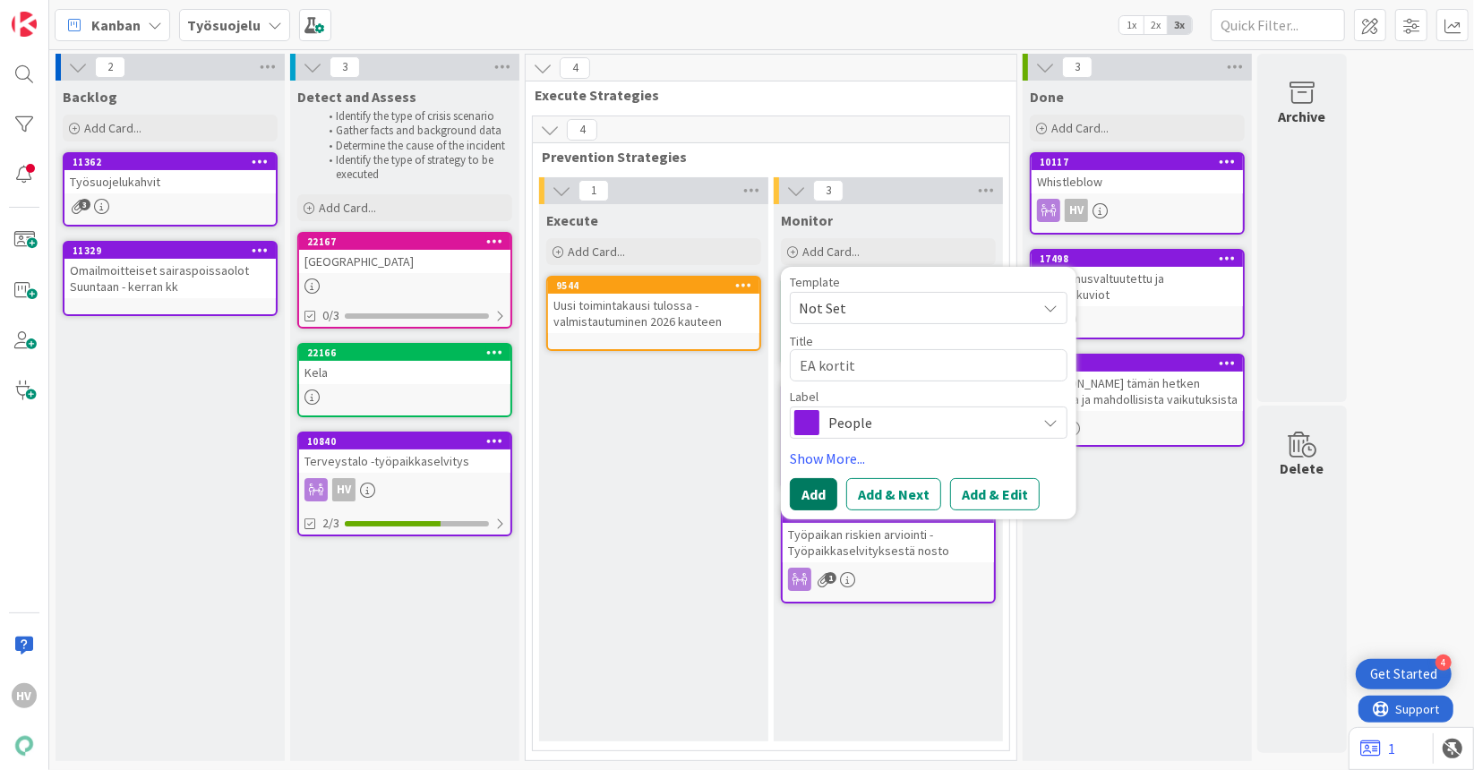
click at [820, 484] on button "Add" at bounding box center [813, 494] width 47 height 32
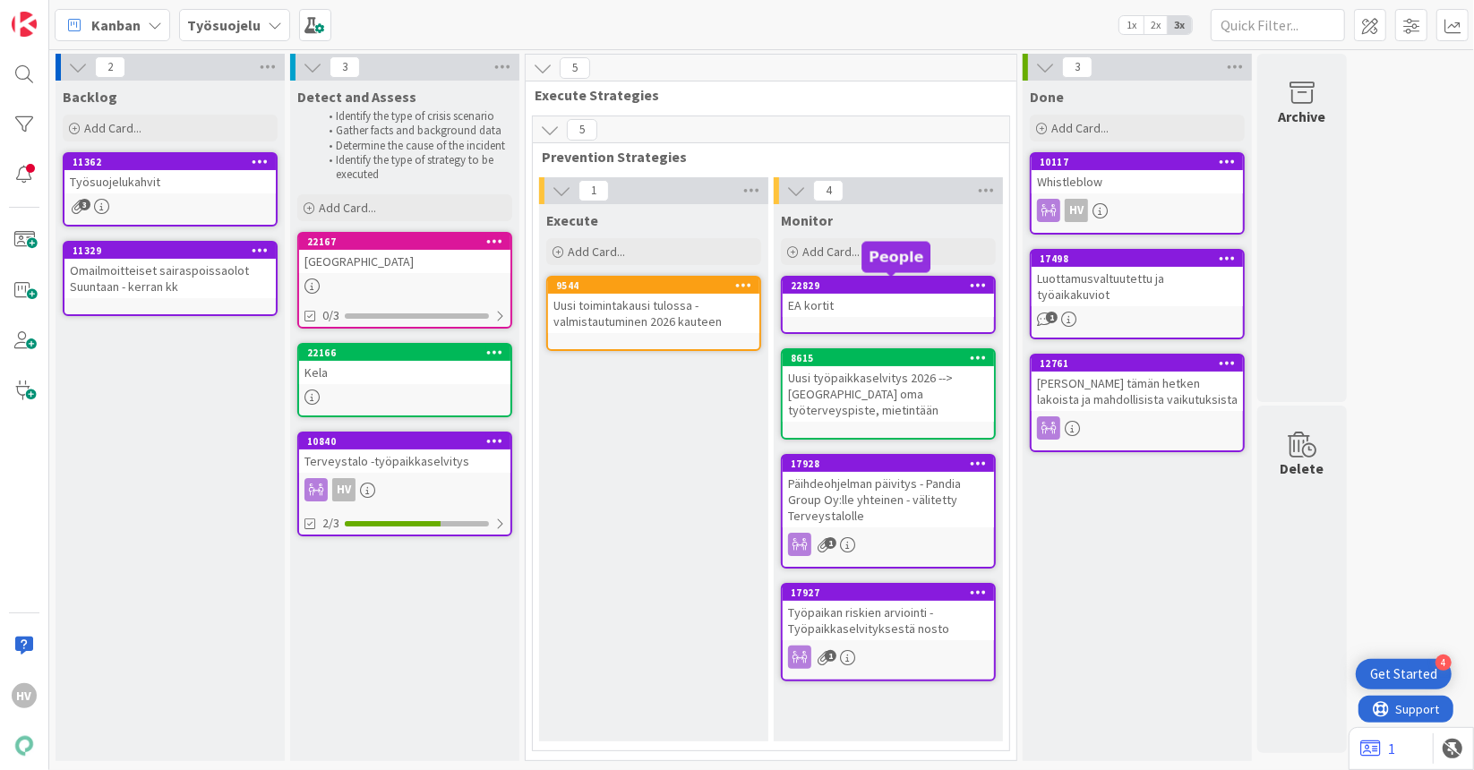
click at [853, 286] on div "22829" at bounding box center [892, 285] width 203 height 13
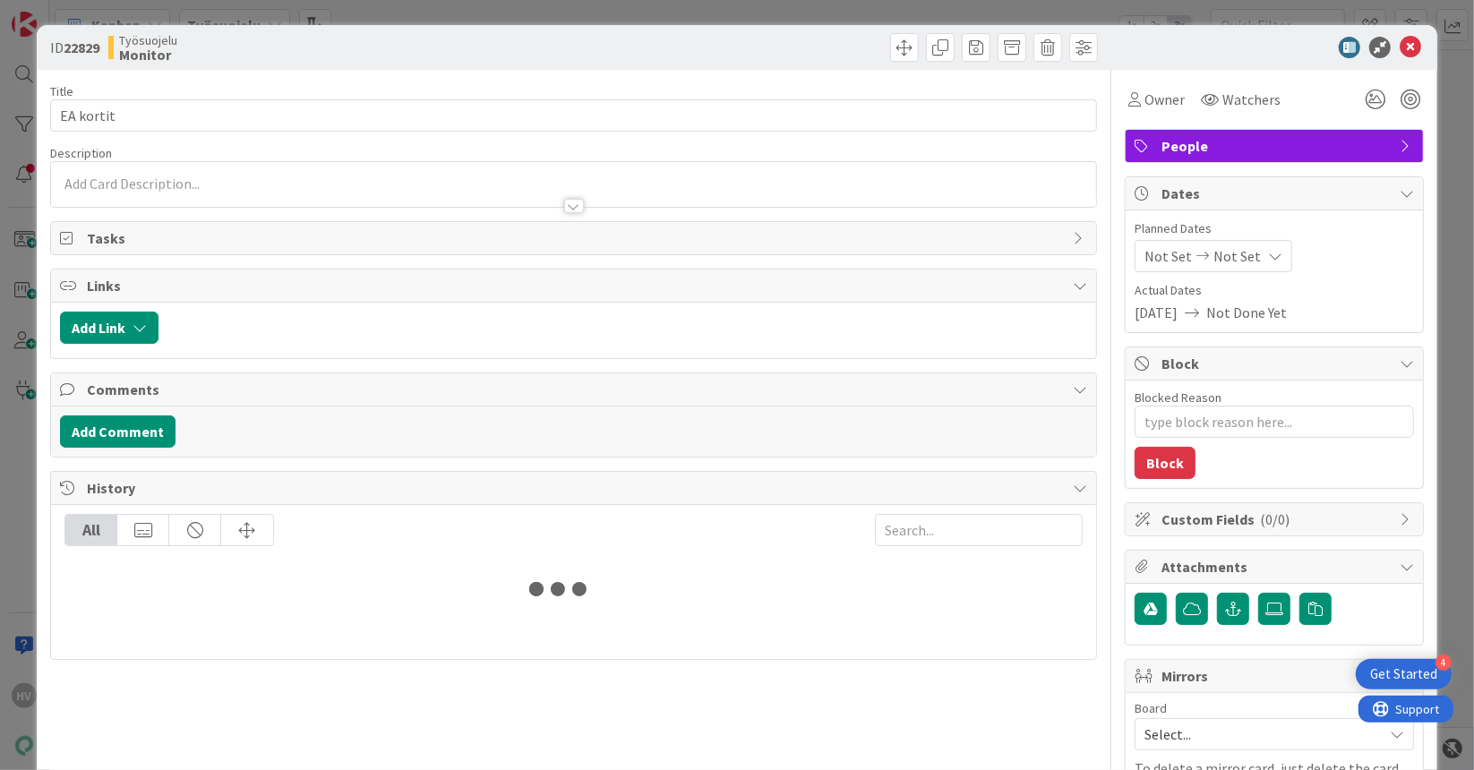
type textarea "x"
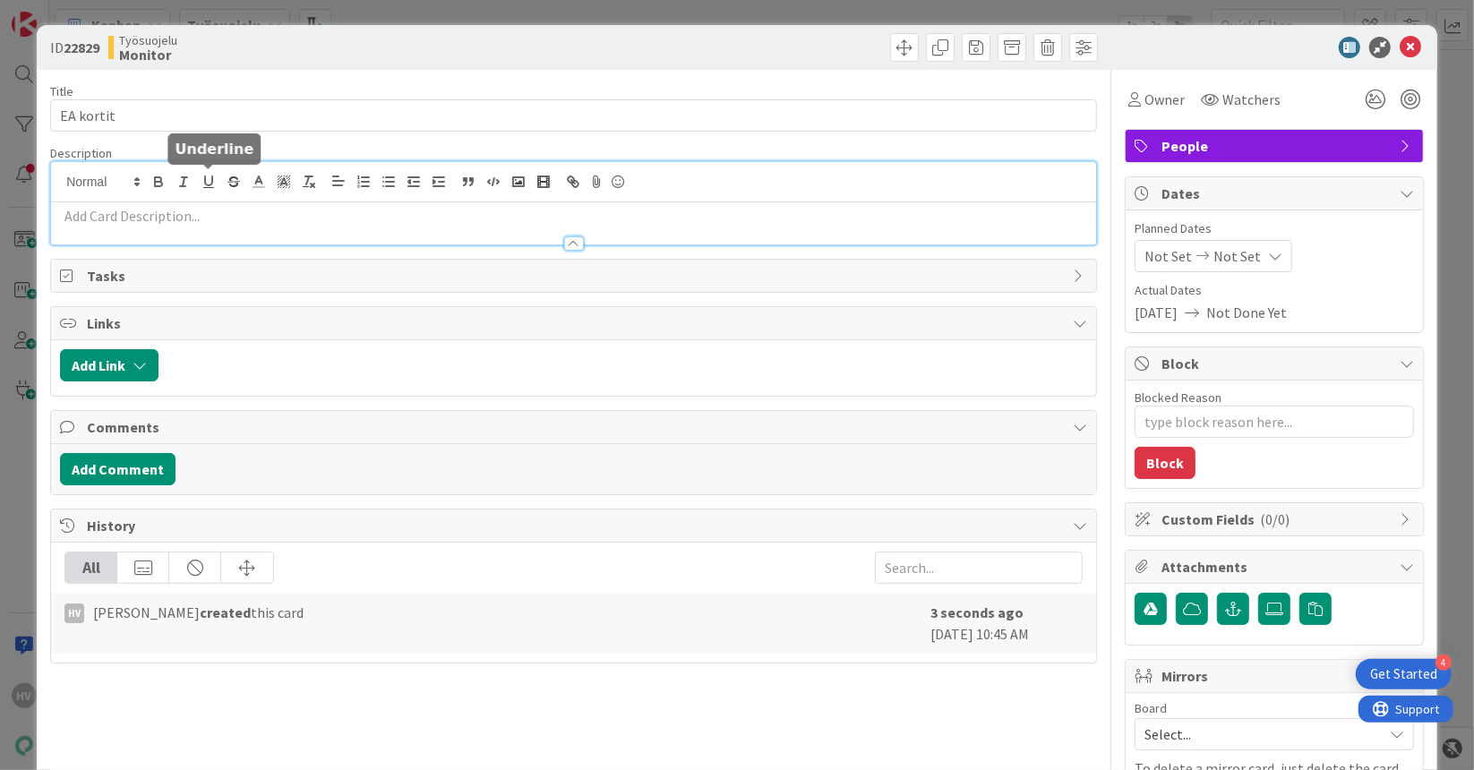
click at [204, 184] on div at bounding box center [573, 203] width 1045 height 82
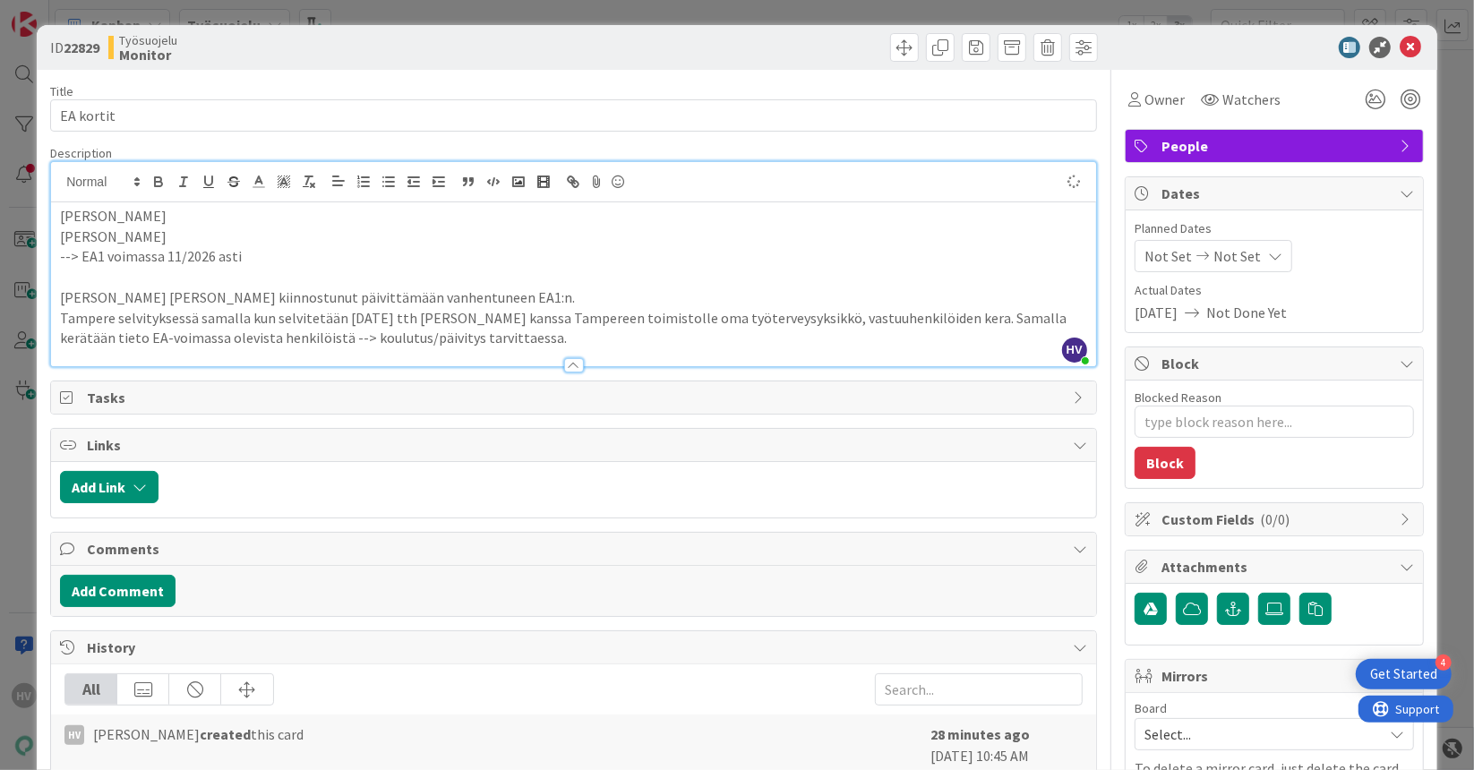
type textarea "x"
click at [1399, 45] on icon at bounding box center [1409, 47] width 21 height 21
